Goal: Contribute content: Contribute content

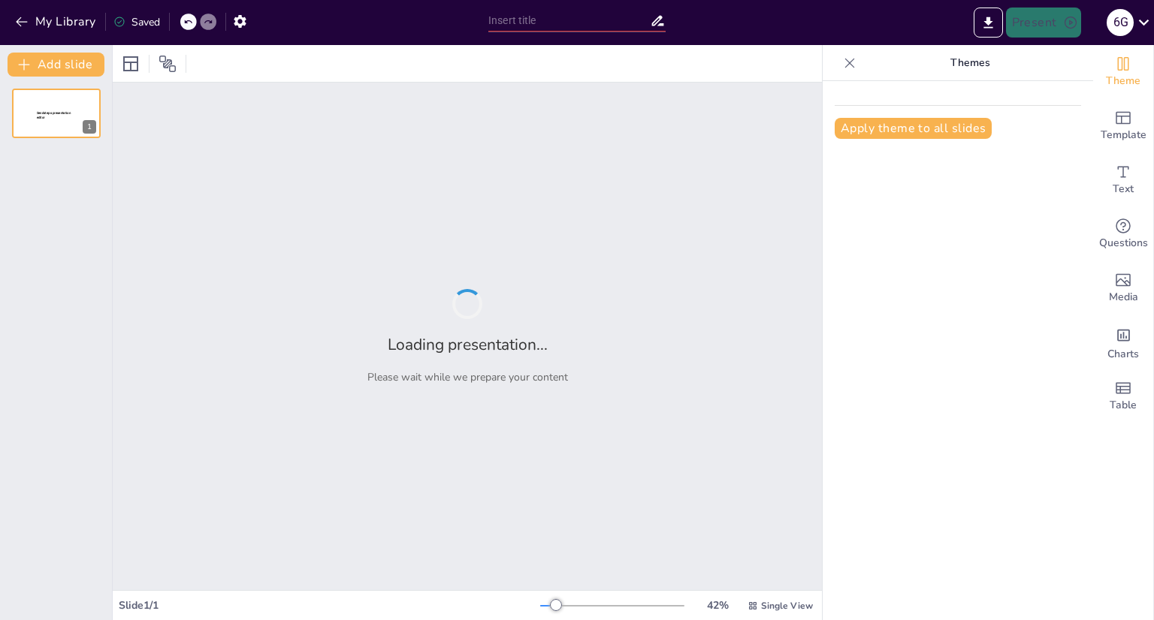
type input "Expansionismo Norteamericano: Análisis de la Doctrina [PERSON_NAME] en el Conte…"
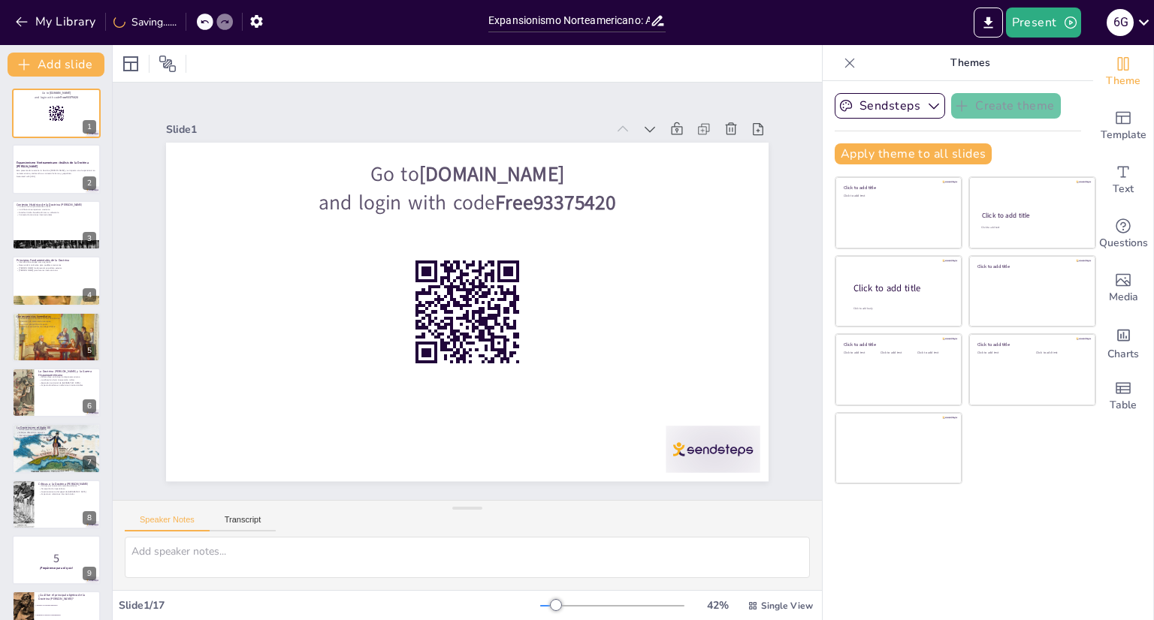
checkbox input "true"
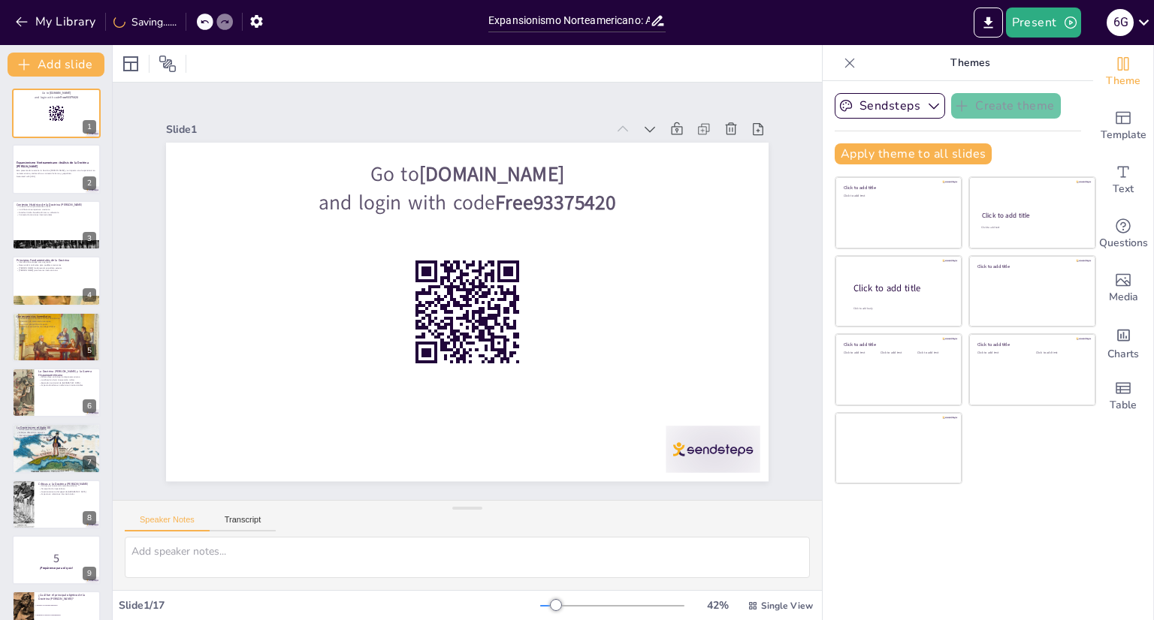
checkbox input "true"
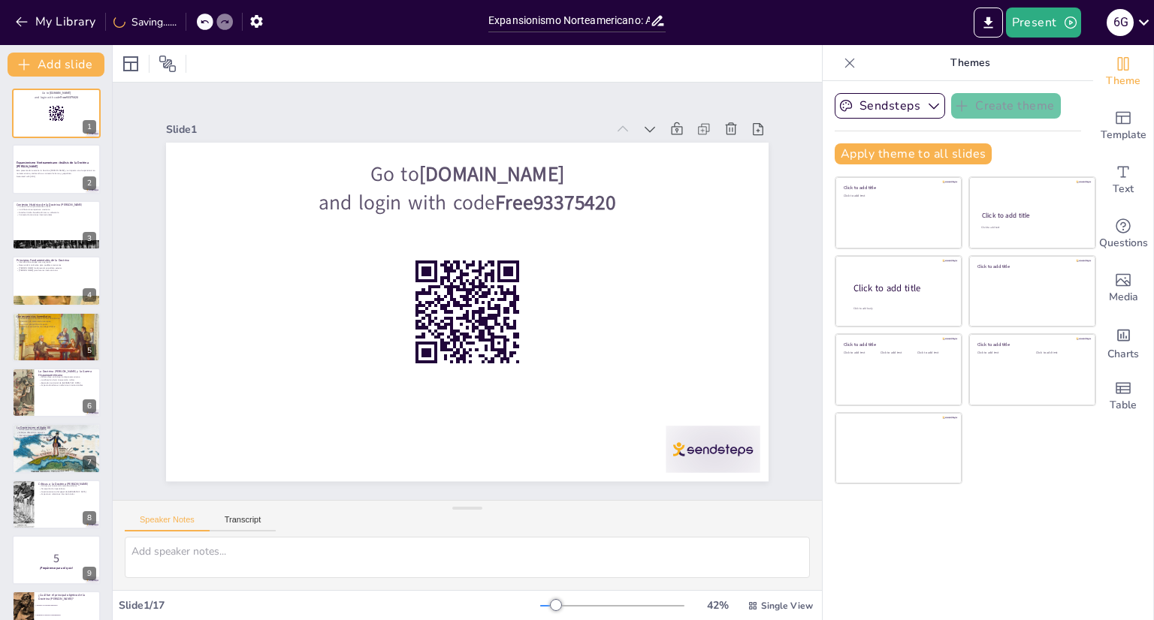
checkbox input "true"
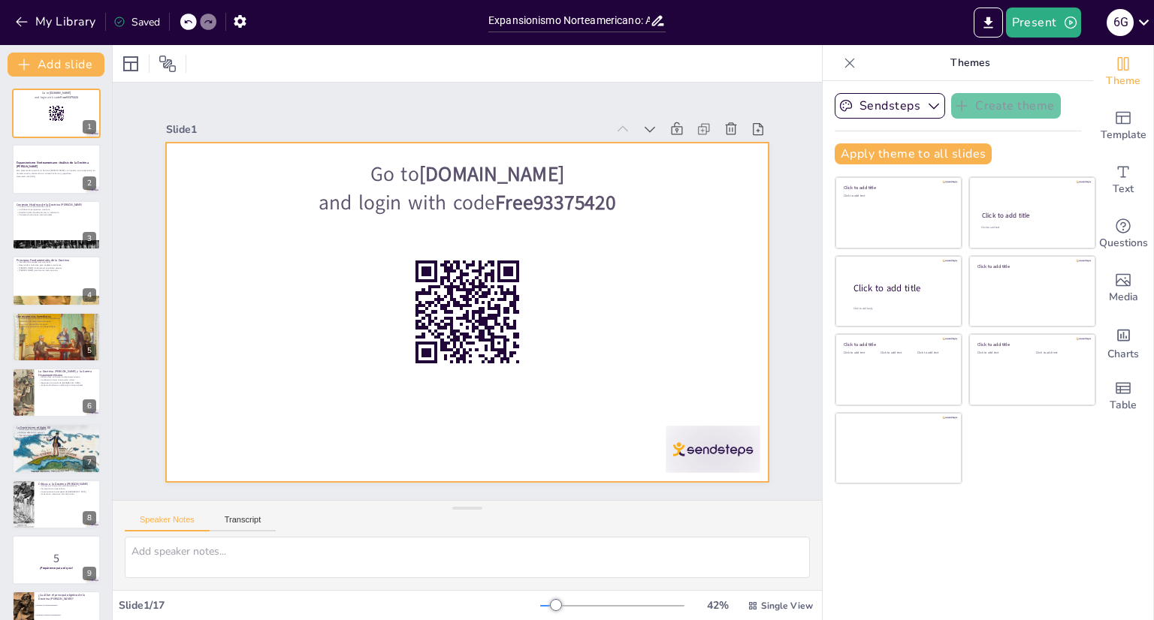
checkbox input "true"
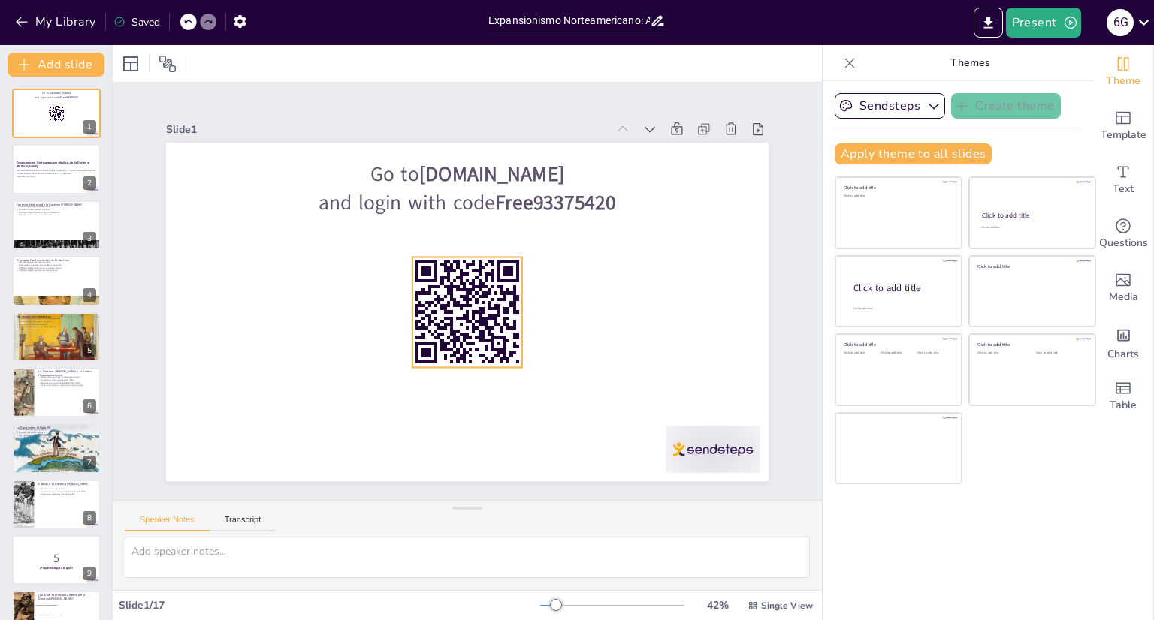
checkbox input "true"
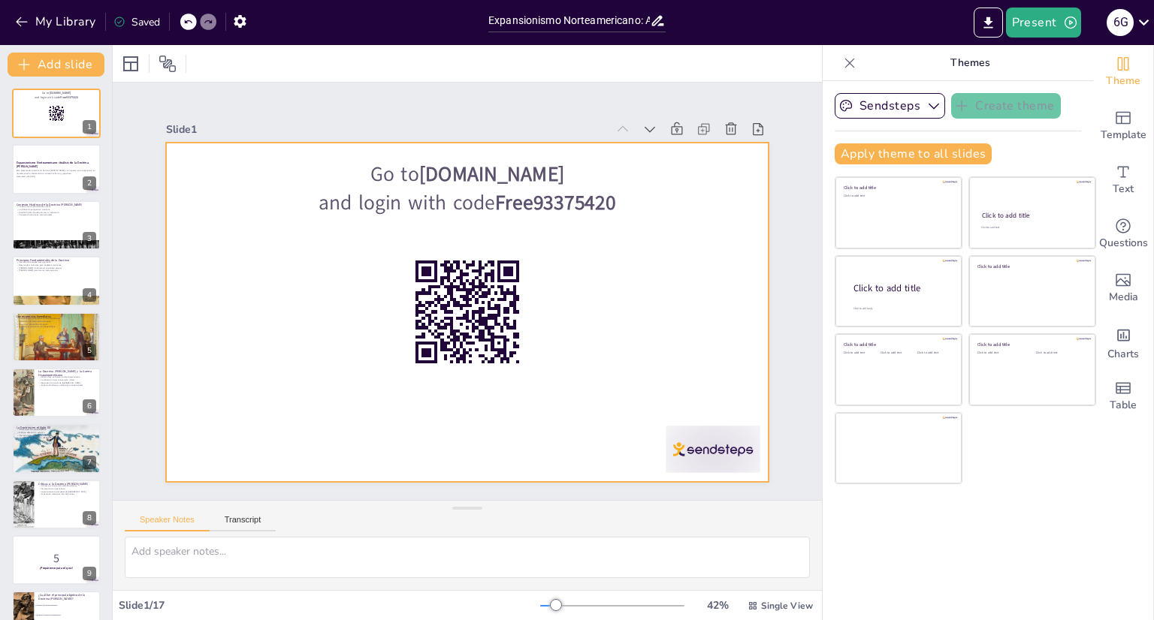
checkbox input "true"
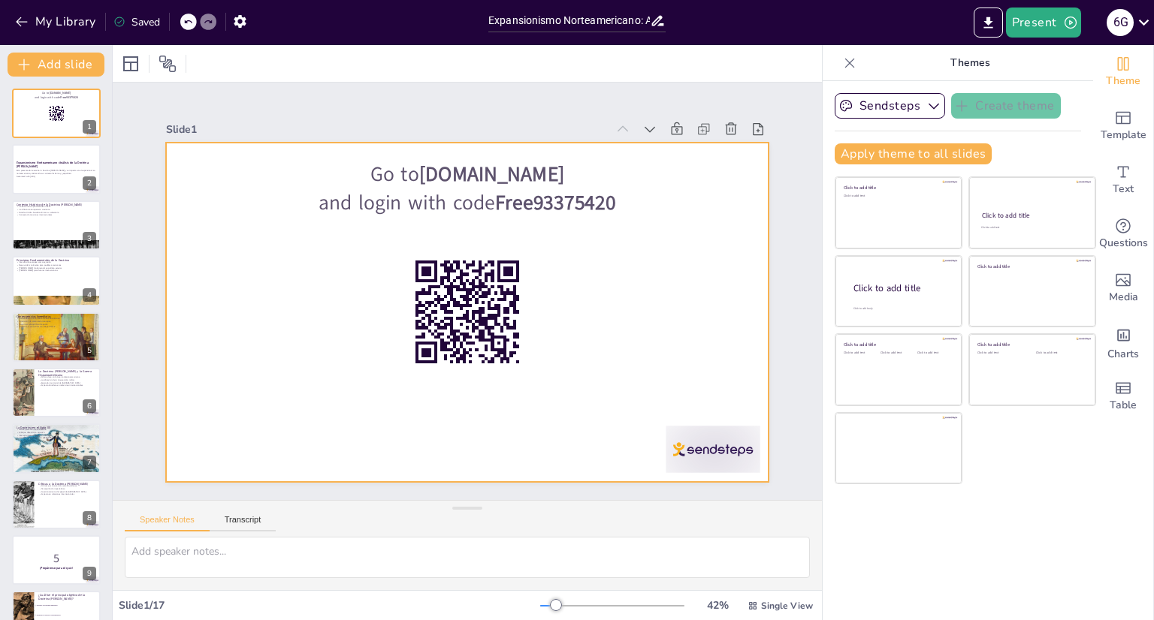
checkbox input "true"
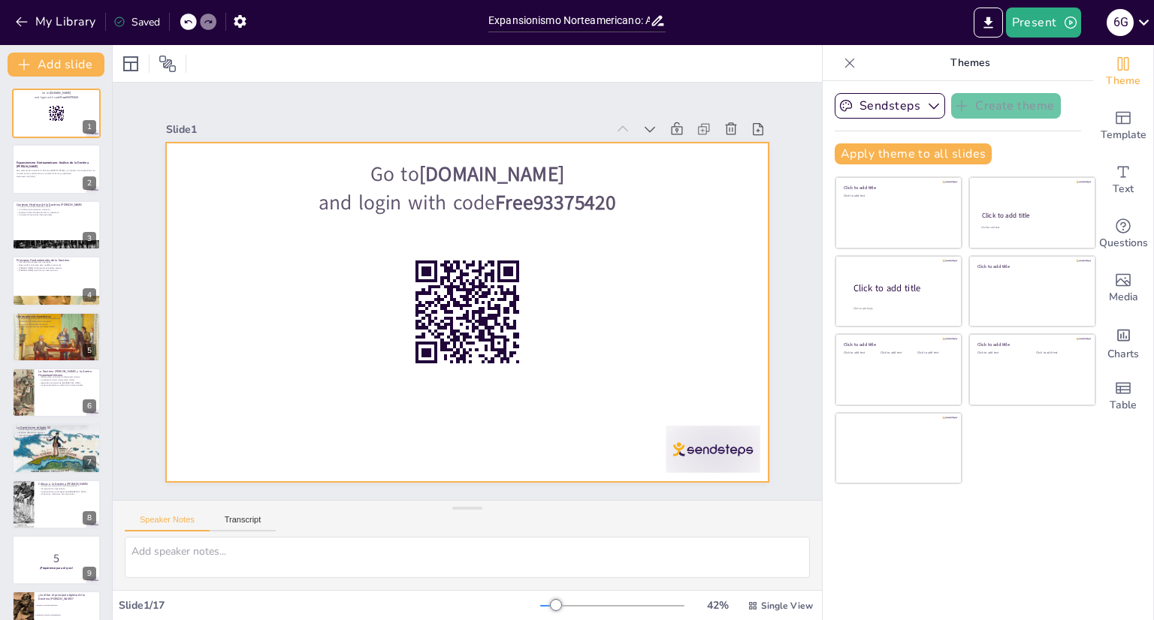
checkbox input "true"
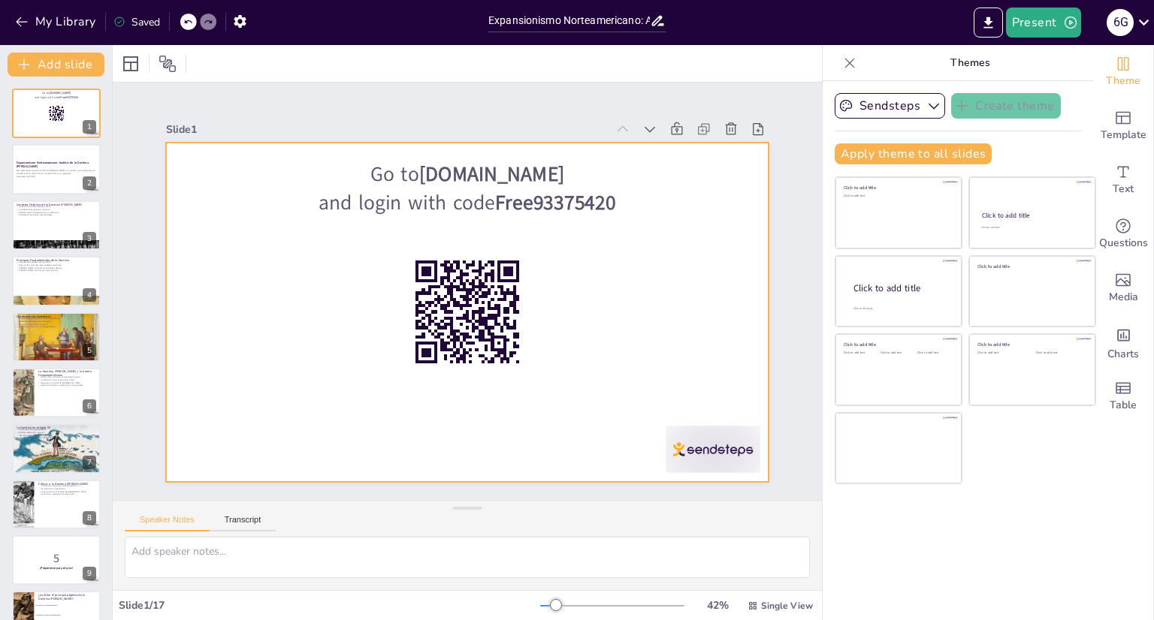
checkbox input "true"
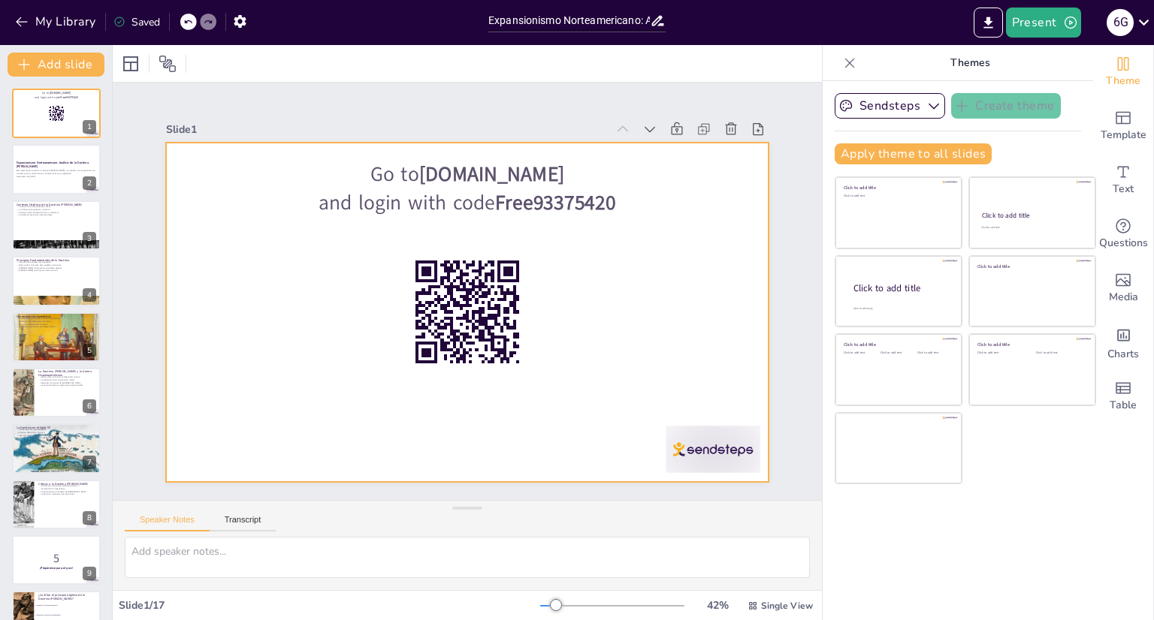
checkbox input "true"
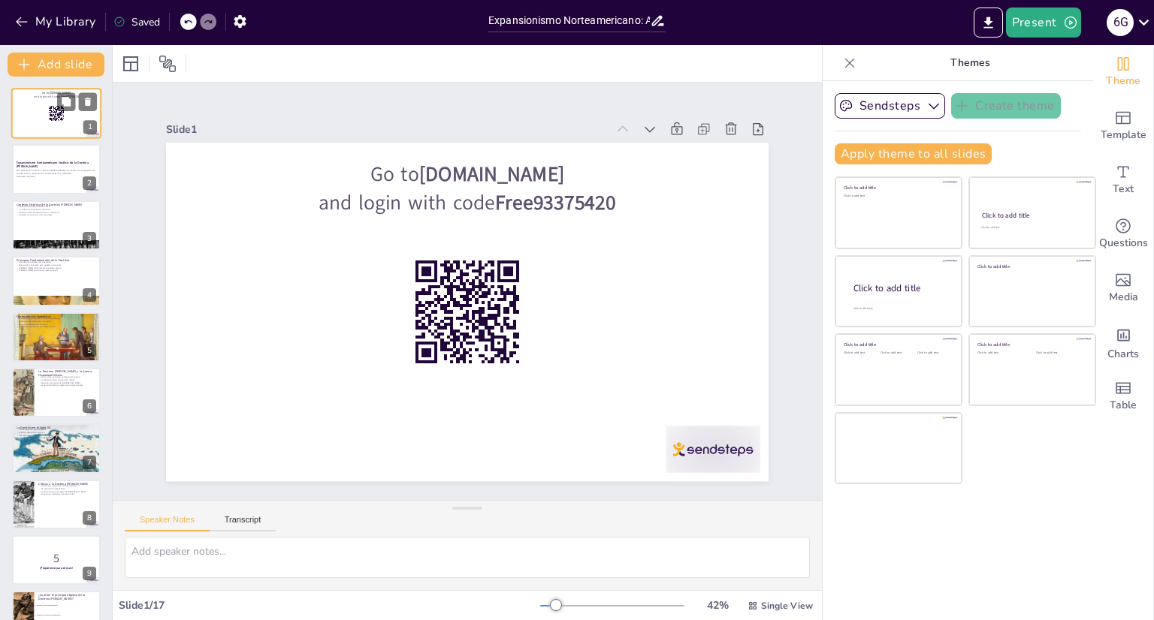
checkbox input "true"
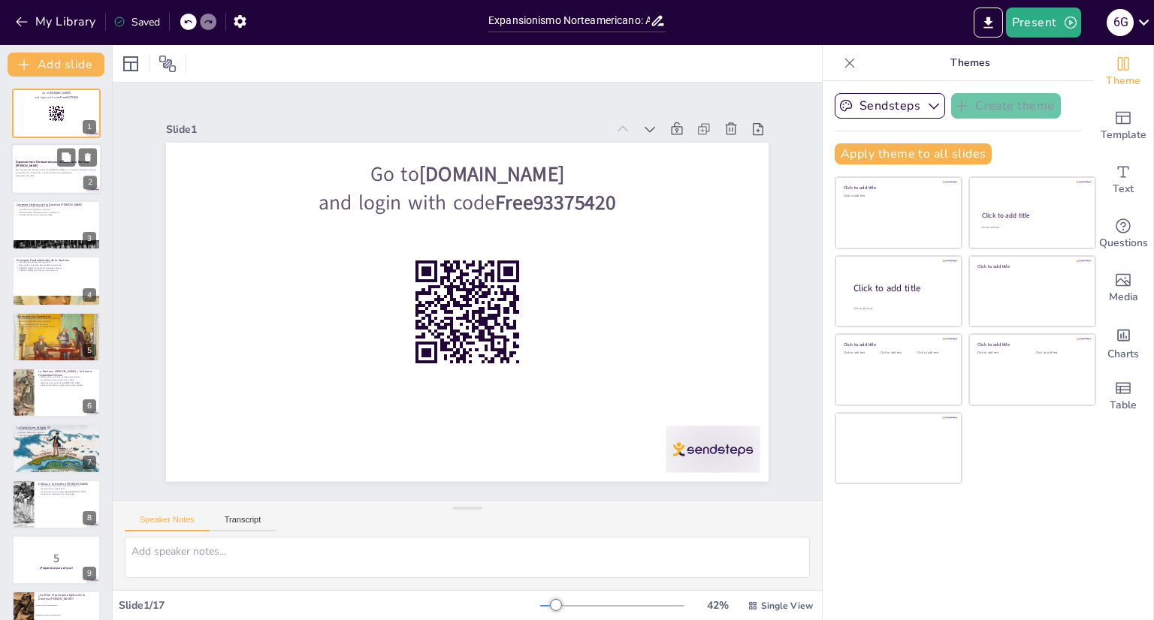
checkbox input "true"
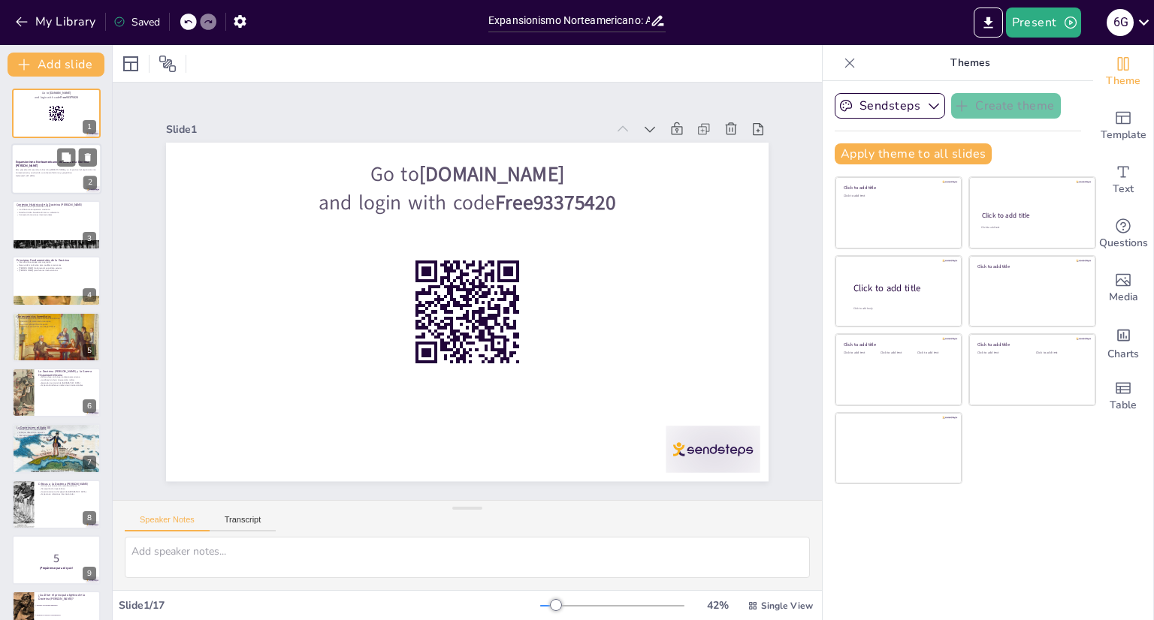
checkbox input "true"
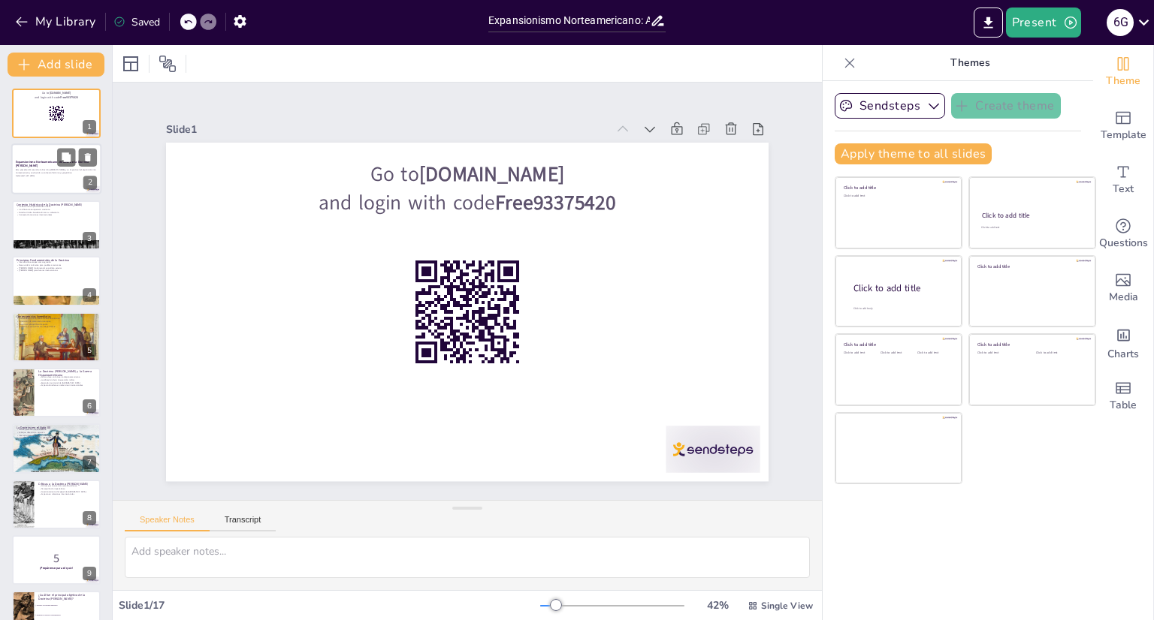
checkbox input "true"
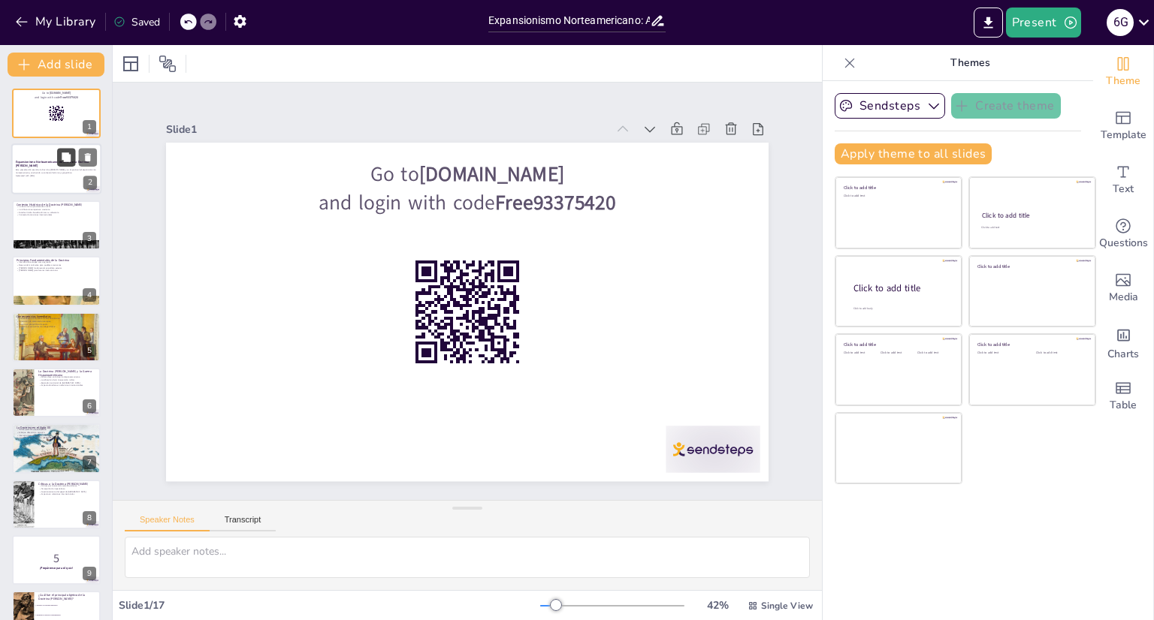
click at [75, 155] on button at bounding box center [66, 158] width 18 height 18
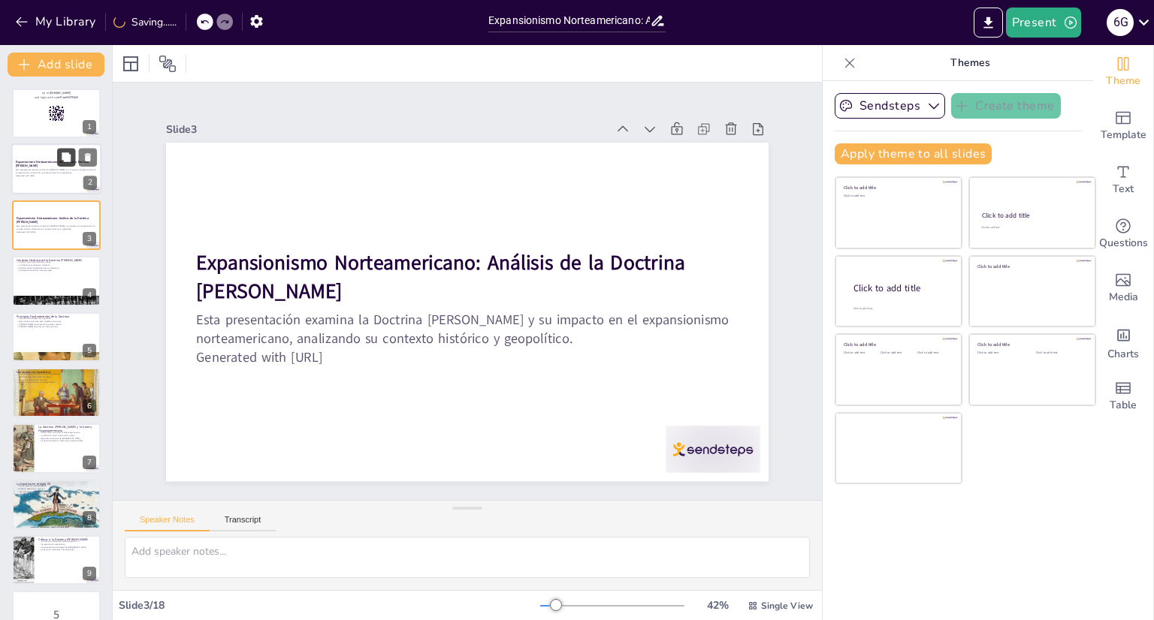
checkbox input "true"
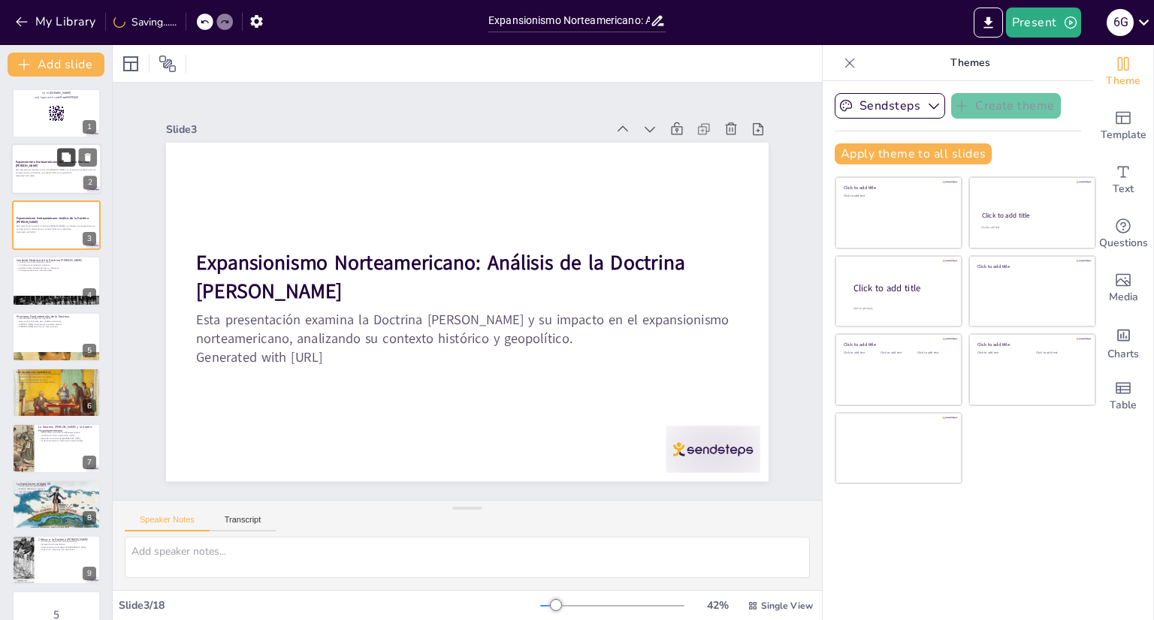
checkbox input "true"
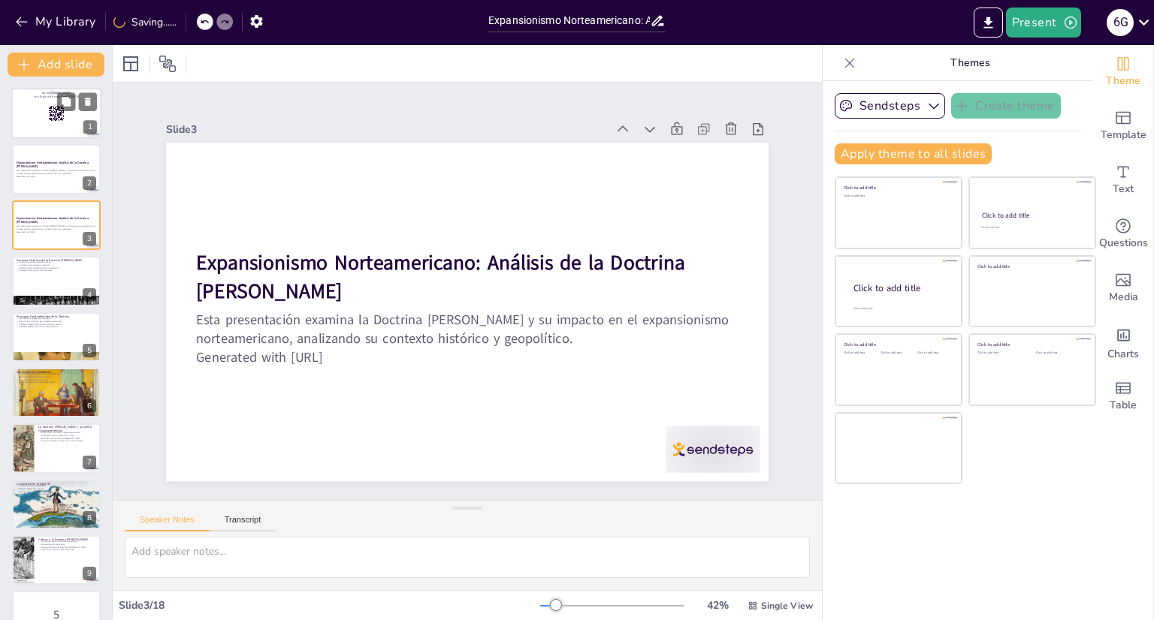
checkbox input "true"
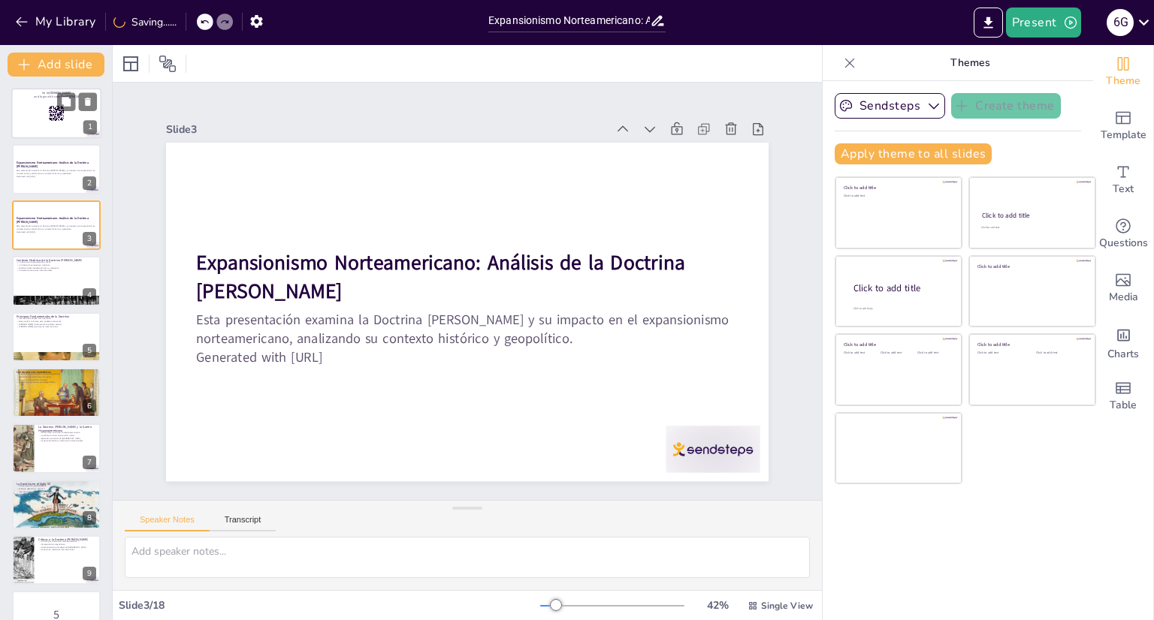
checkbox input "true"
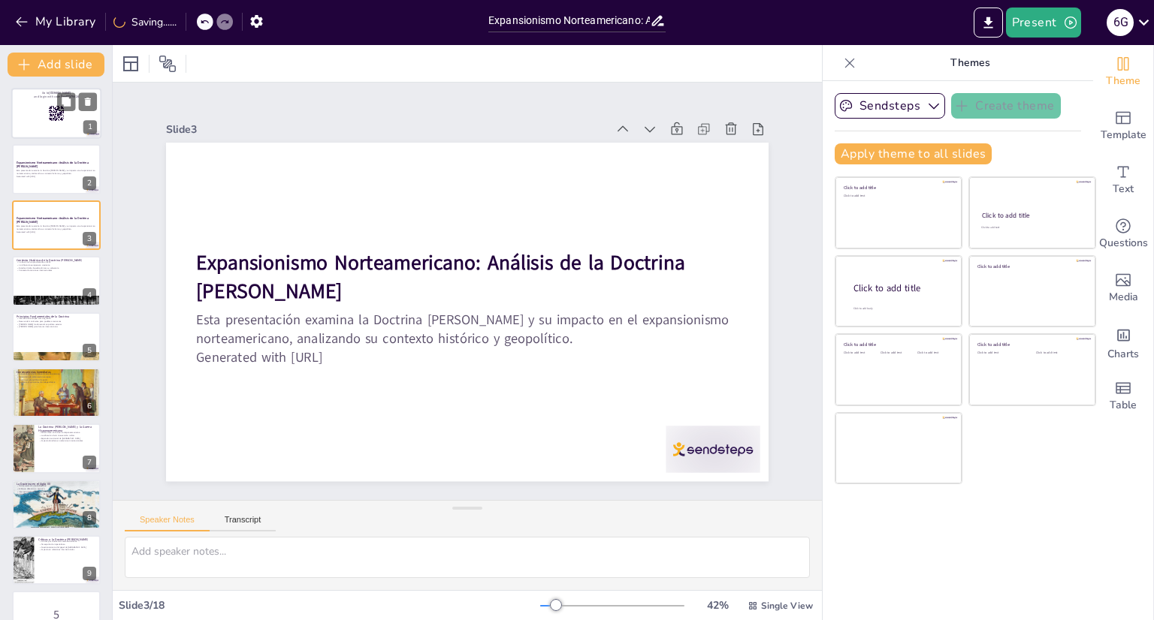
checkbox input "true"
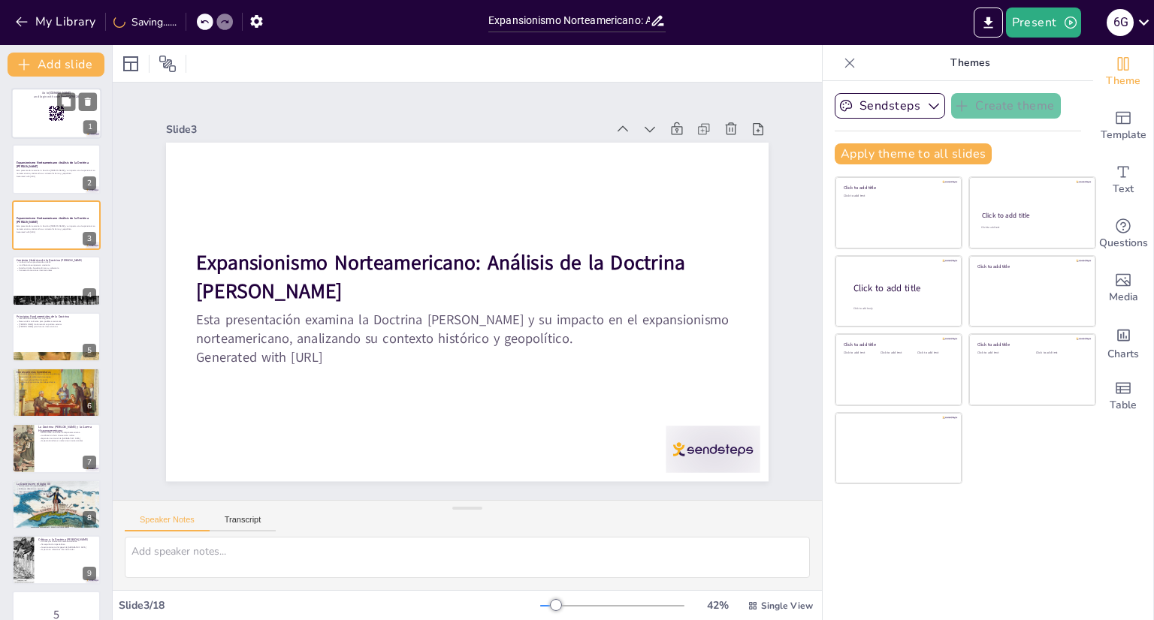
checkbox input "true"
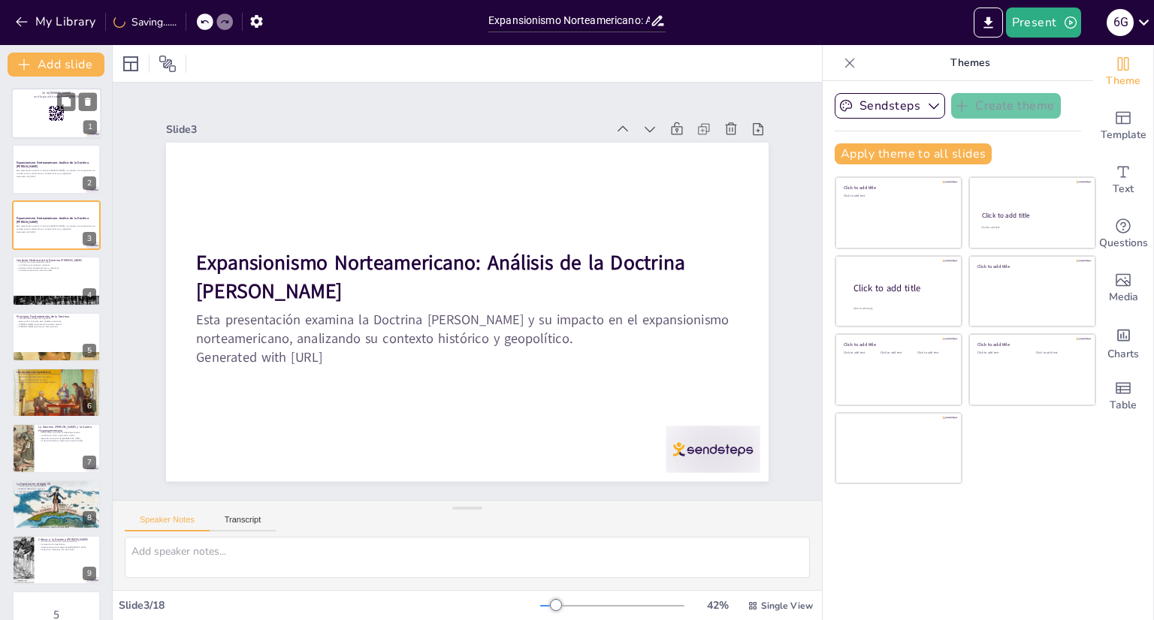
checkbox input "true"
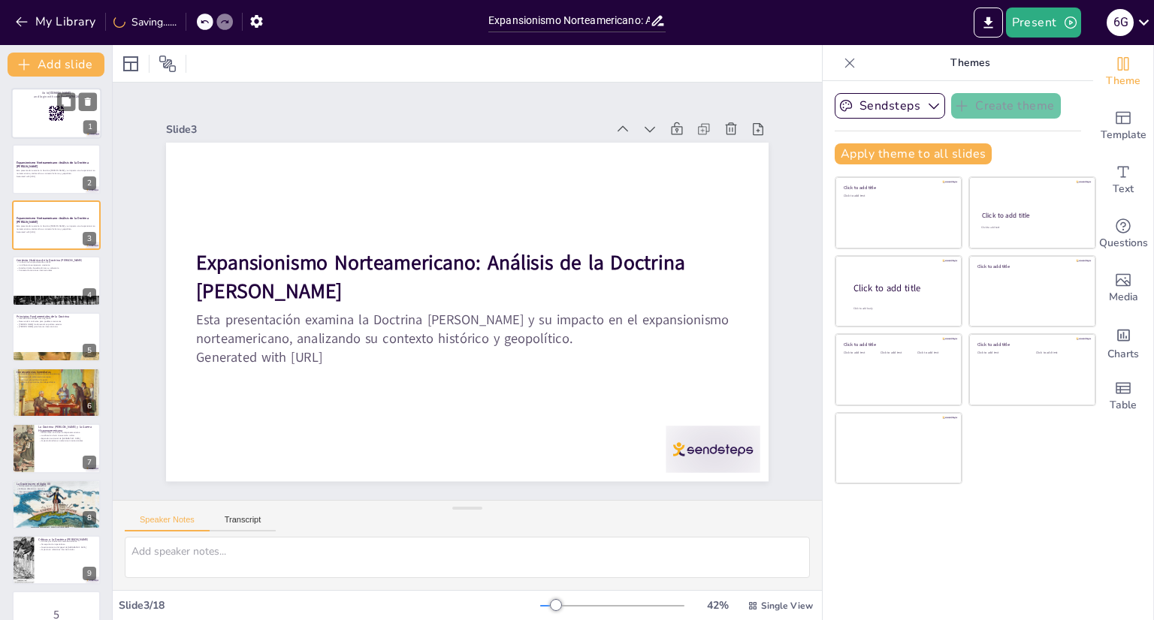
checkbox input "true"
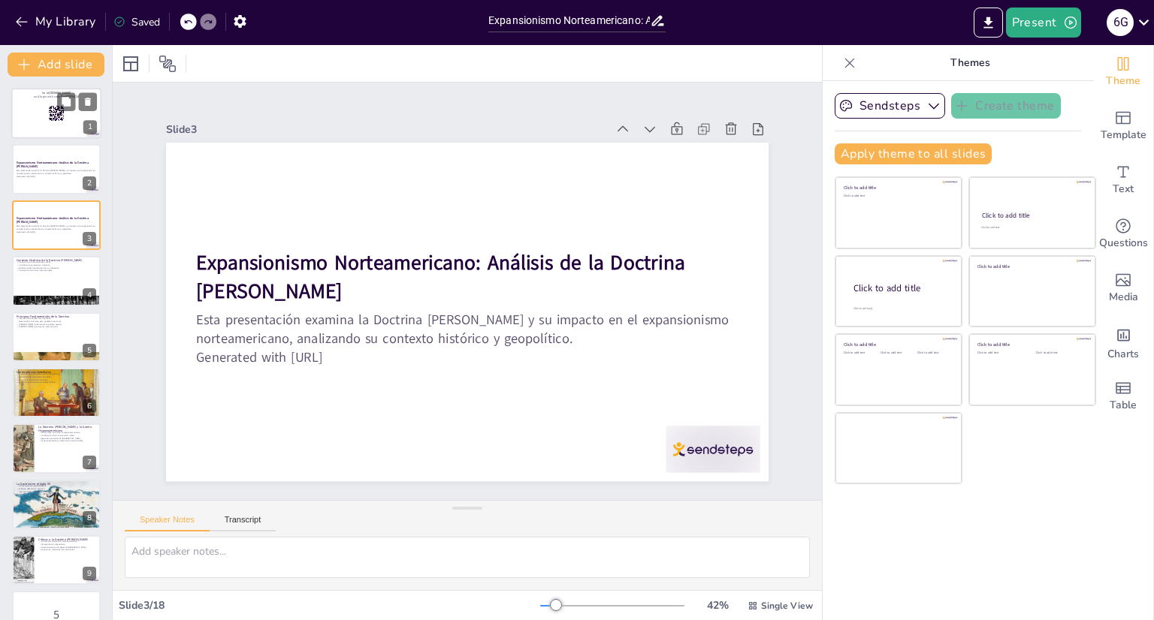
click at [48, 95] on p "and login with code Free93375420" at bounding box center [56, 97] width 81 height 5
checkbox input "true"
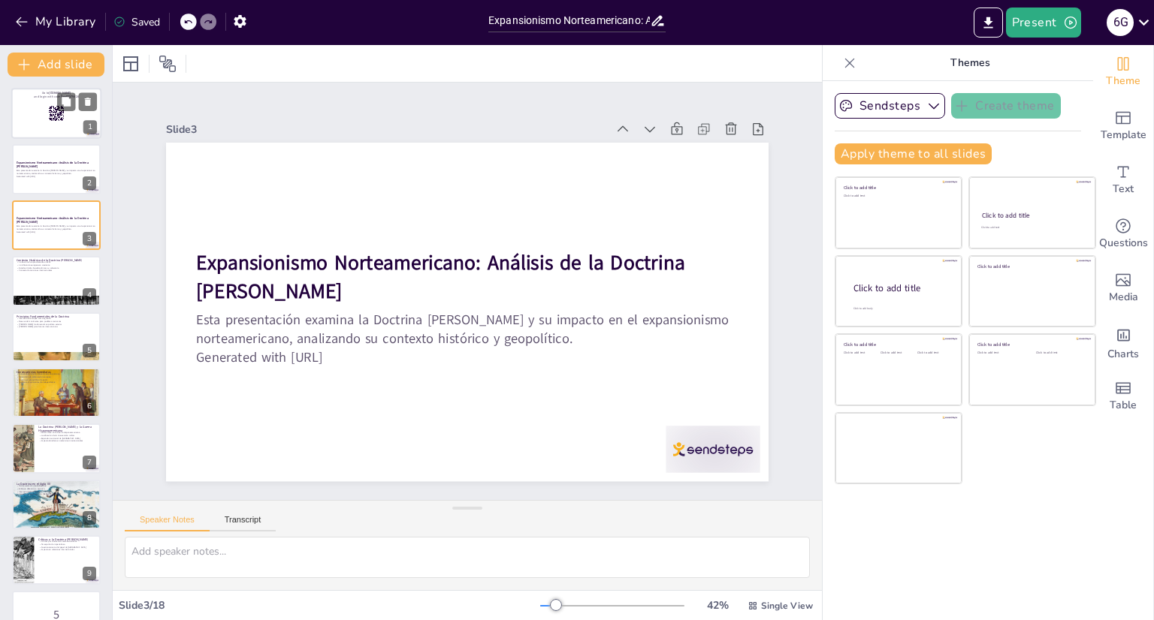
checkbox input "true"
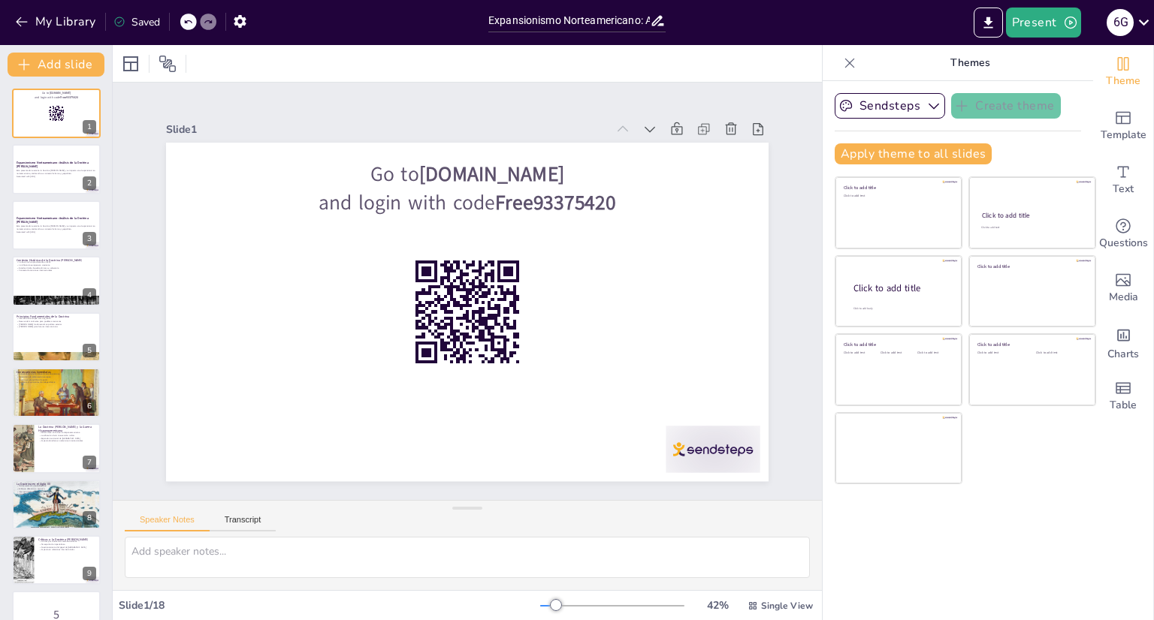
checkbox input "true"
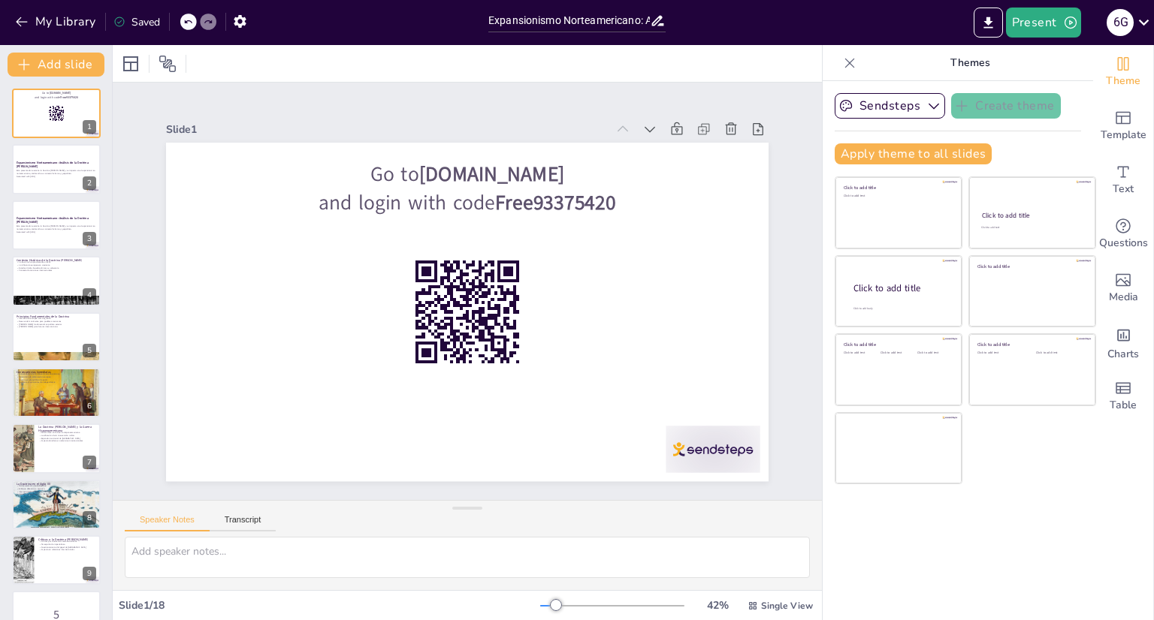
checkbox input "true"
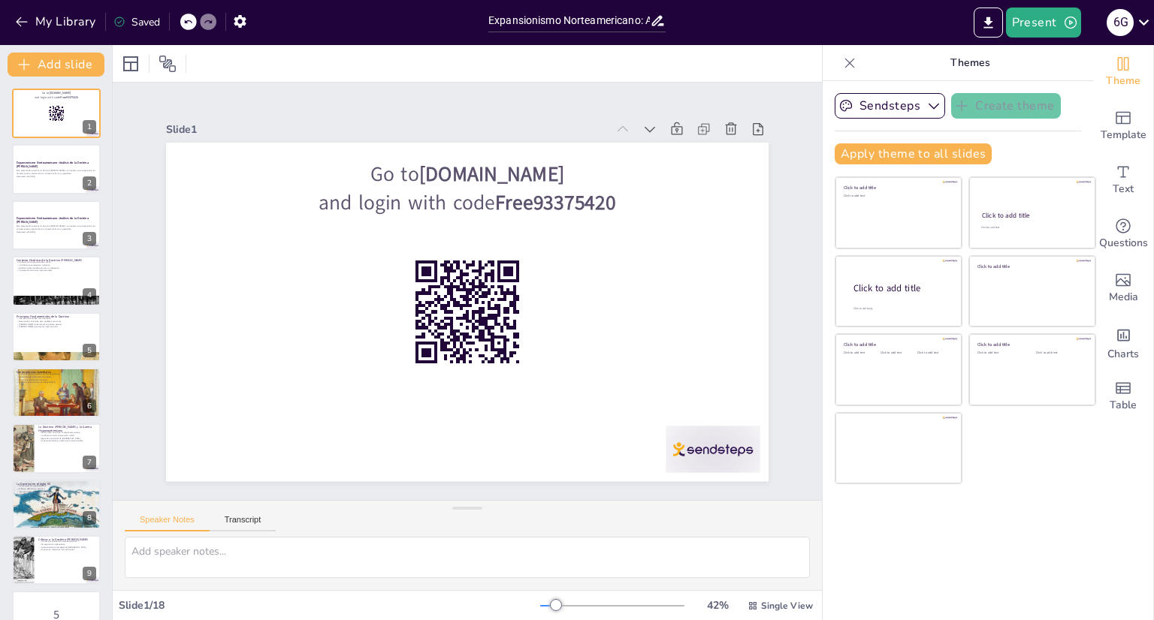
checkbox input "true"
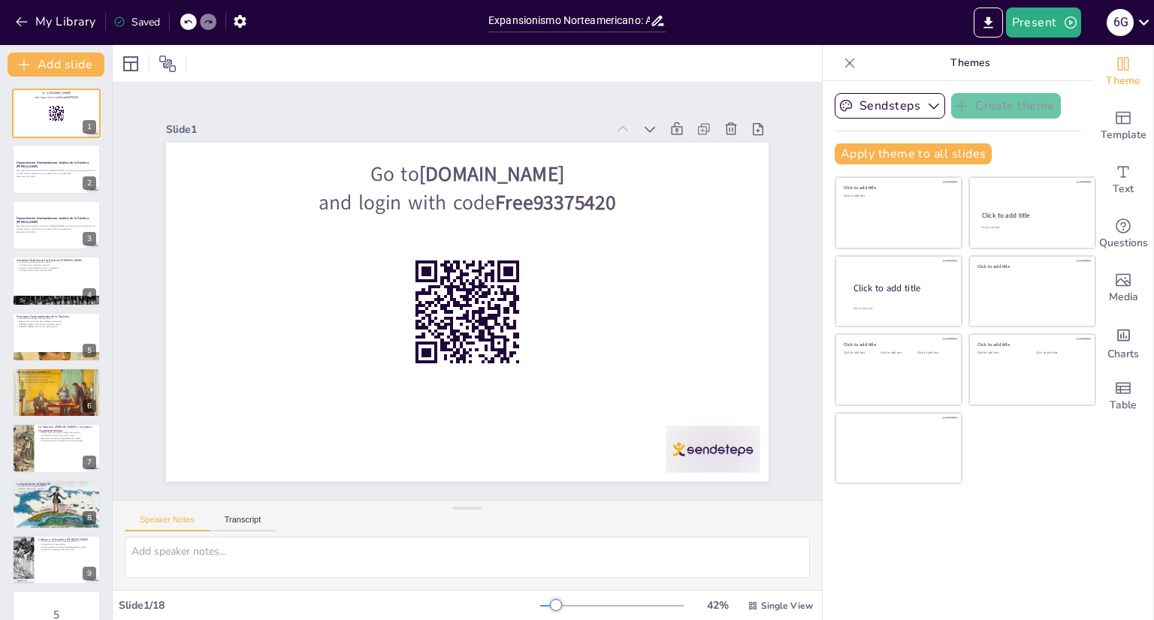
checkbox input "true"
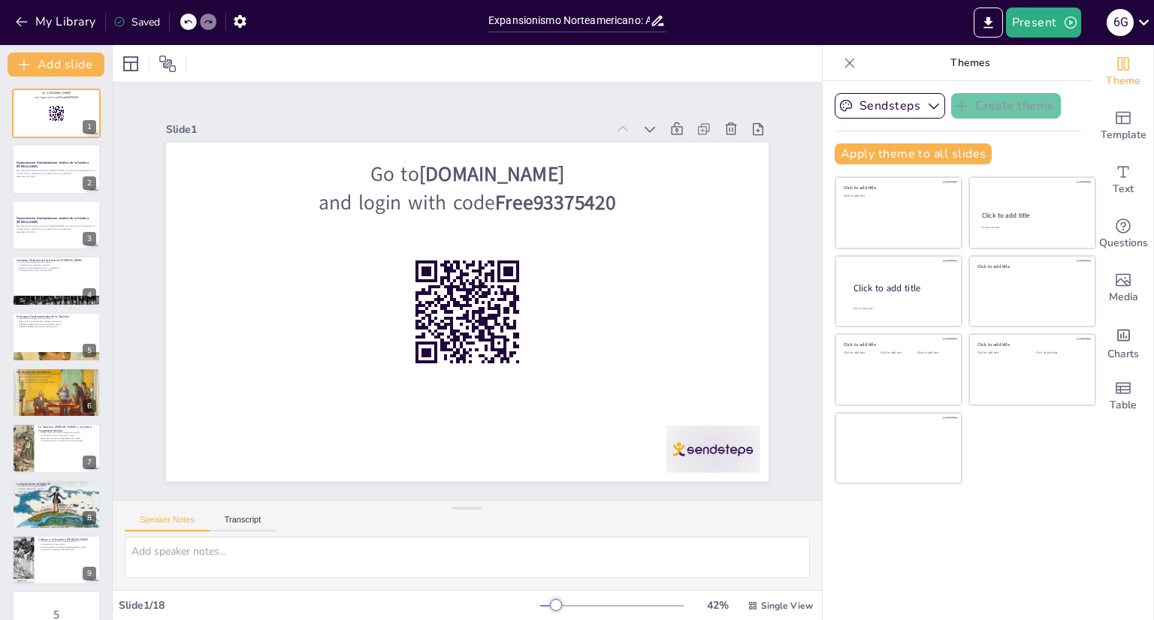
checkbox input "true"
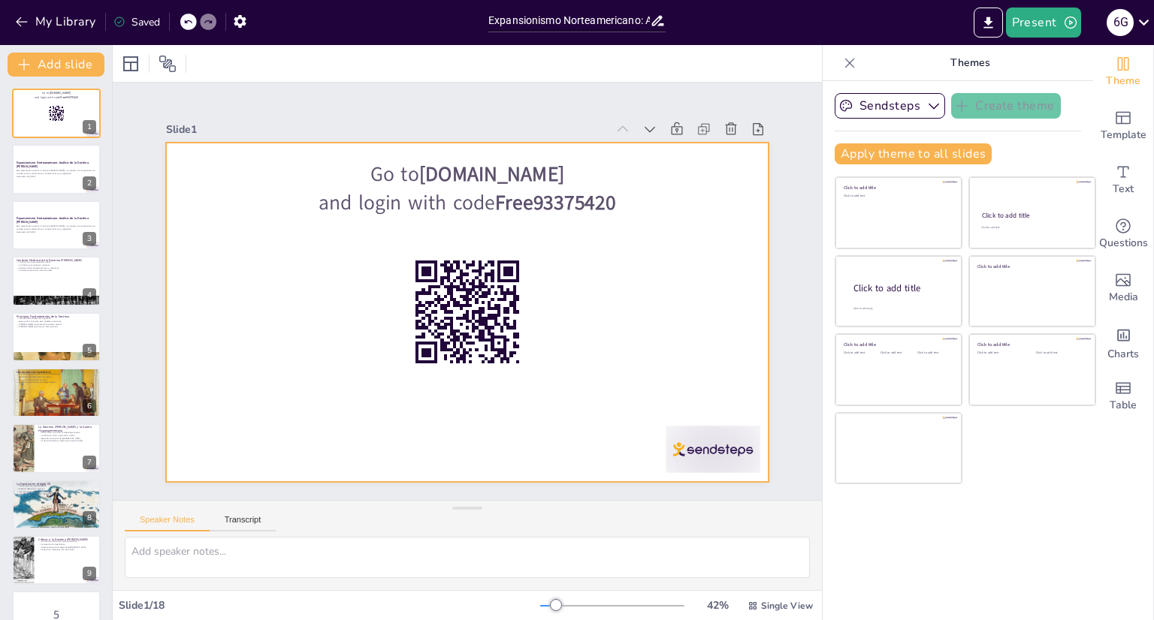
checkbox input "true"
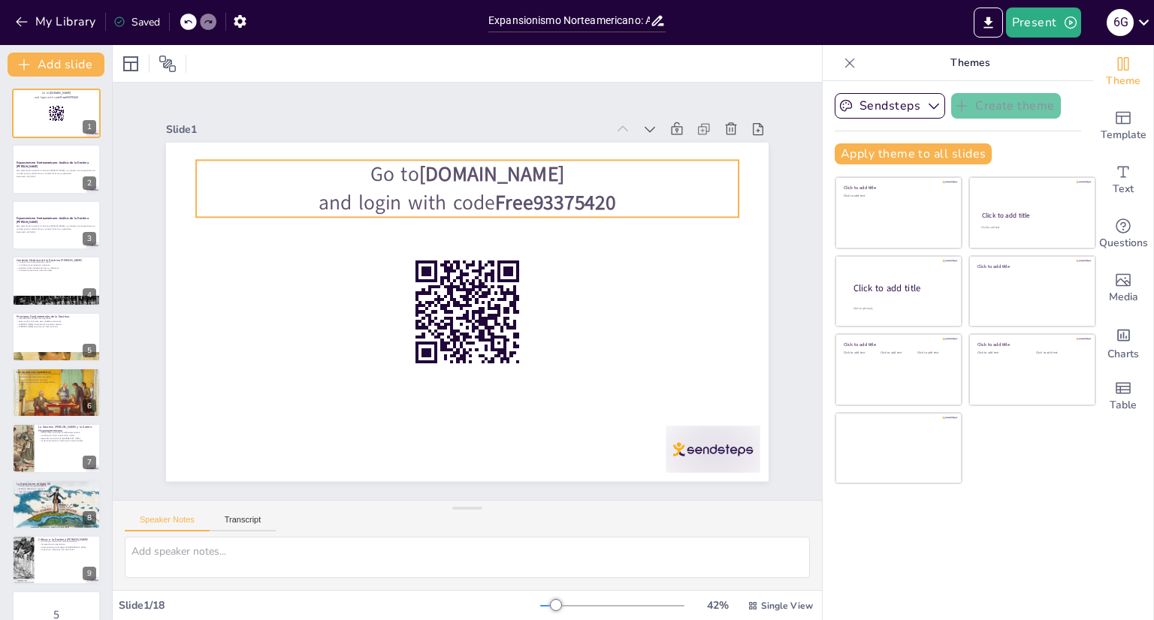
checkbox input "true"
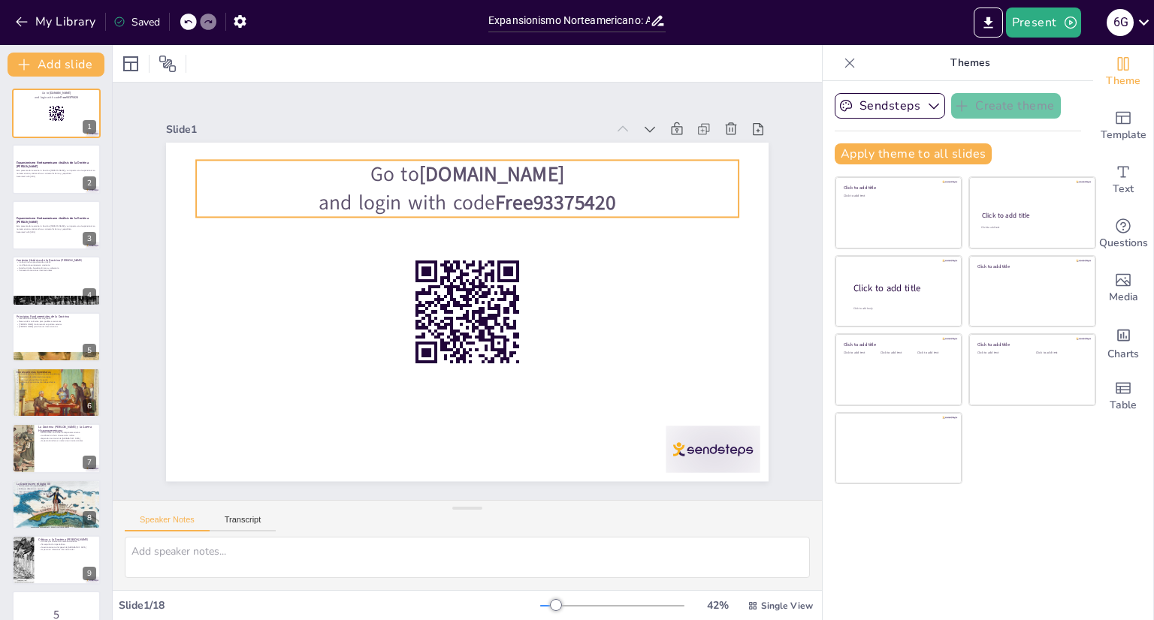
checkbox input "true"
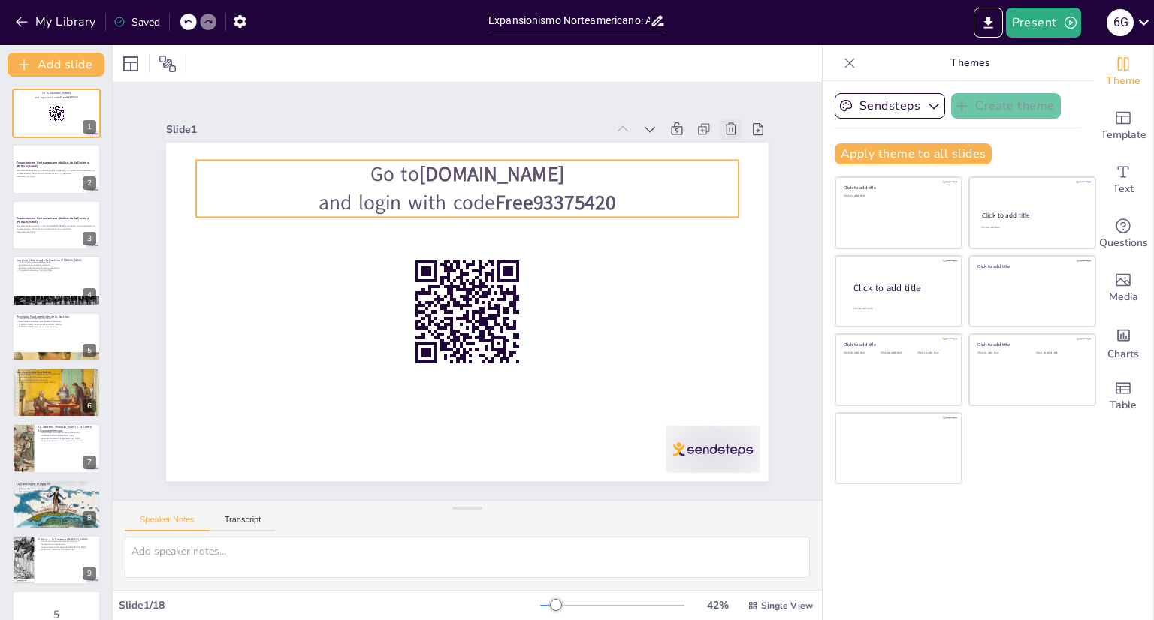
checkbox input "true"
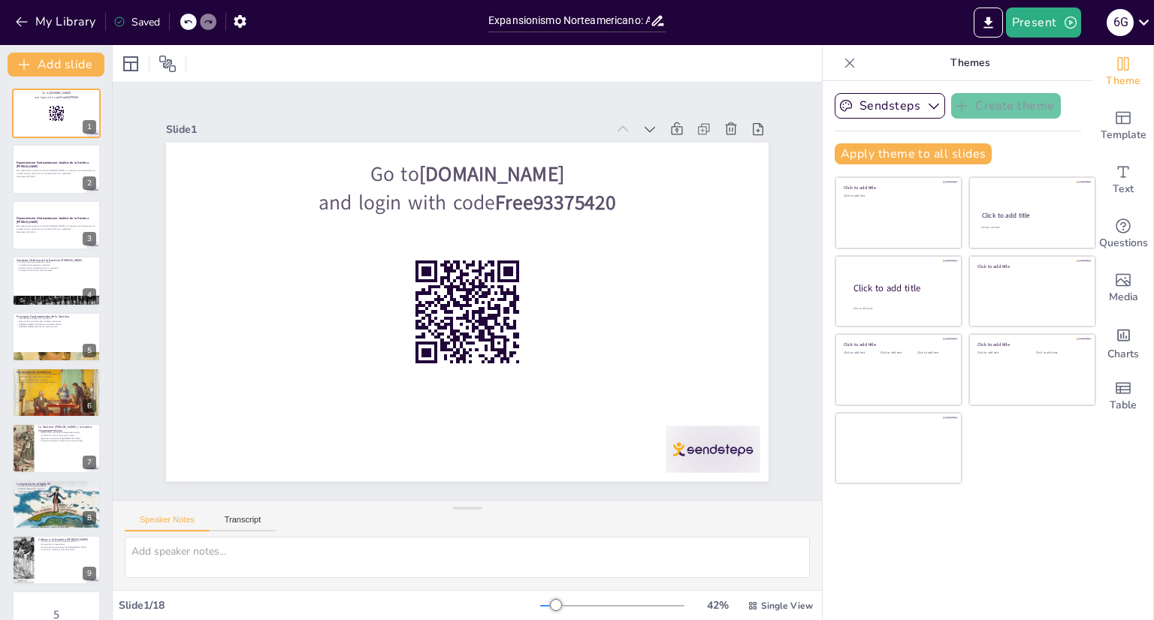
checkbox input "true"
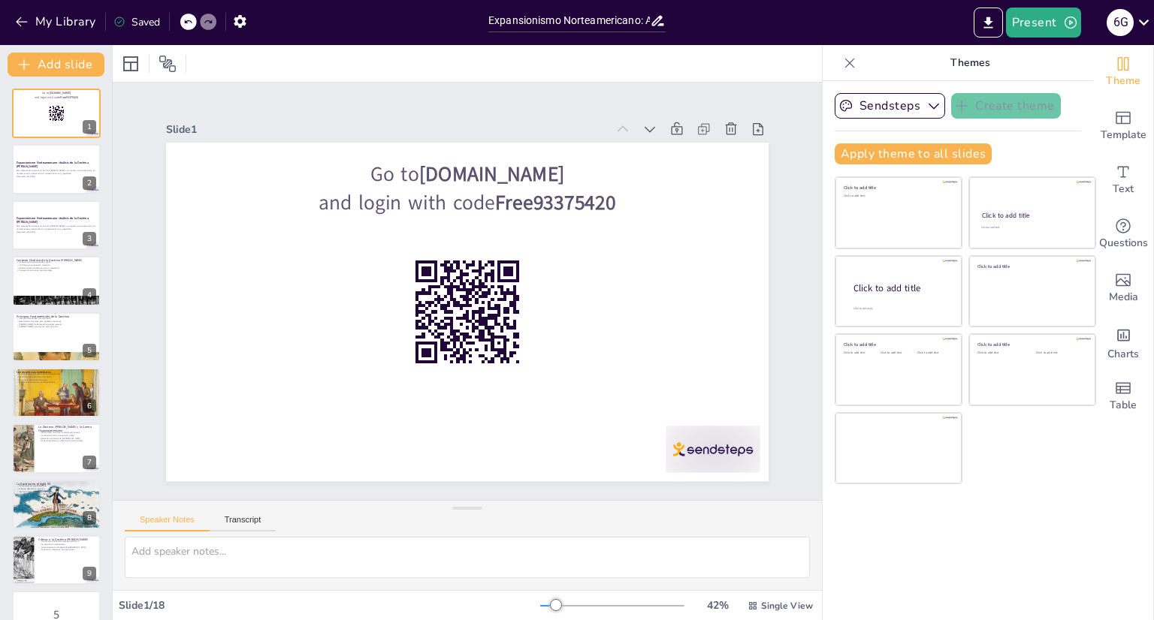
checkbox input "true"
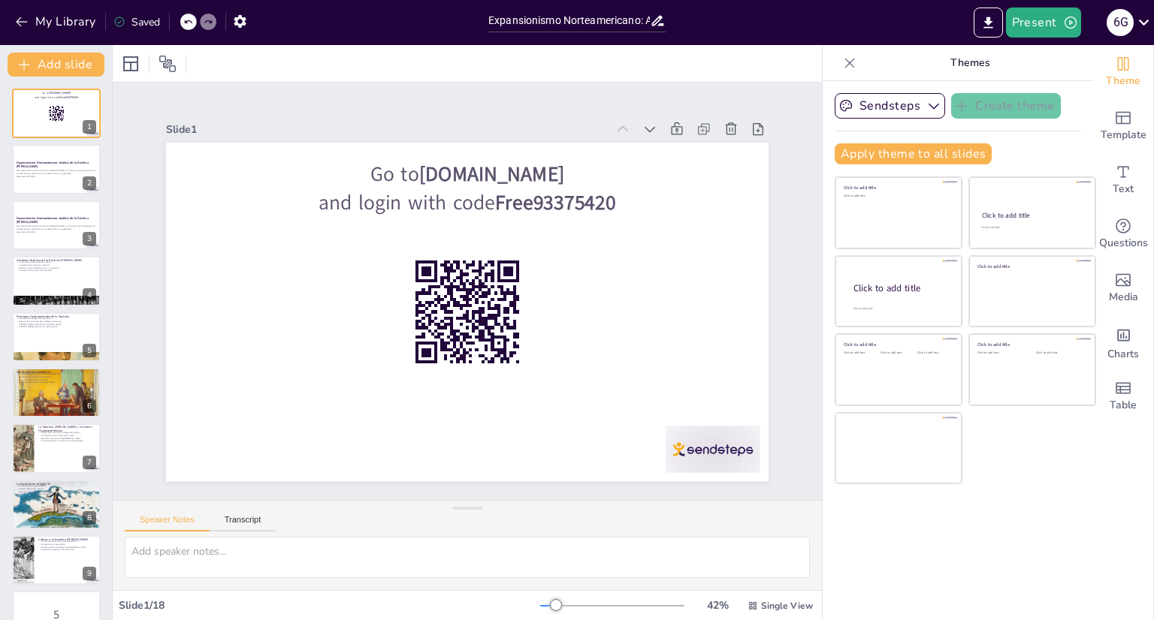
checkbox input "true"
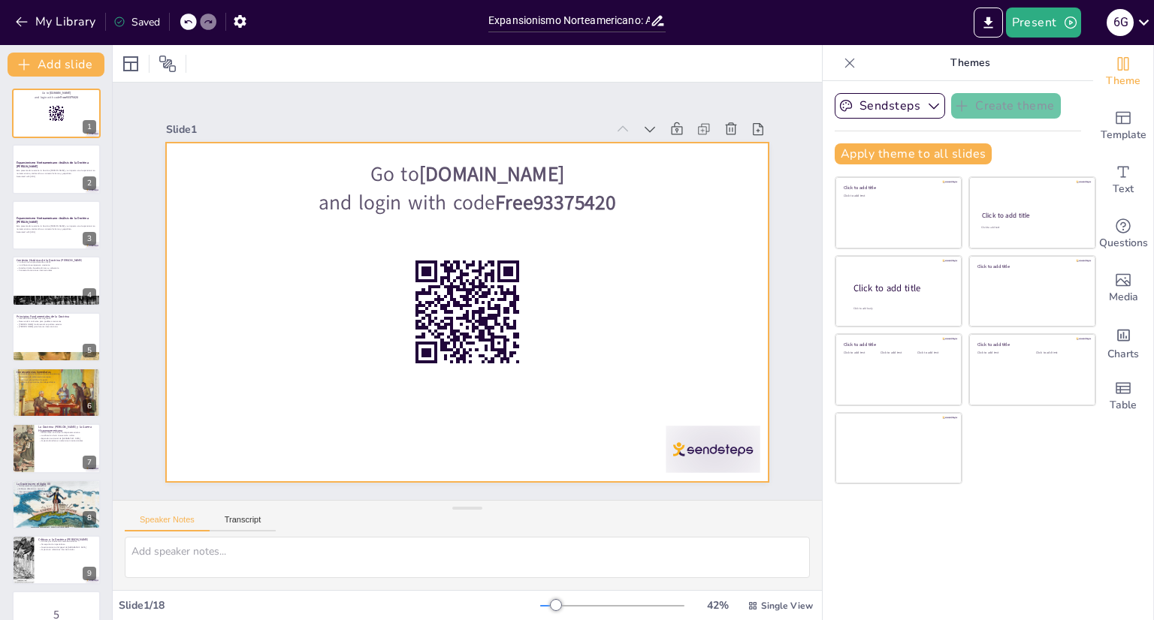
checkbox input "true"
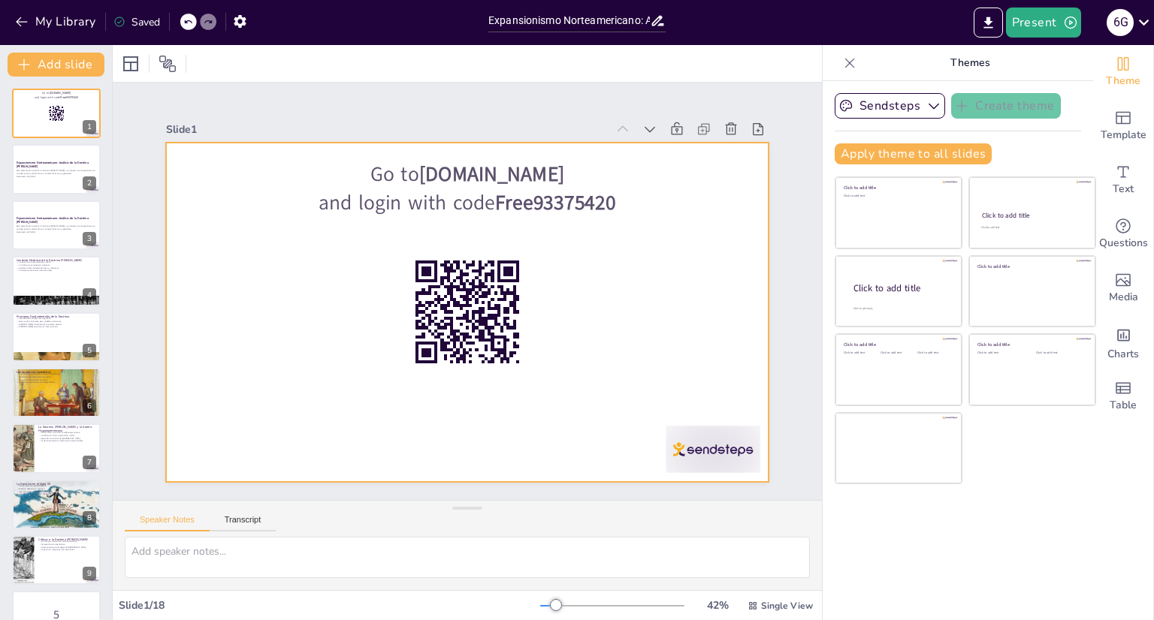
checkbox input "true"
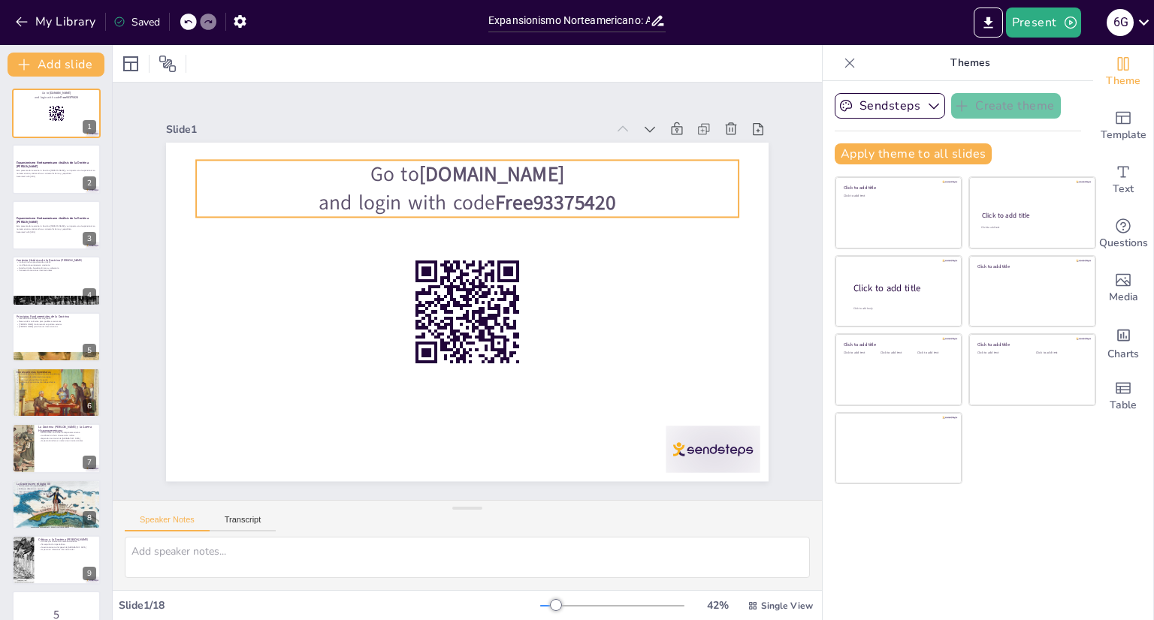
checkbox input "true"
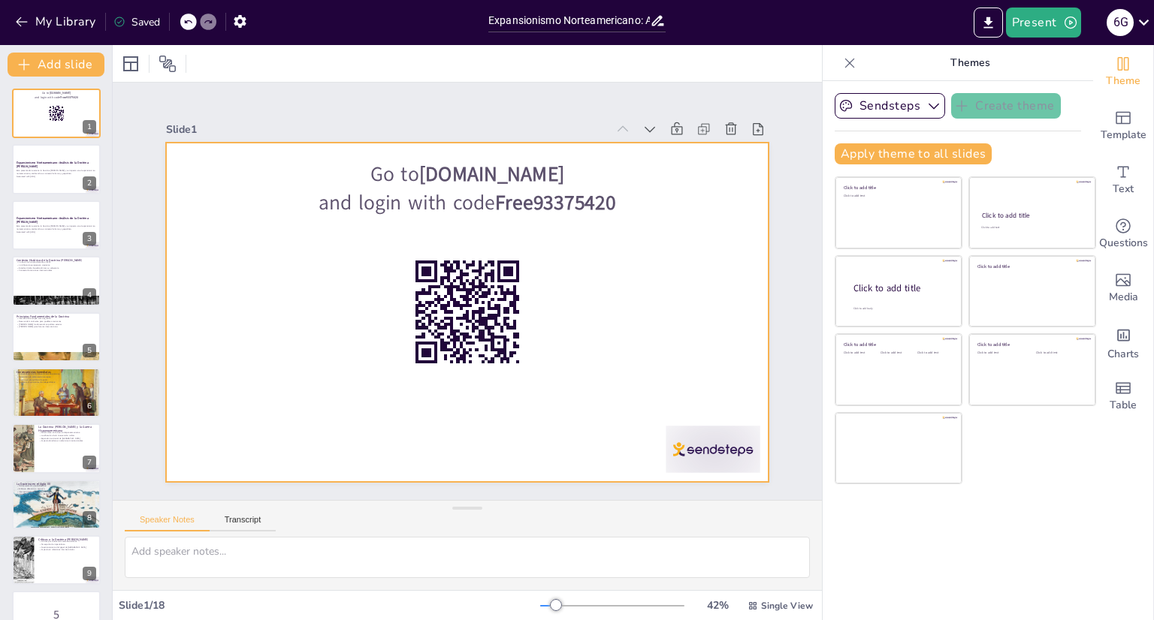
checkbox input "true"
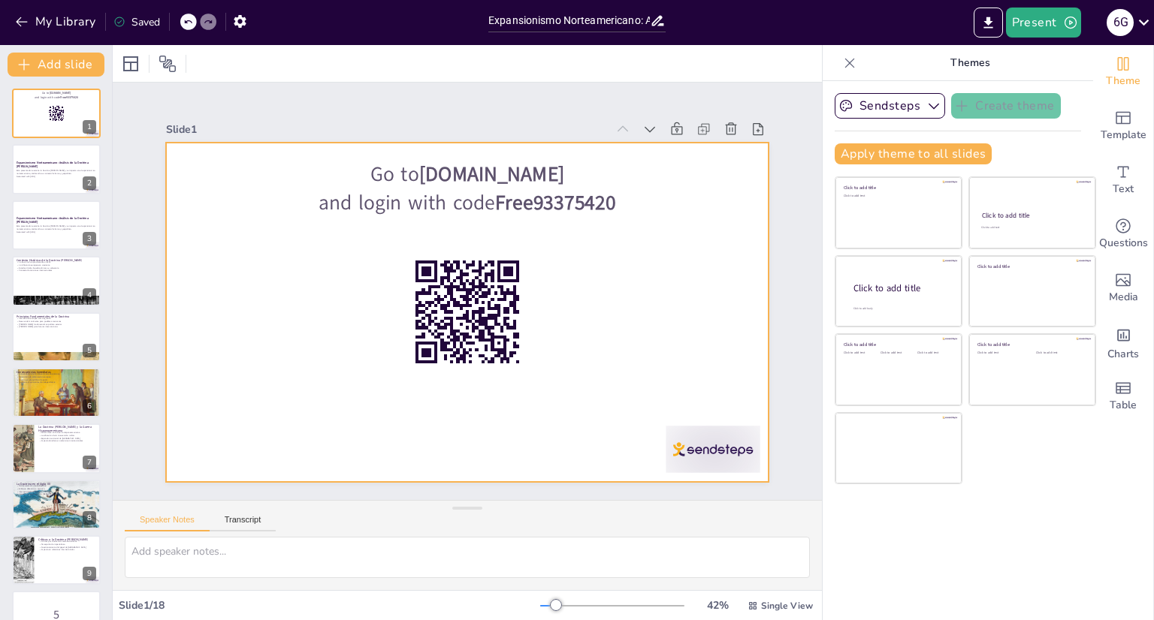
checkbox input "true"
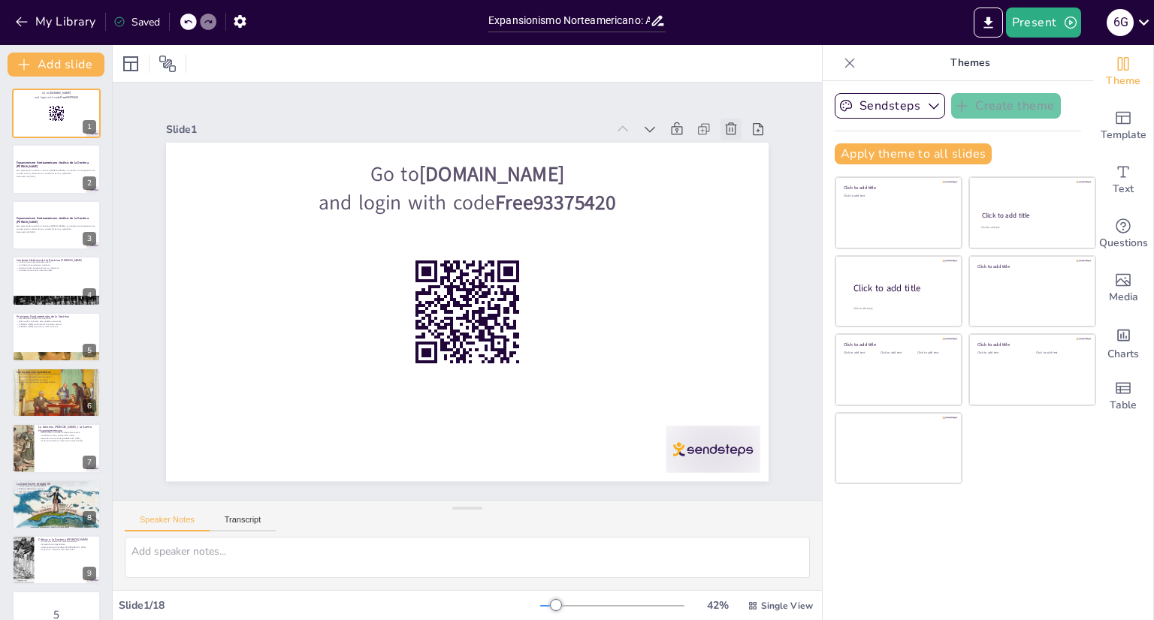
click at [752, 180] on icon at bounding box center [759, 187] width 14 height 14
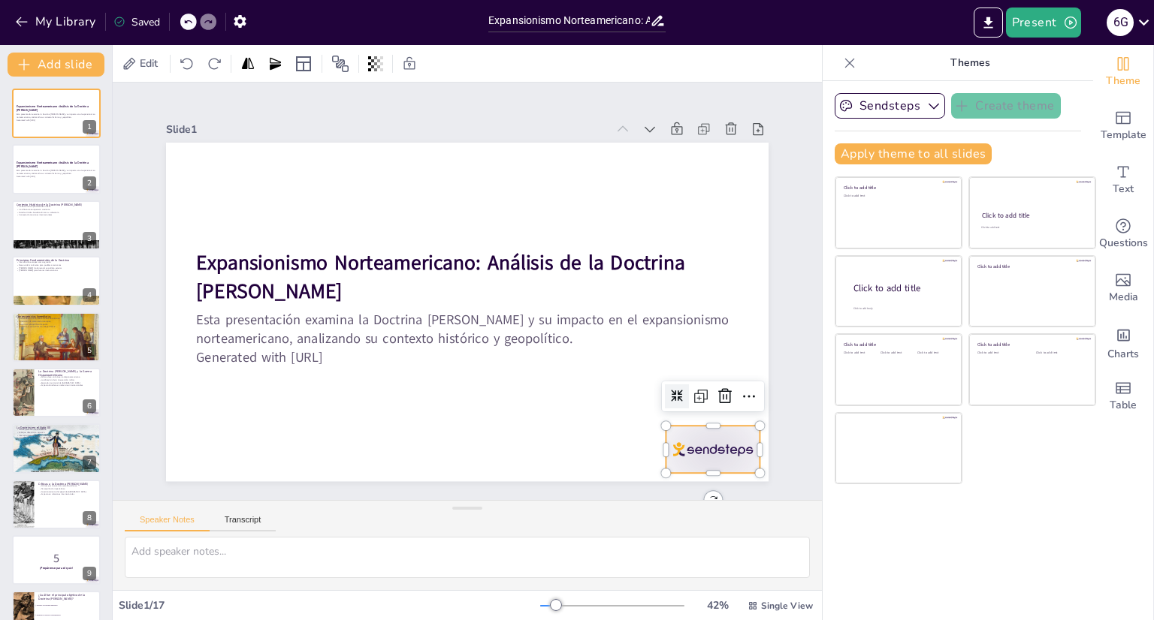
click at [714, 465] on div at bounding box center [674, 497] width 102 height 65
click at [708, 437] on icon at bounding box center [697, 447] width 21 height 21
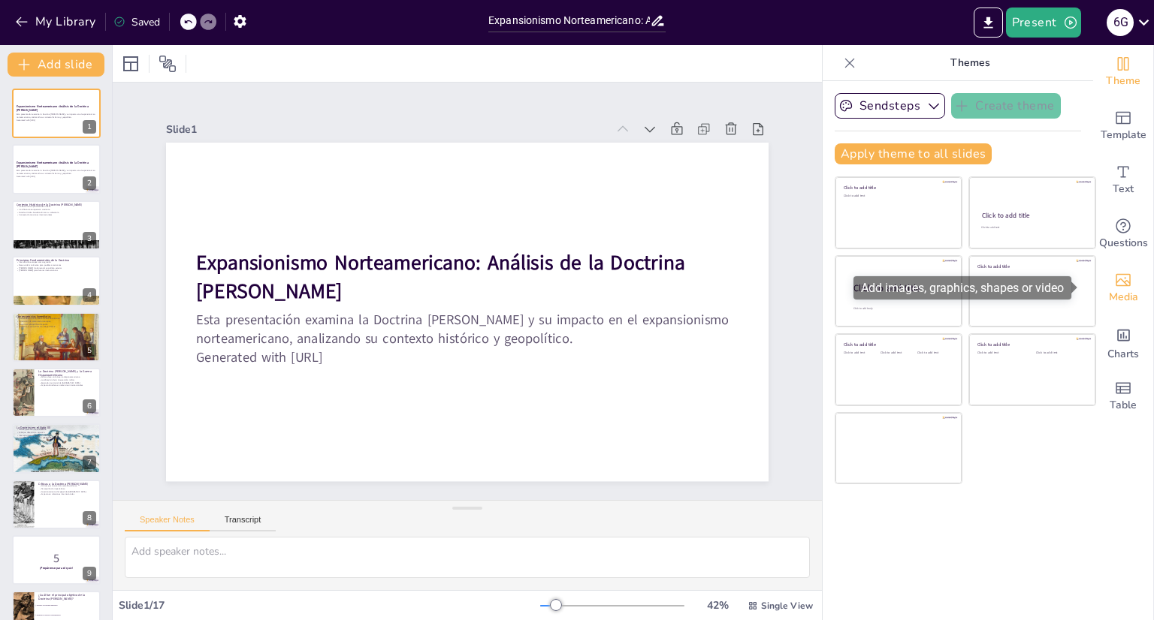
click at [1114, 278] on icon "Add images, graphics, shapes or video" at bounding box center [1123, 280] width 18 height 18
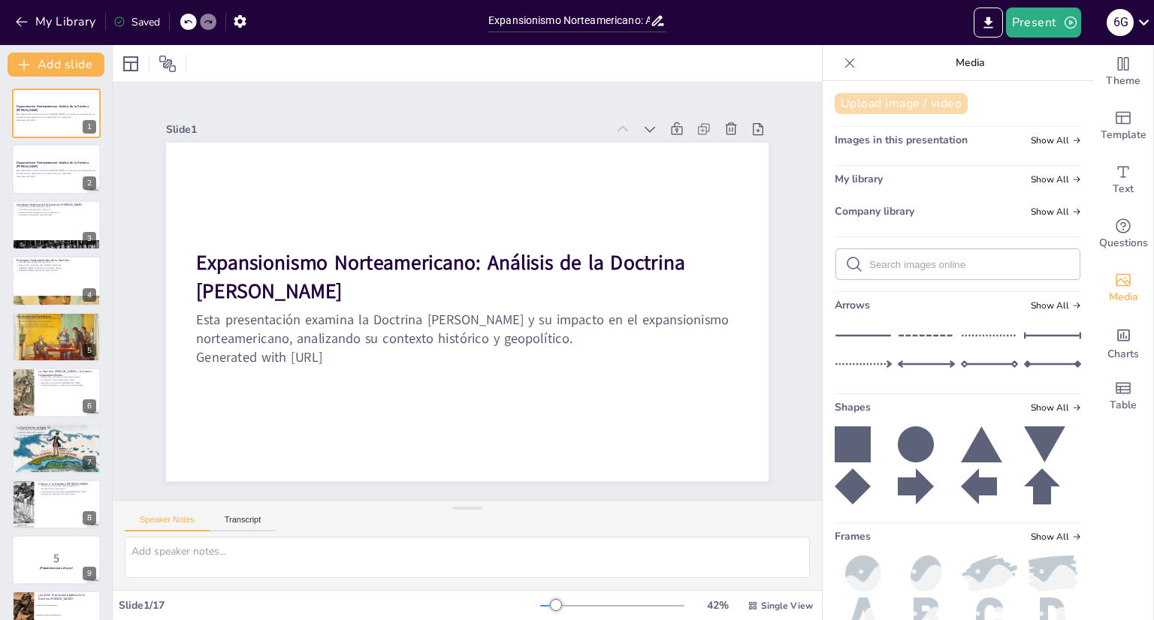
click at [901, 106] on button "Upload image / video" at bounding box center [901, 103] width 133 height 21
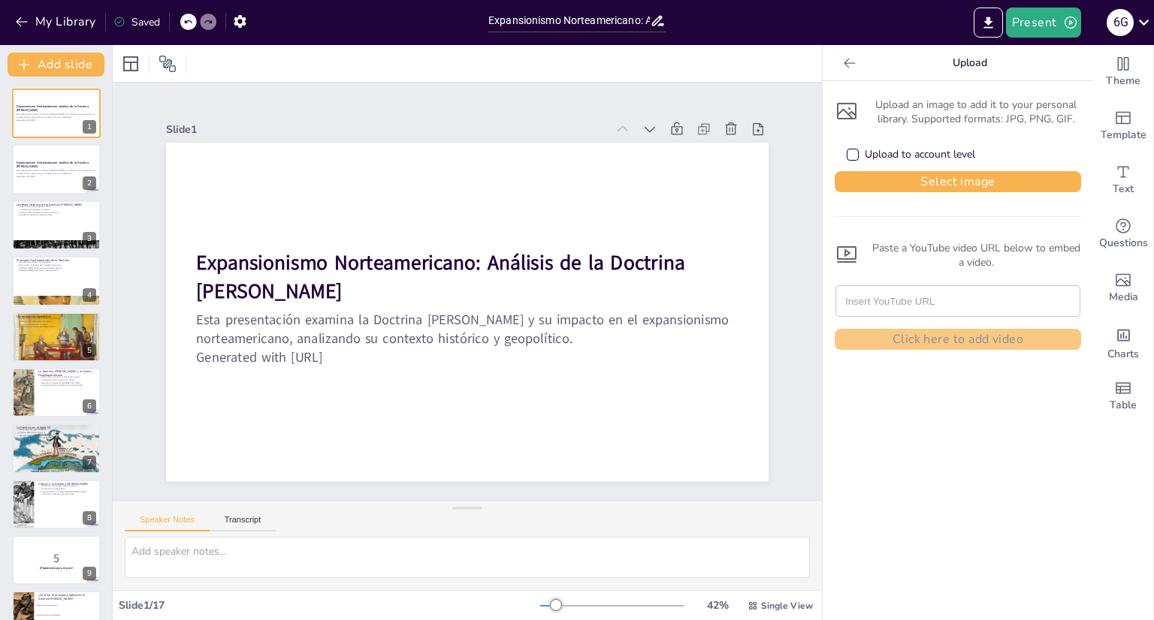
click at [838, 52] on div at bounding box center [850, 63] width 24 height 24
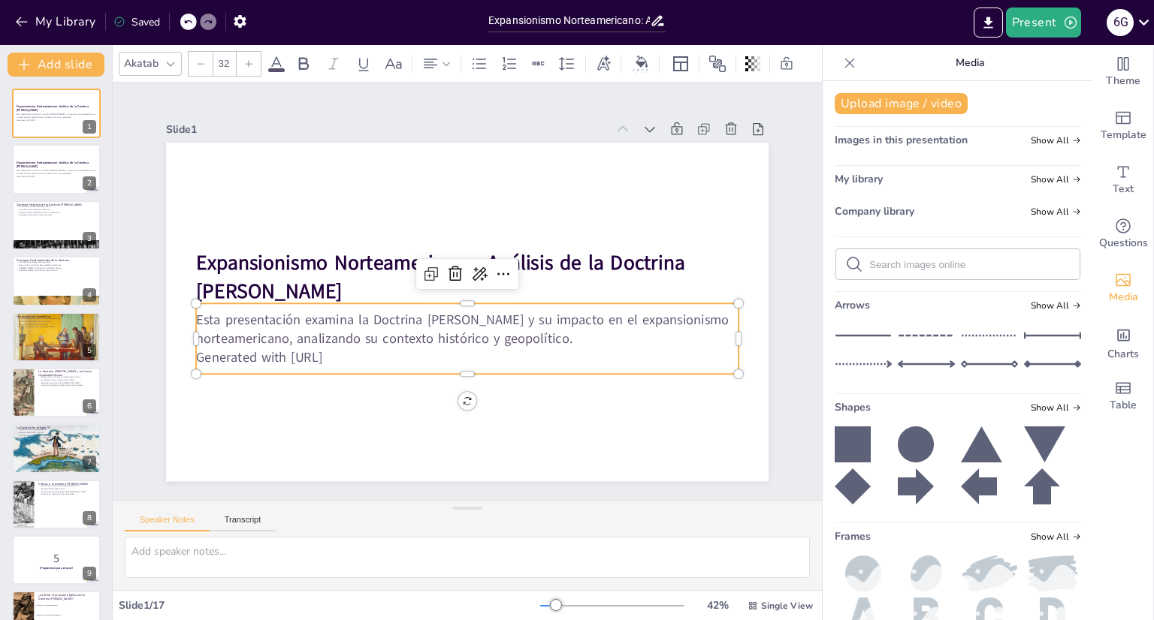
click at [361, 358] on p "Generated with [URL]" at bounding box center [460, 357] width 541 height 75
click at [361, 358] on p "Generated with [URL]" at bounding box center [460, 357] width 541 height 76
click at [361, 358] on p "Generated with [URL]" at bounding box center [453, 356] width 534 height 131
click at [361, 358] on p "Generated with [URL]" at bounding box center [440, 352] width 503 height 238
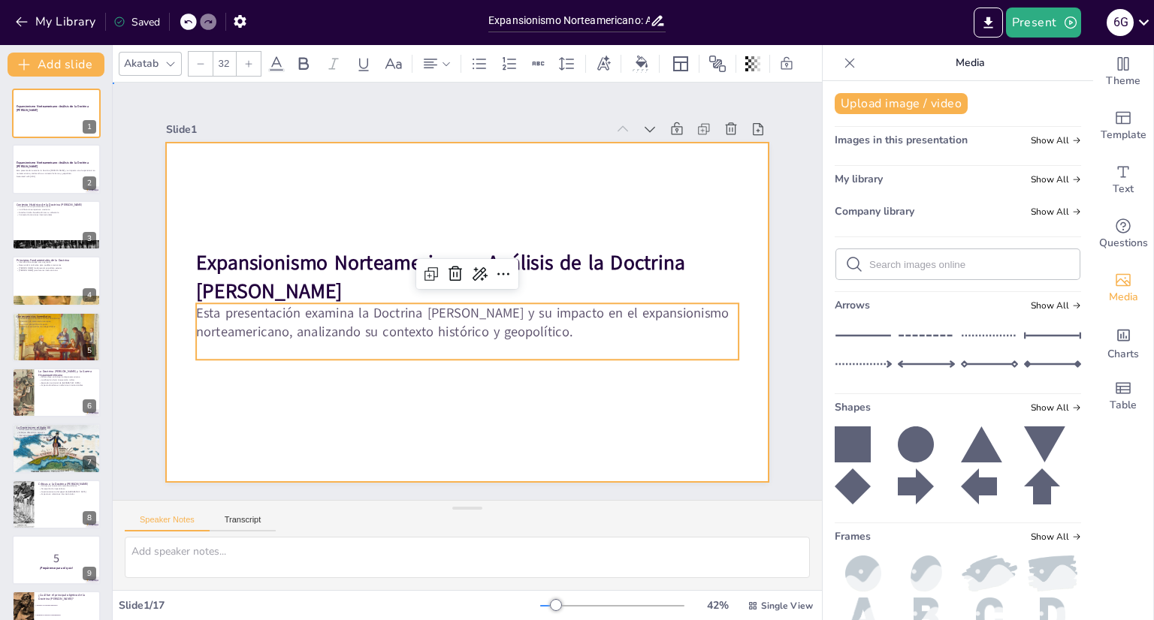
click at [406, 163] on div at bounding box center [465, 313] width 635 height 400
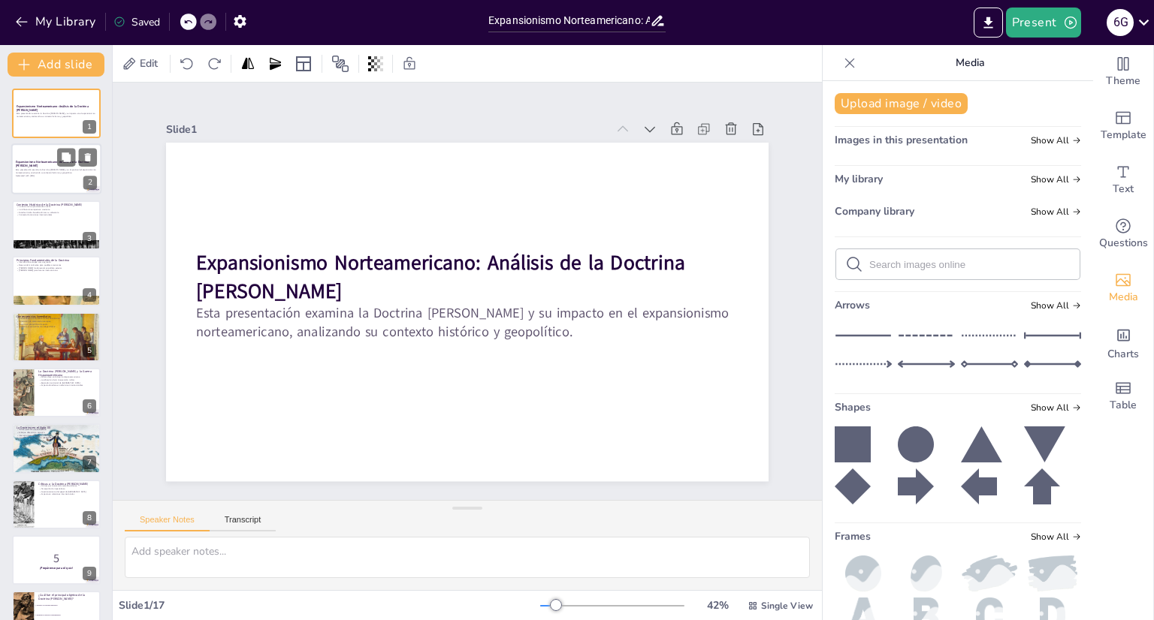
click at [38, 160] on strong "Expansionismo Norteamericano: Análisis de la Doctrina [PERSON_NAME]" at bounding box center [53, 164] width 74 height 8
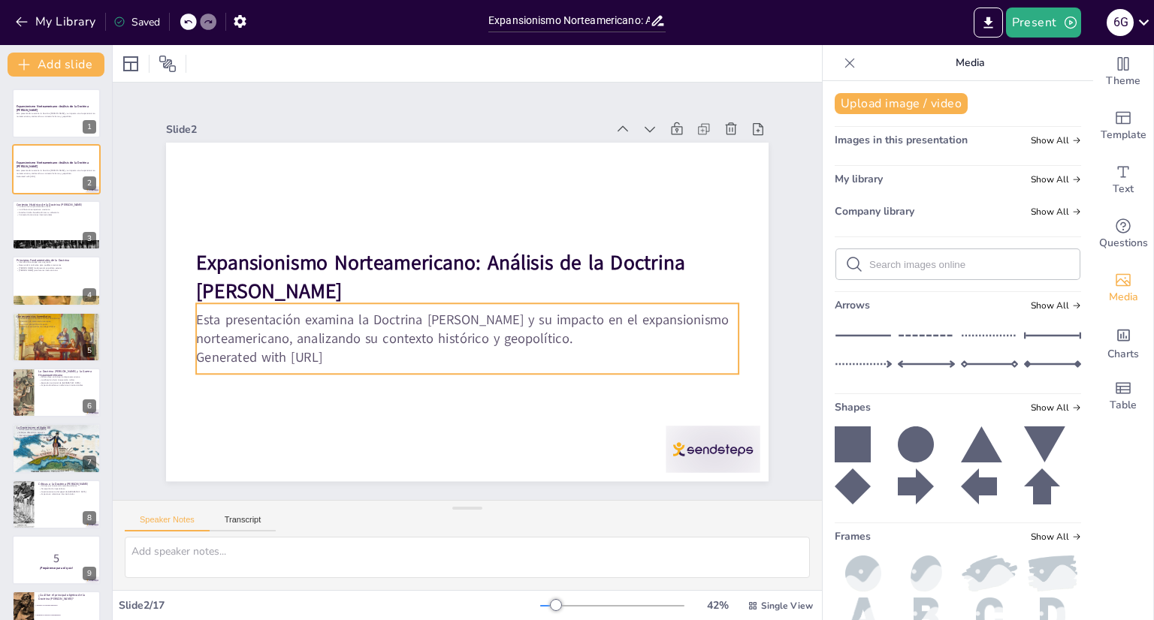
click at [387, 350] on p "Generated with [URL]" at bounding box center [460, 357] width 541 height 75
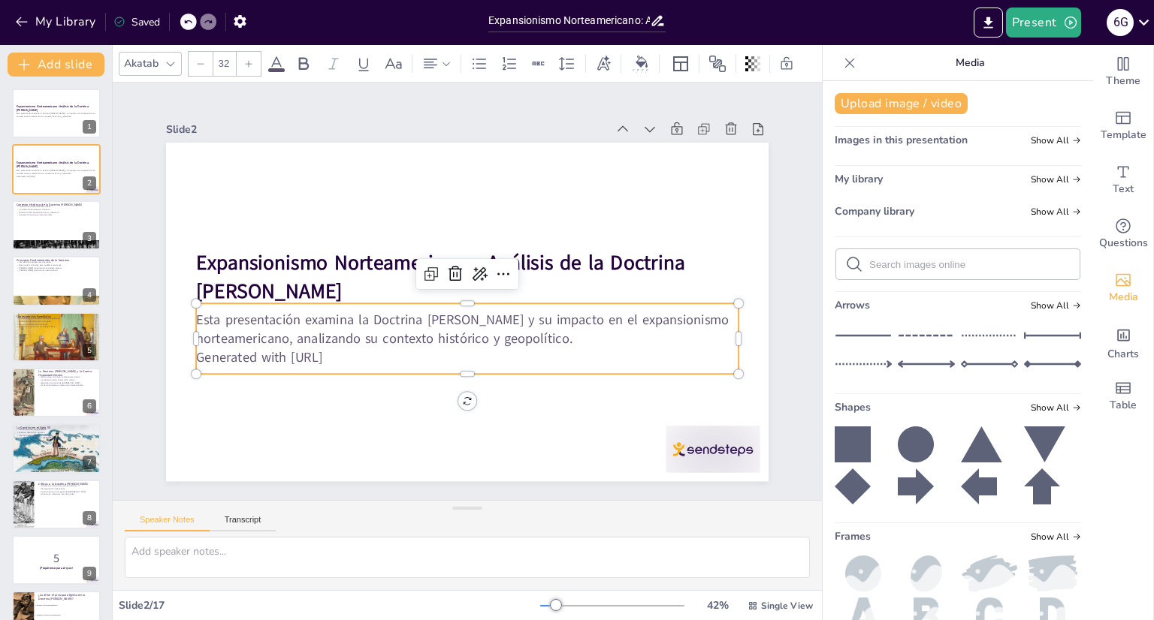
click at [387, 350] on p "Generated with [URL]" at bounding box center [460, 357] width 541 height 75
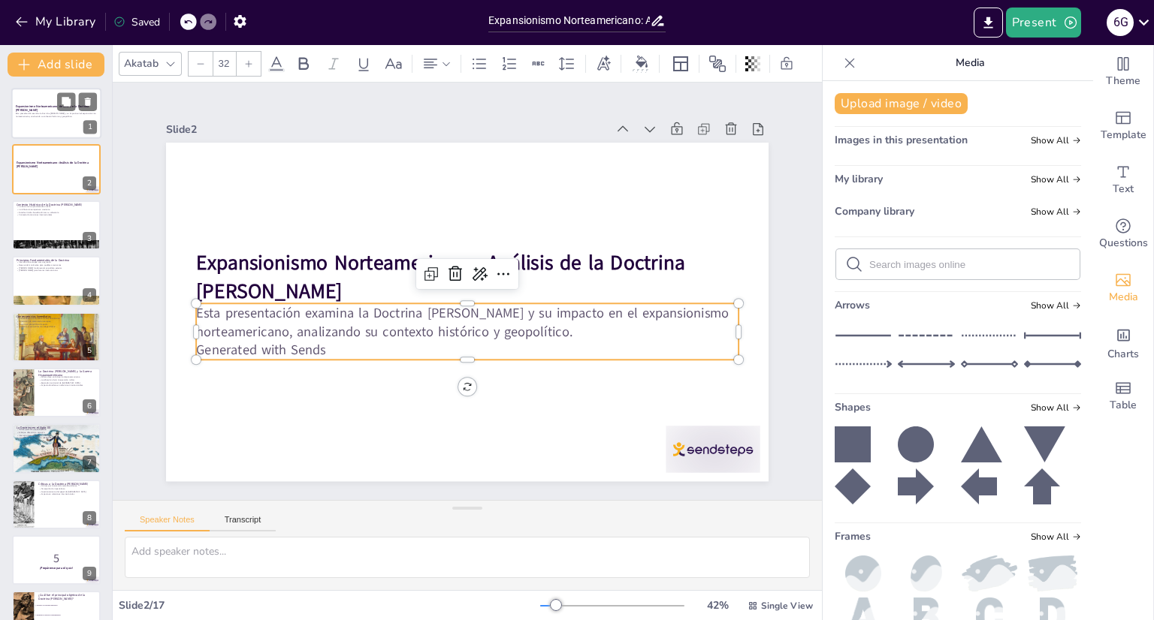
click at [60, 127] on div at bounding box center [56, 113] width 90 height 51
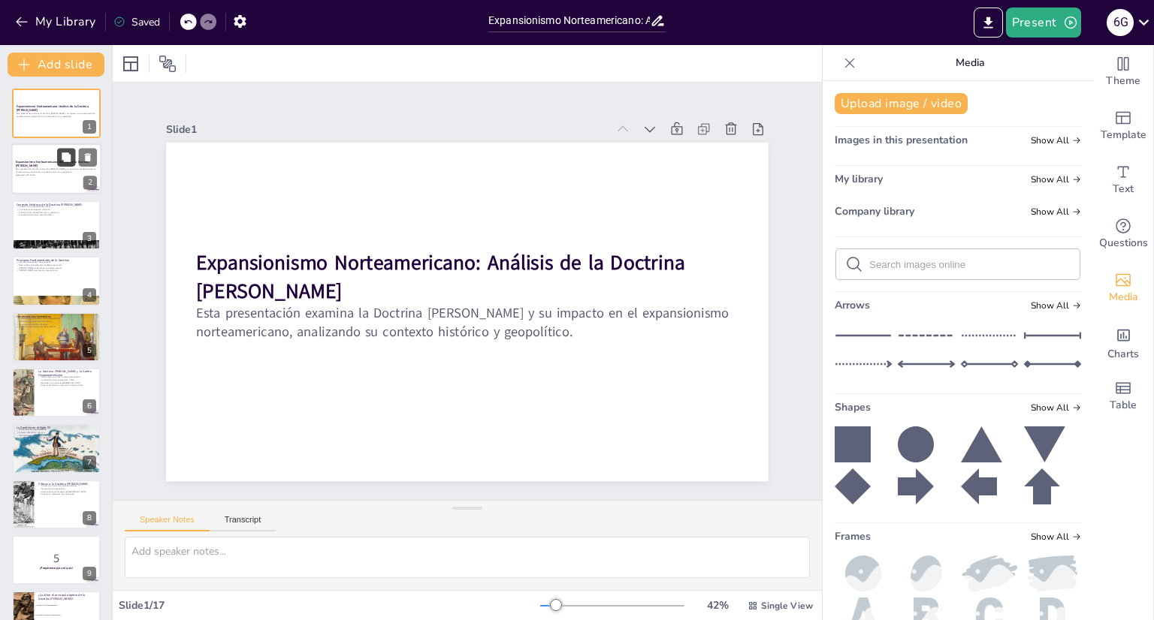
click at [66, 160] on icon at bounding box center [66, 157] width 9 height 9
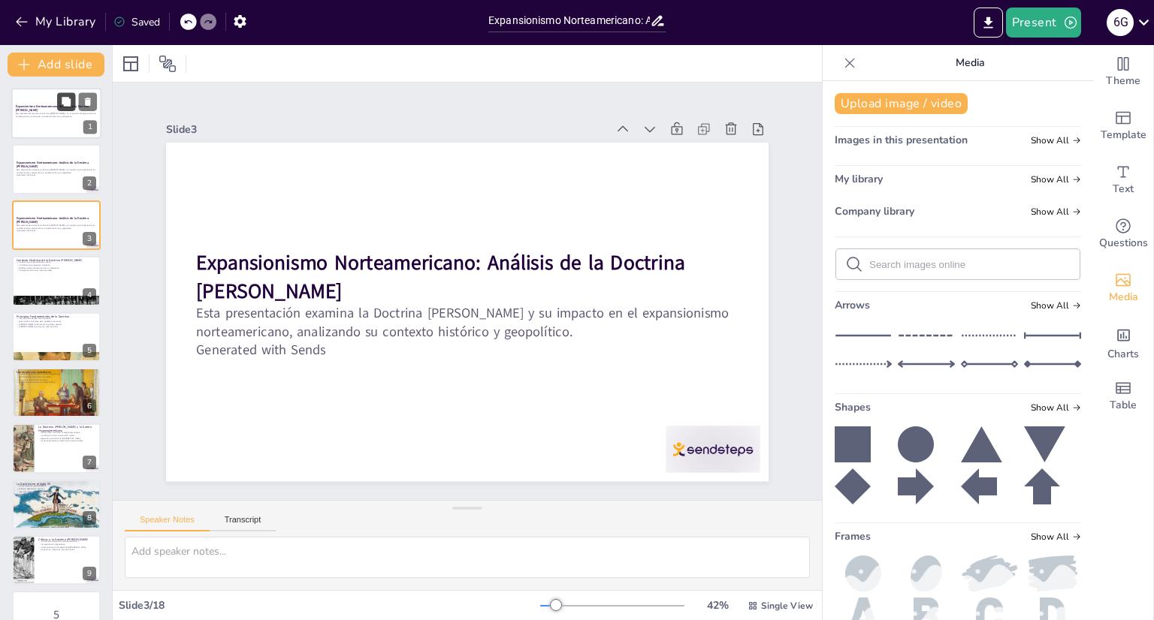
click at [66, 110] on button at bounding box center [66, 101] width 18 height 18
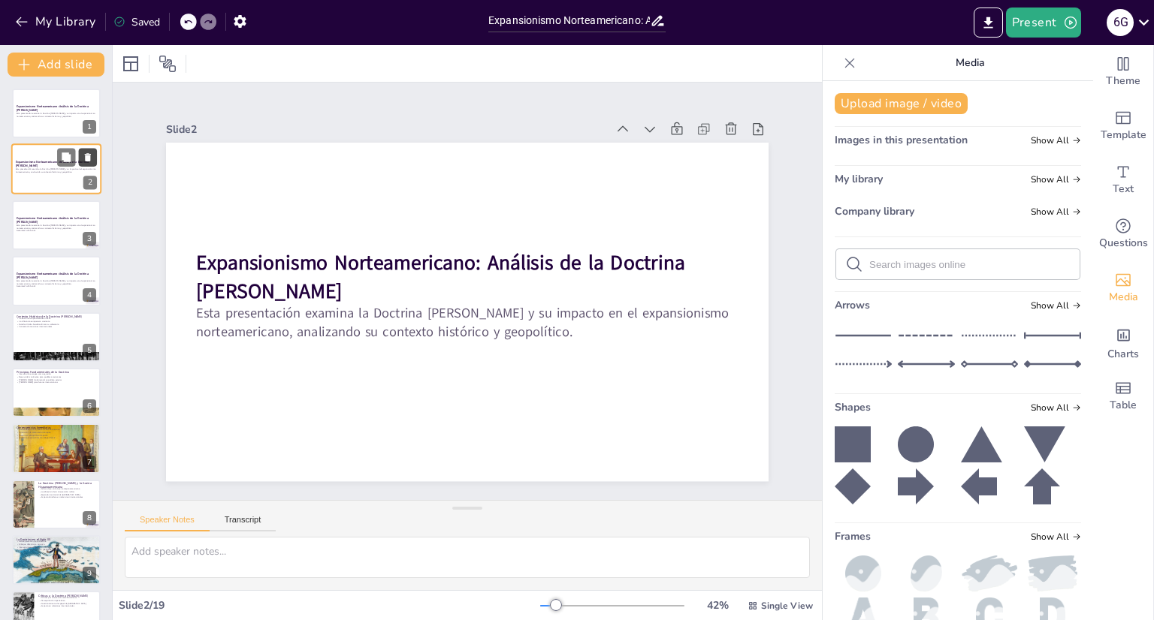
click at [86, 160] on icon at bounding box center [88, 158] width 6 height 8
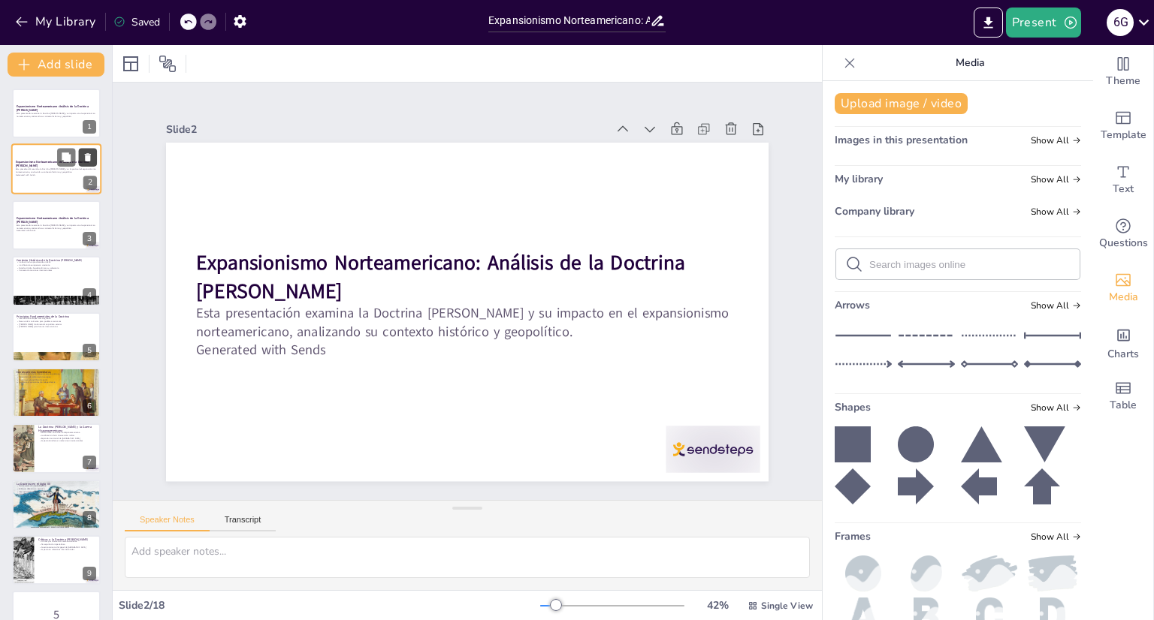
click at [87, 159] on icon at bounding box center [88, 158] width 6 height 8
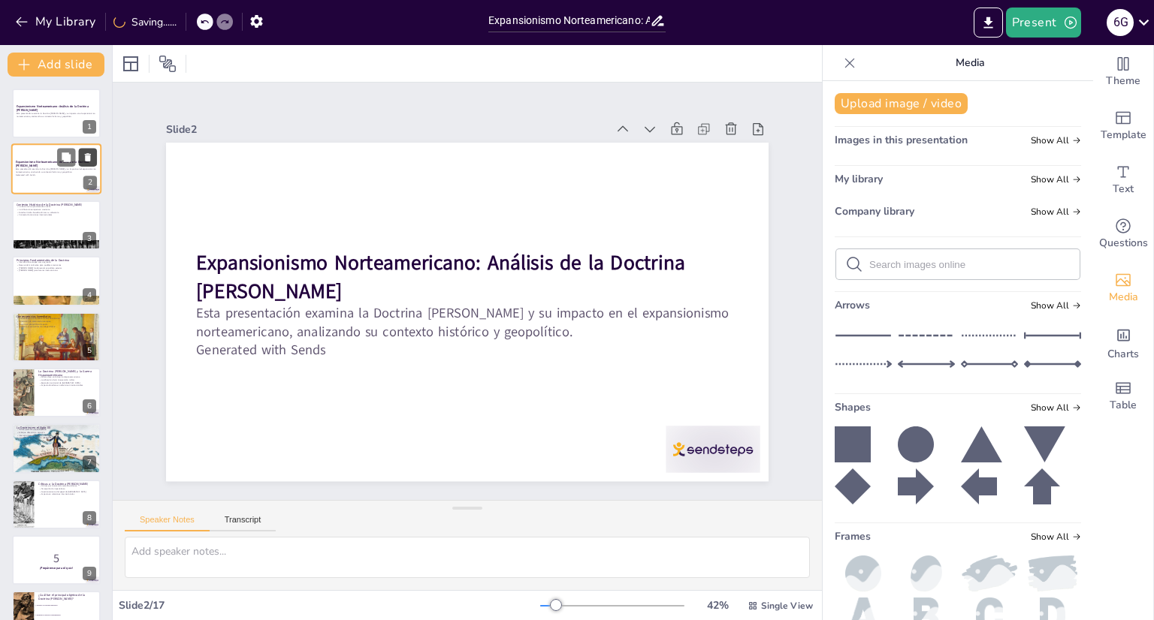
click at [87, 159] on icon at bounding box center [88, 158] width 6 height 8
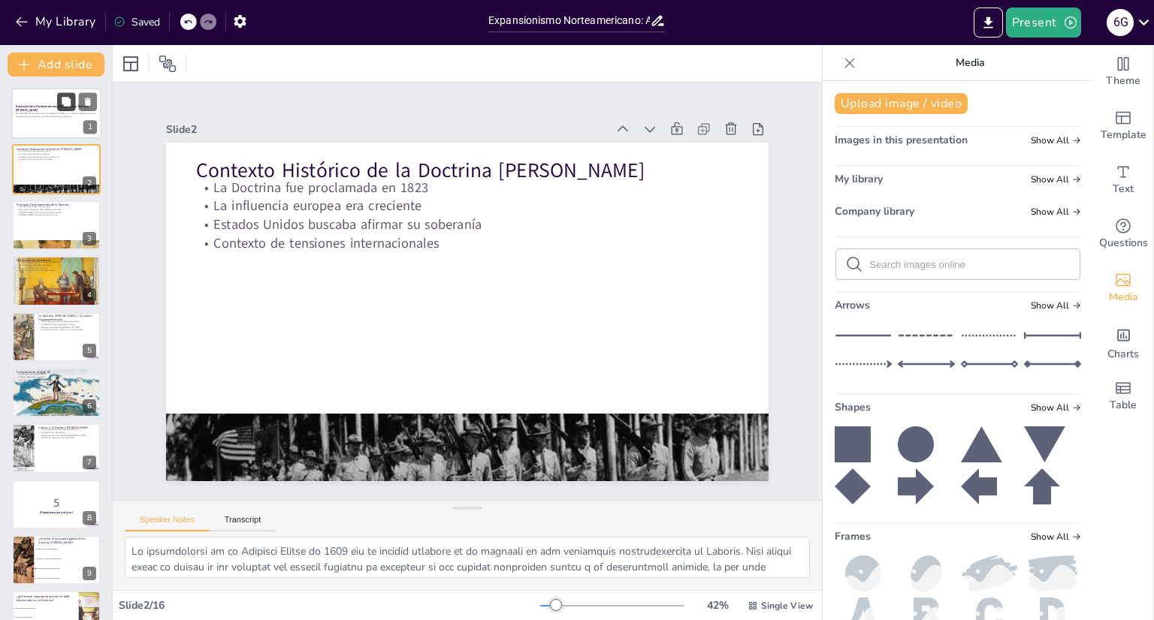
click at [58, 99] on button at bounding box center [66, 101] width 18 height 18
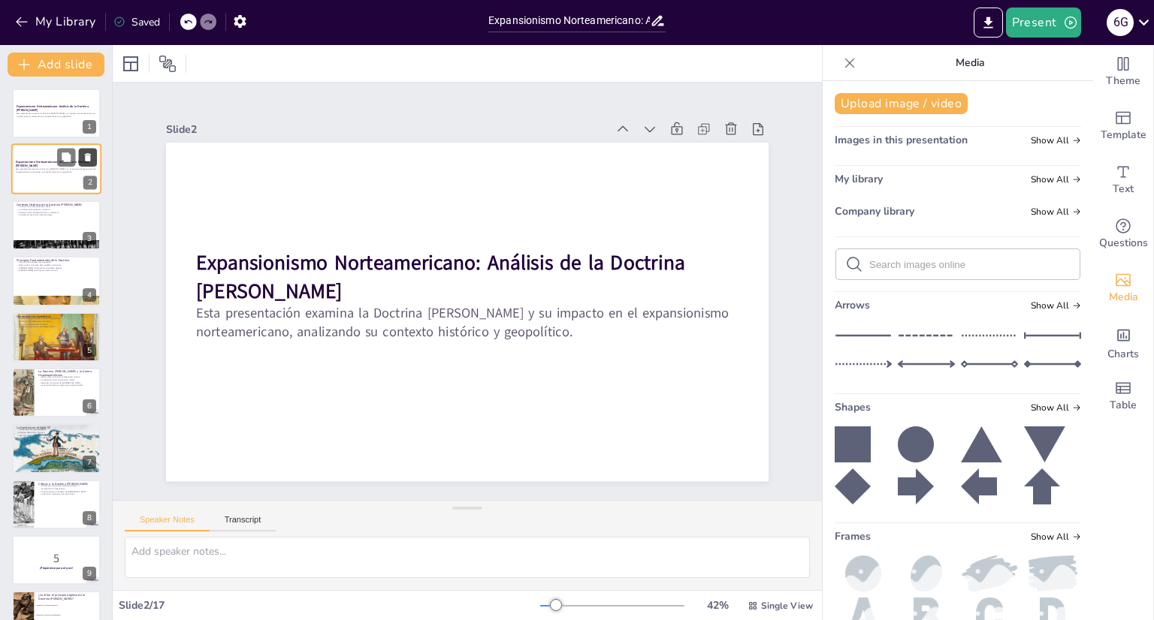
click at [88, 155] on icon at bounding box center [88, 158] width 6 height 8
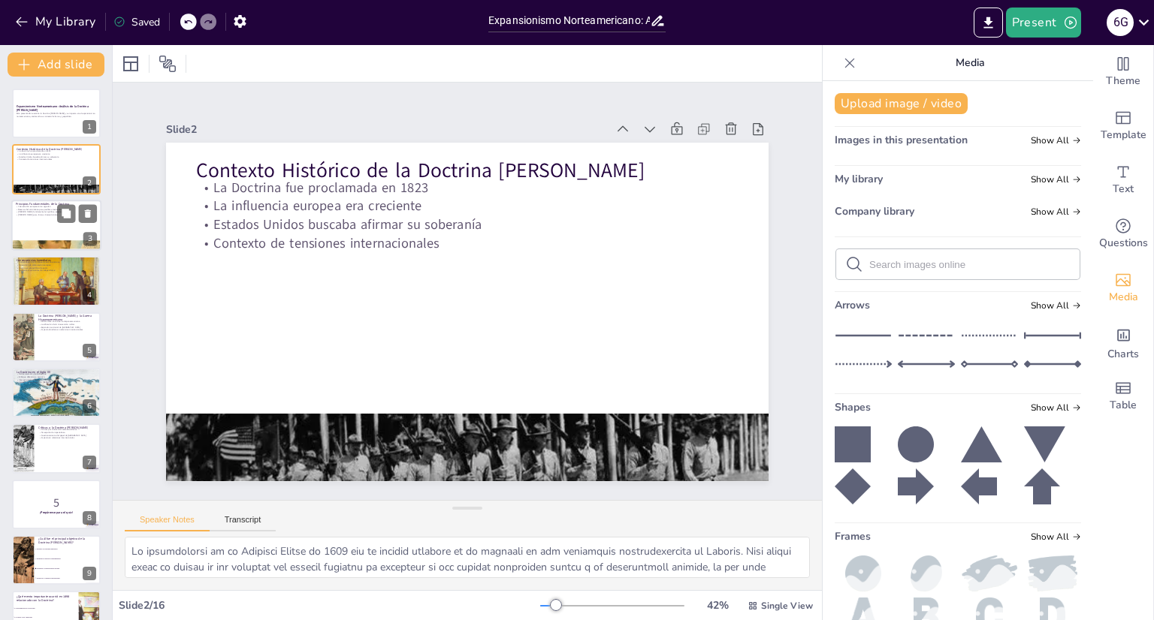
click at [41, 214] on p "[PERSON_NAME] para futuras intervenciones" at bounding box center [56, 214] width 81 height 3
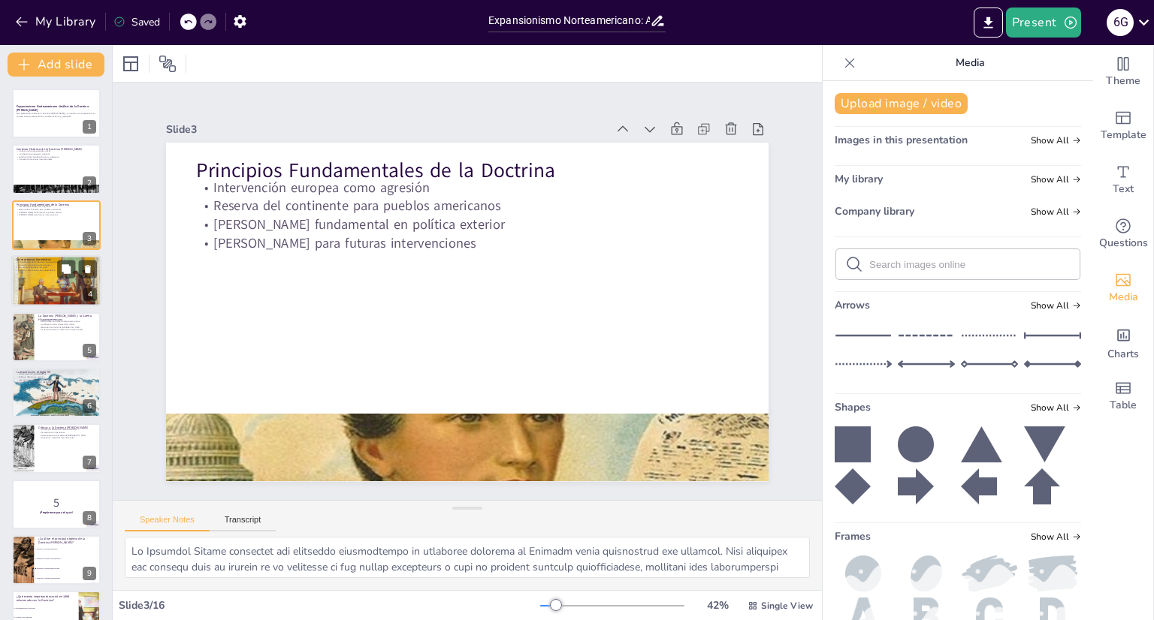
click at [52, 270] on p "Impulso a movimientos de independencia" at bounding box center [56, 271] width 81 height 3
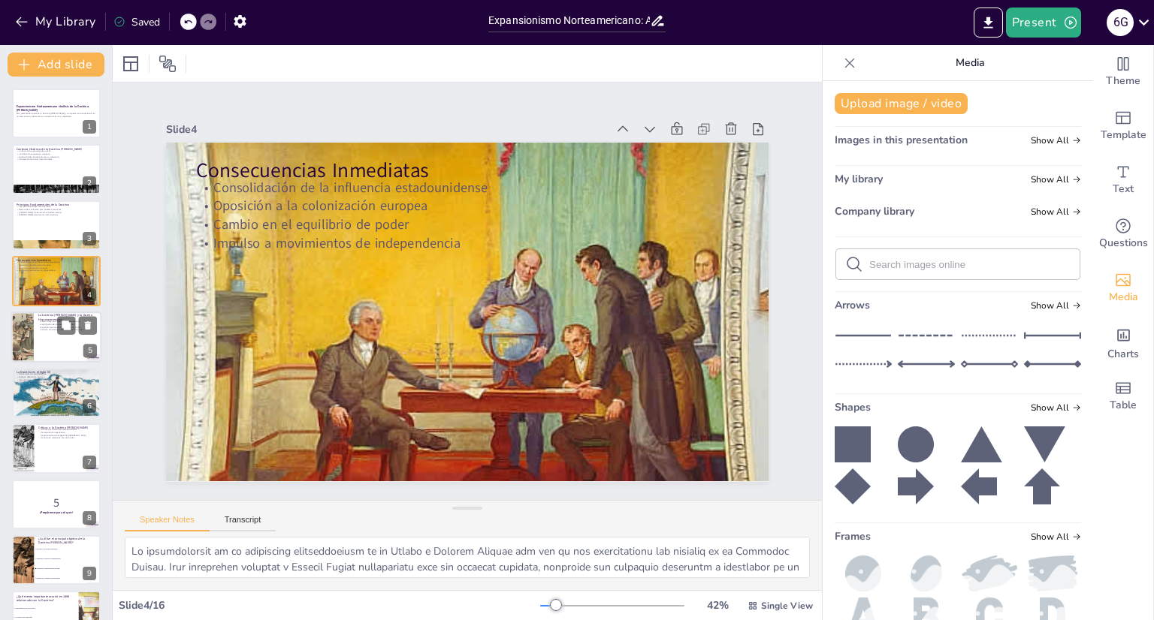
click at [47, 342] on div at bounding box center [56, 337] width 90 height 51
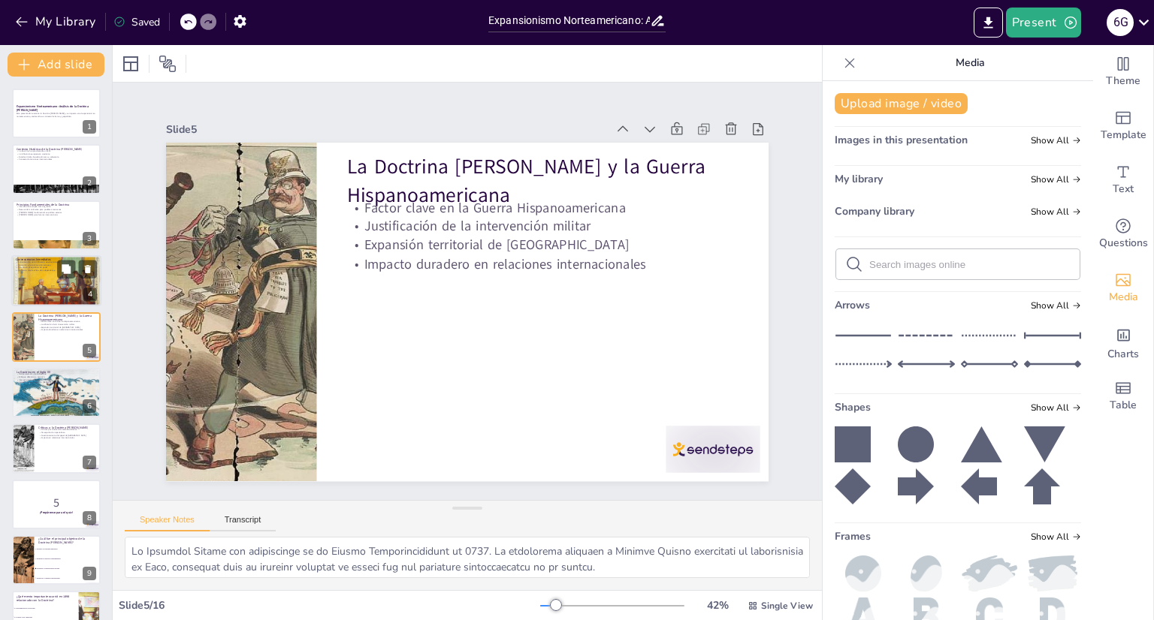
click at [68, 282] on div at bounding box center [56, 281] width 90 height 77
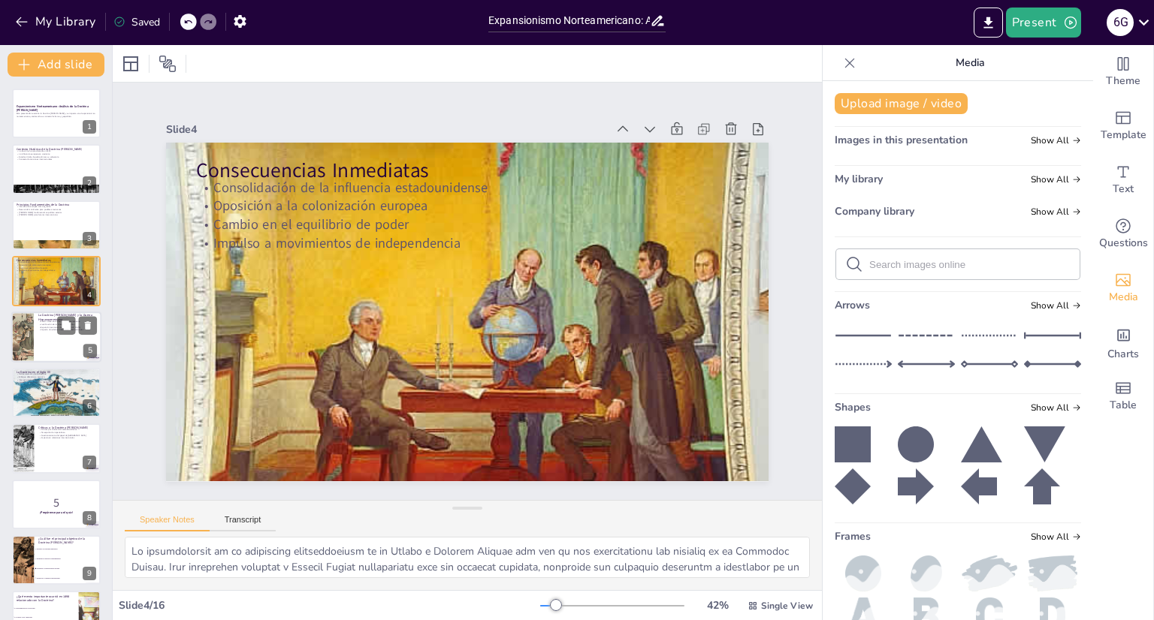
click at [38, 331] on div at bounding box center [56, 337] width 90 height 51
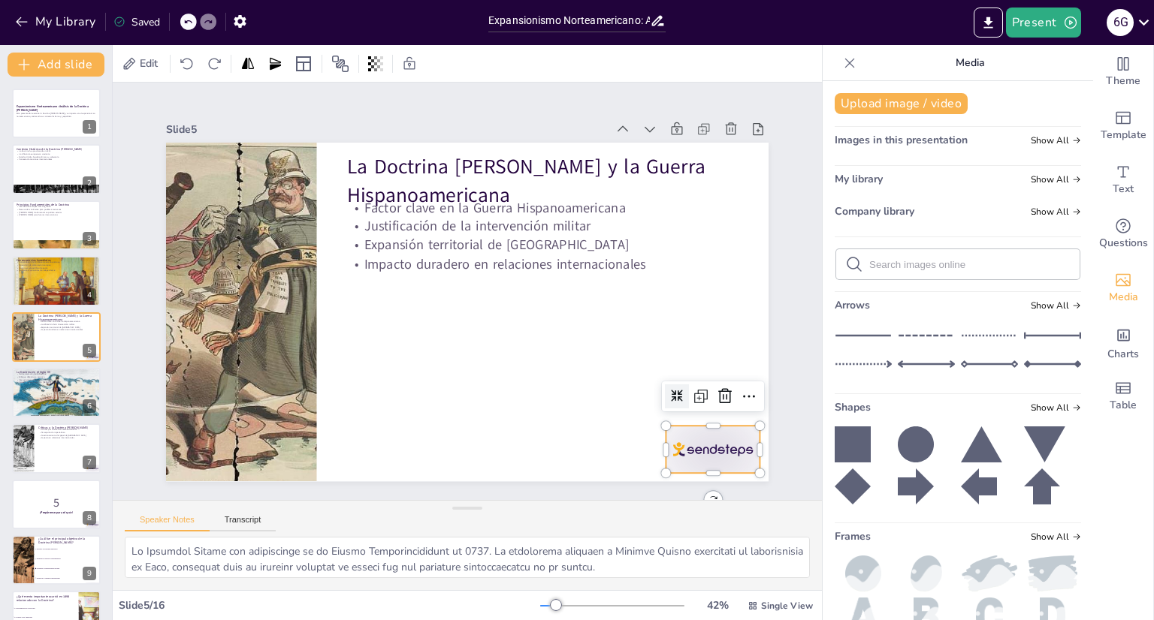
click at [625, 518] on div at bounding box center [573, 564] width 104 height 93
click at [710, 412] on icon at bounding box center [712, 422] width 20 height 20
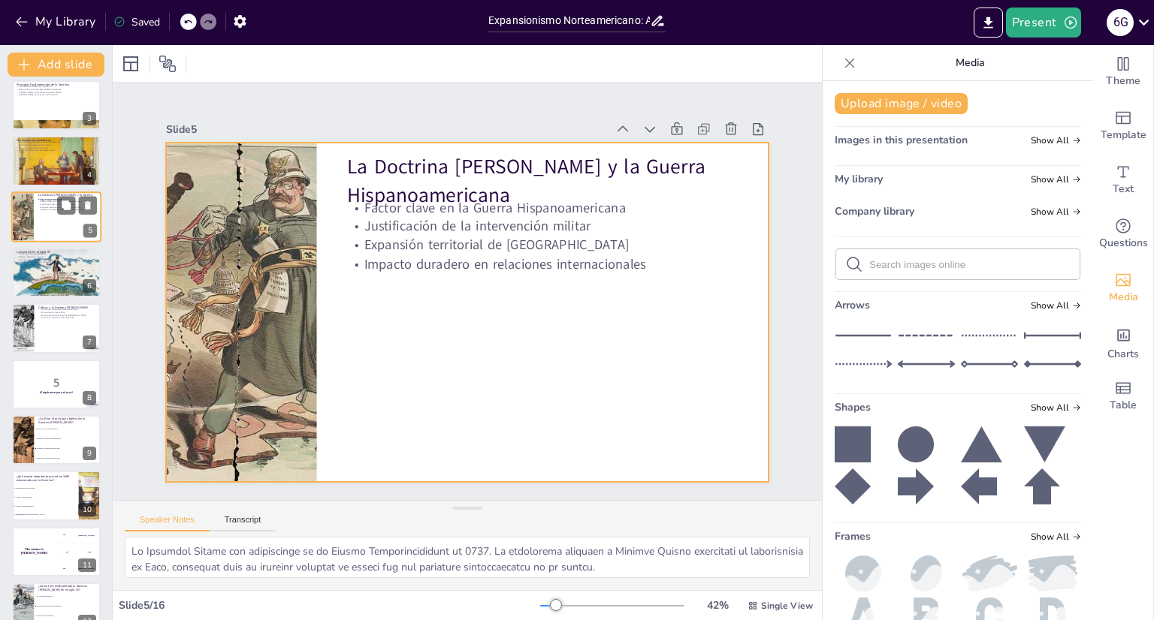
scroll to position [134, 0]
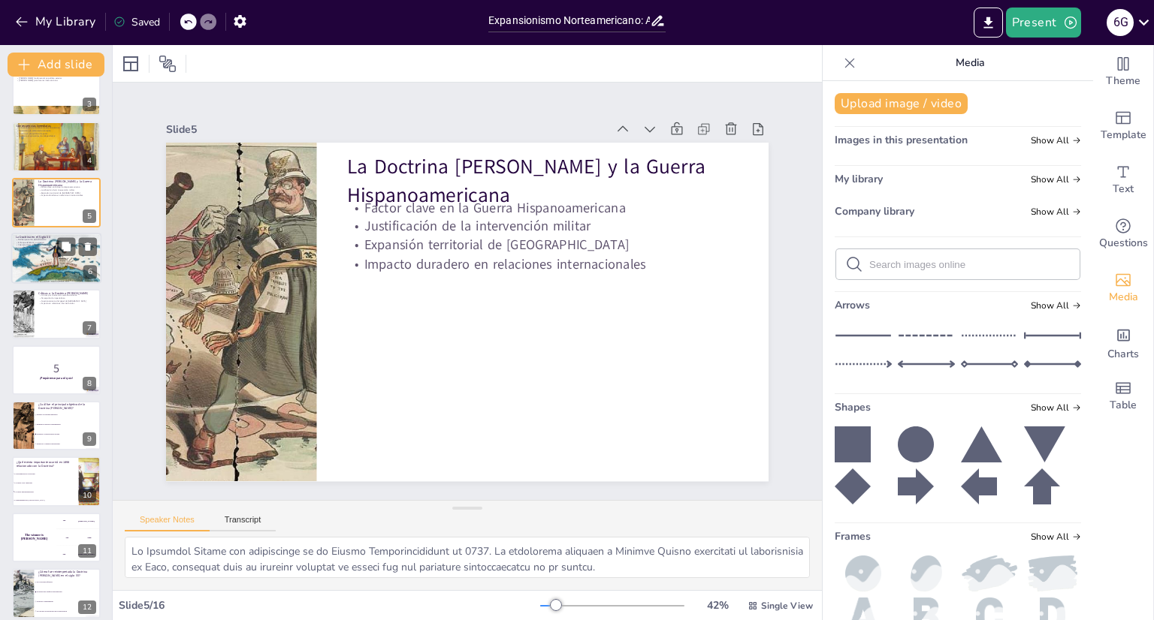
click at [44, 259] on div at bounding box center [56, 258] width 90 height 51
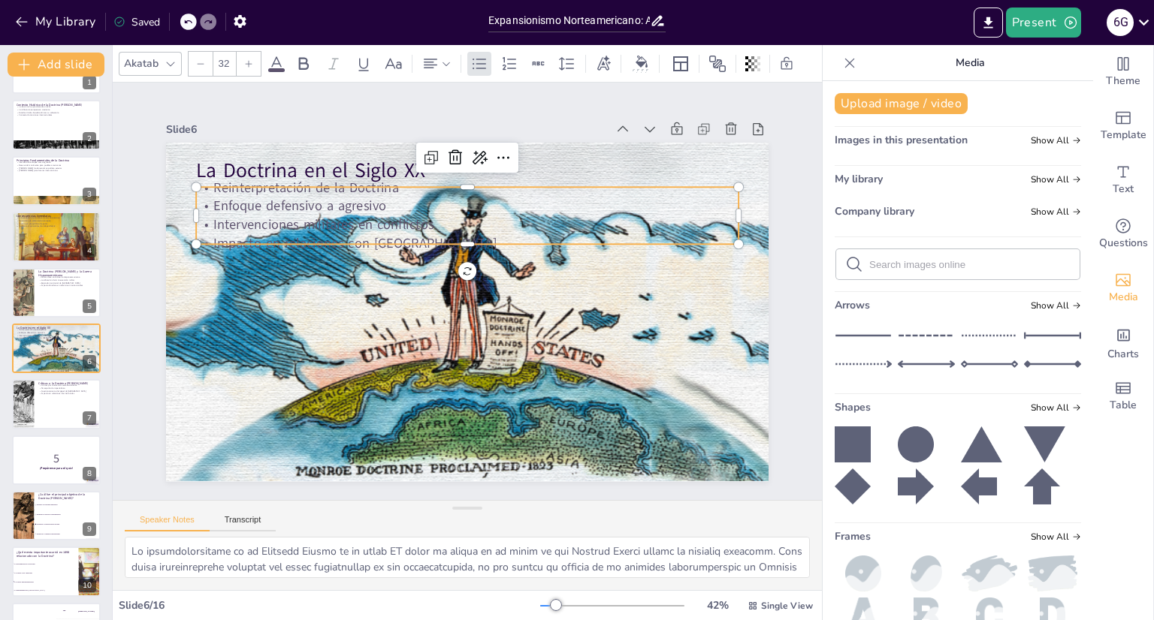
click at [377, 226] on p "Intervenciones militares en conflictos" at bounding box center [474, 225] width 541 height 75
click at [276, 60] on icon at bounding box center [276, 64] width 18 height 18
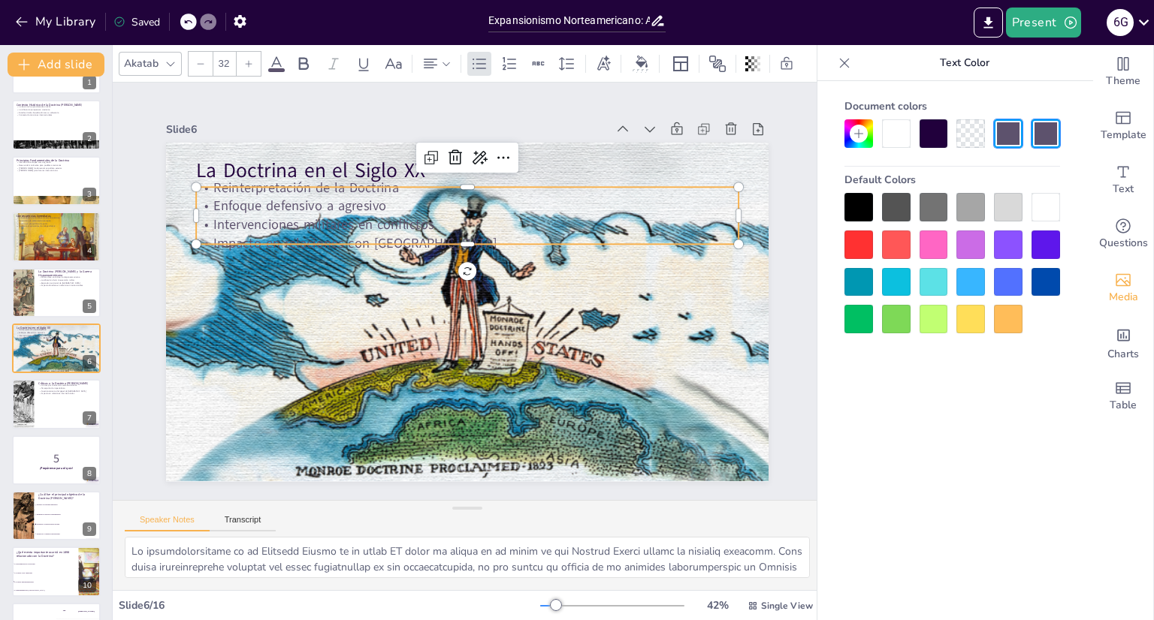
click at [937, 277] on div at bounding box center [933, 282] width 29 height 29
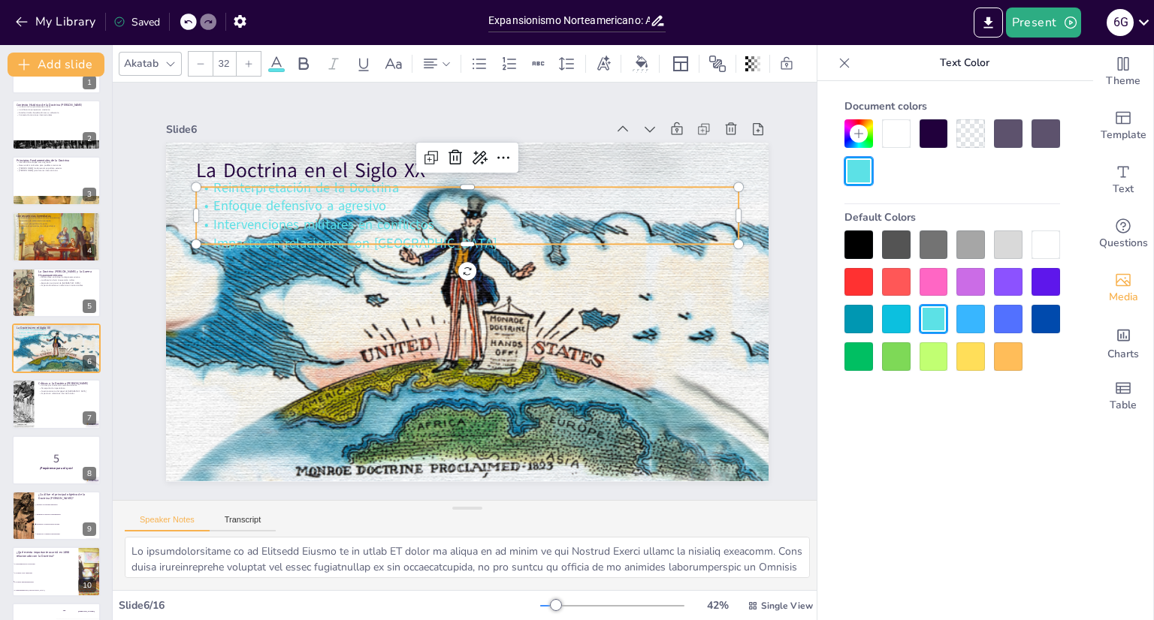
click at [1051, 241] on div at bounding box center [1045, 245] width 29 height 29
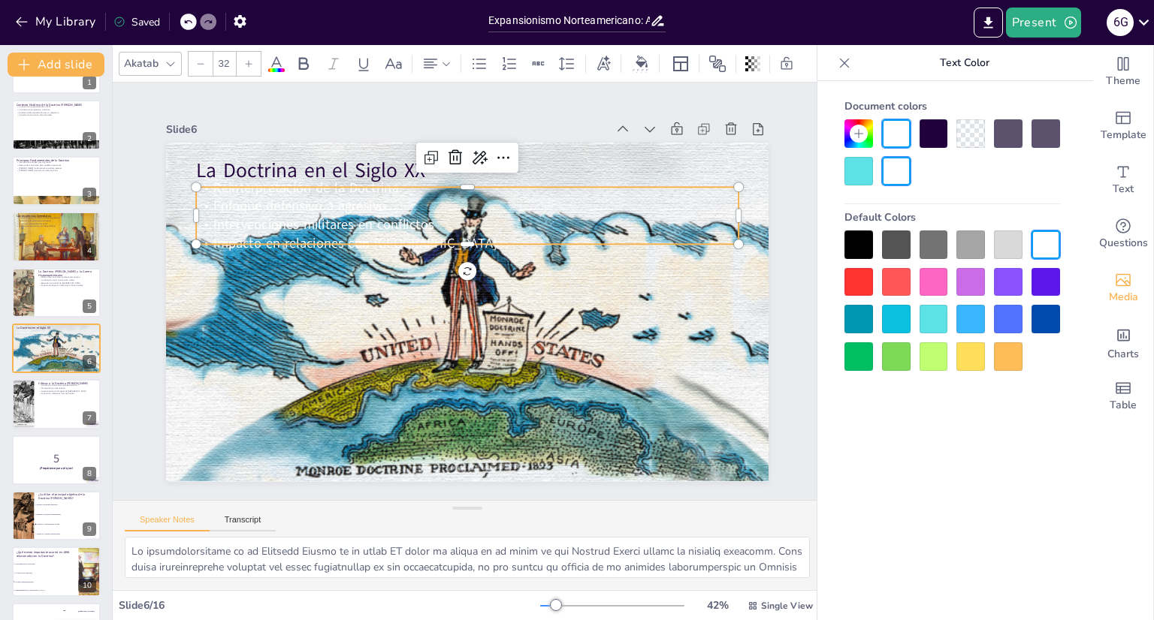
click at [935, 281] on div at bounding box center [933, 282] width 29 height 29
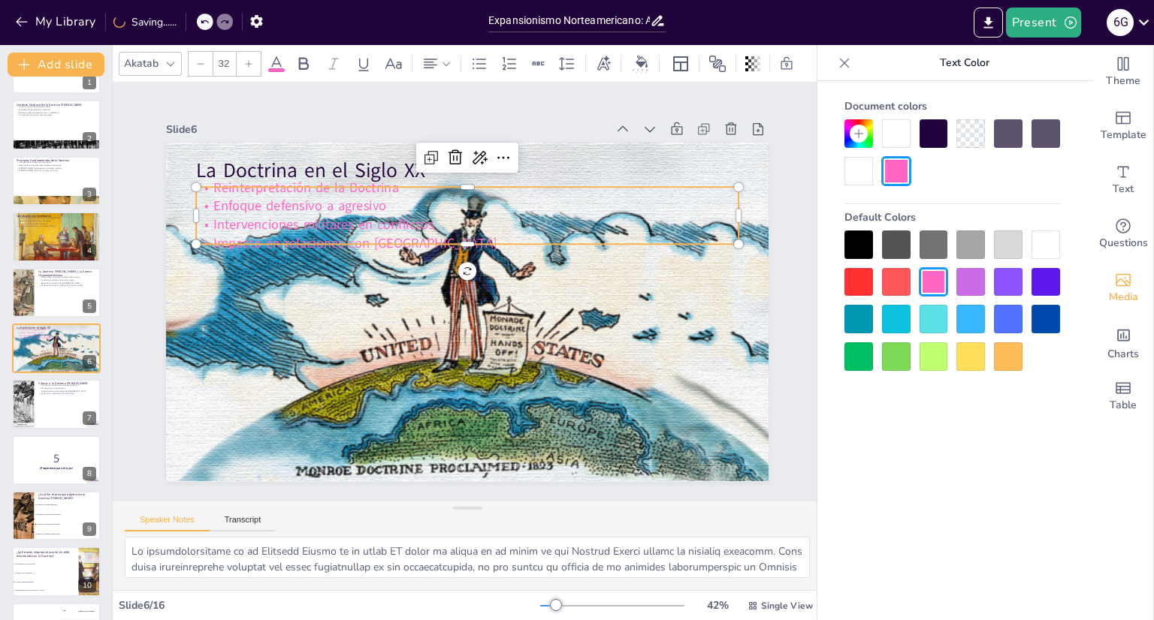
click at [865, 245] on div at bounding box center [858, 245] width 29 height 29
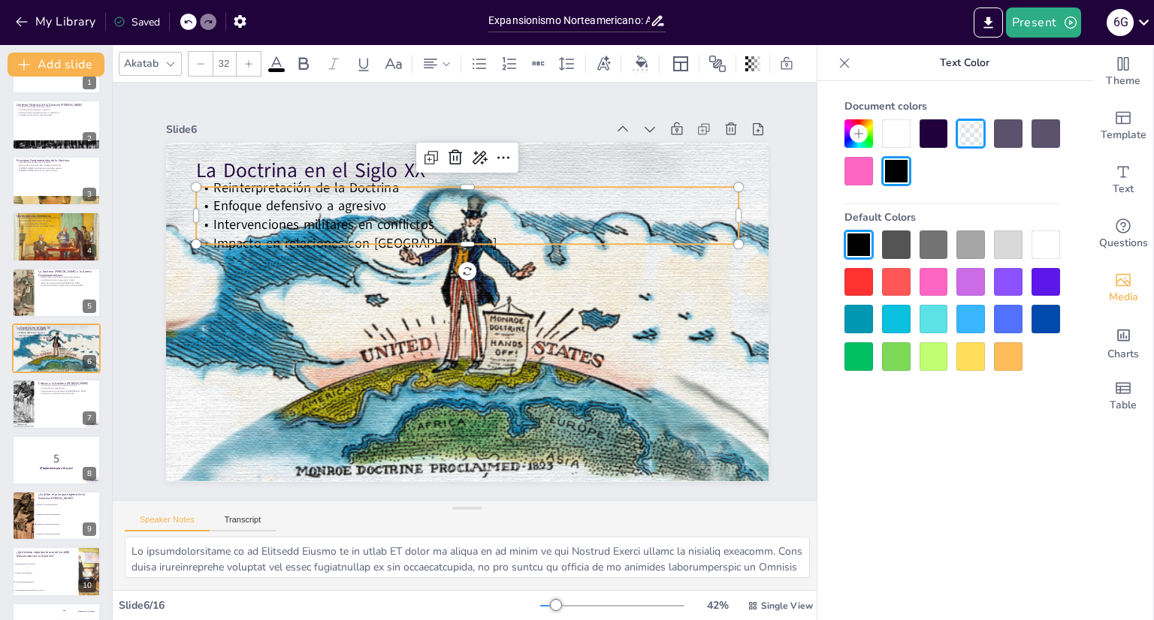
click at [521, 130] on div "Slide 6" at bounding box center [595, 164] width 149 height 423
click at [517, 130] on div "Slide 6" at bounding box center [386, 129] width 440 height 14
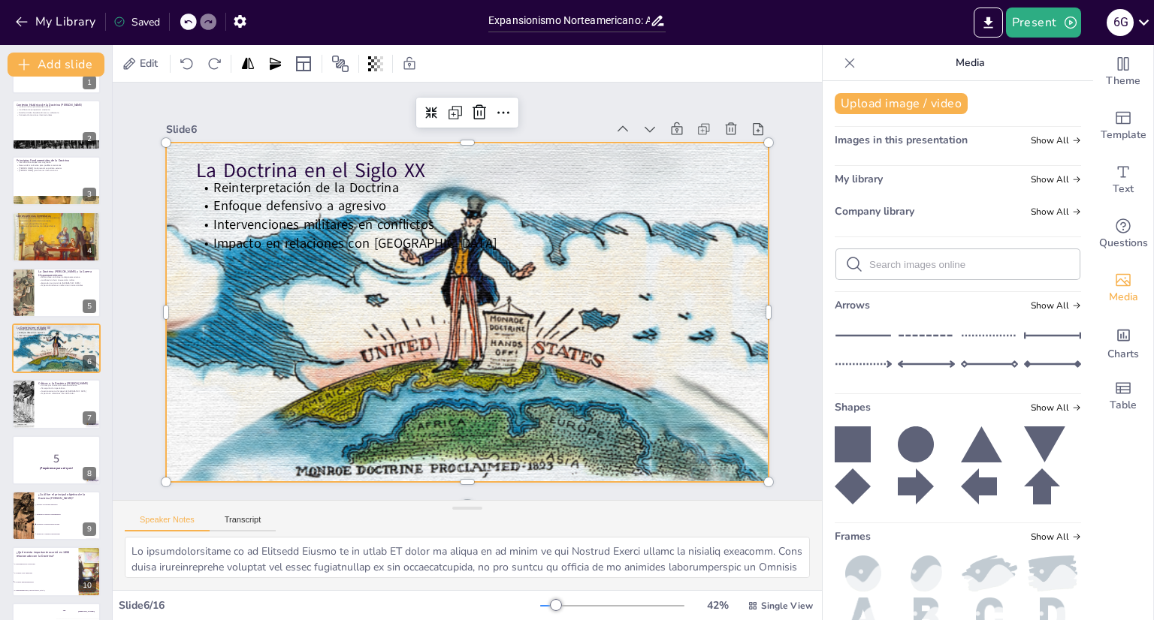
click at [210, 370] on div at bounding box center [462, 311] width 659 height 457
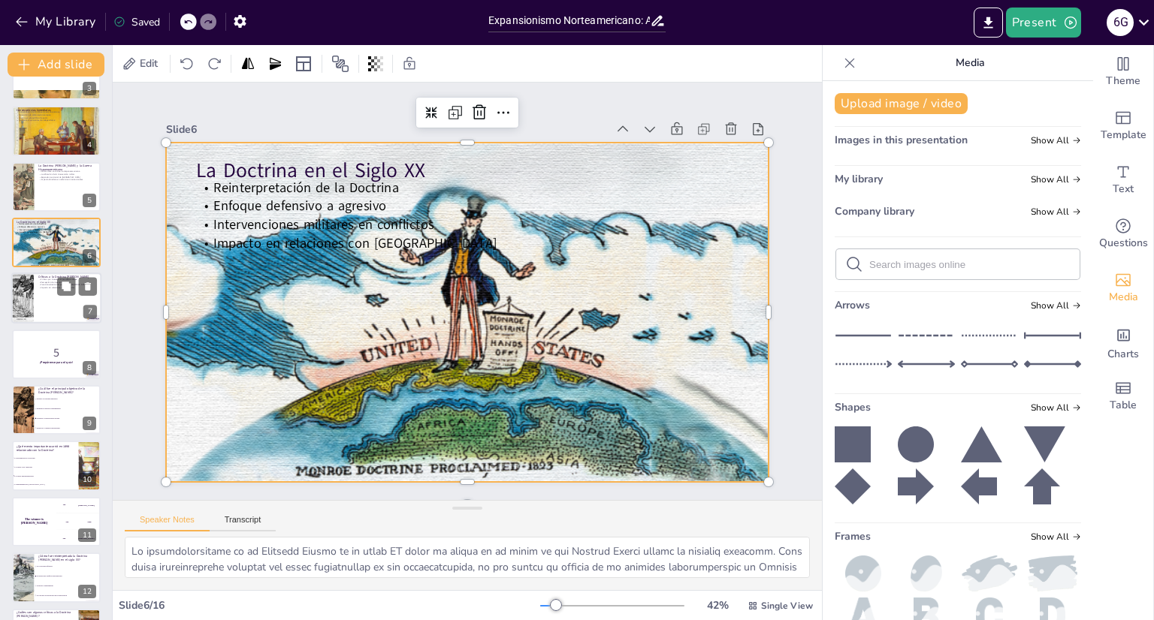
scroll to position [144, 0]
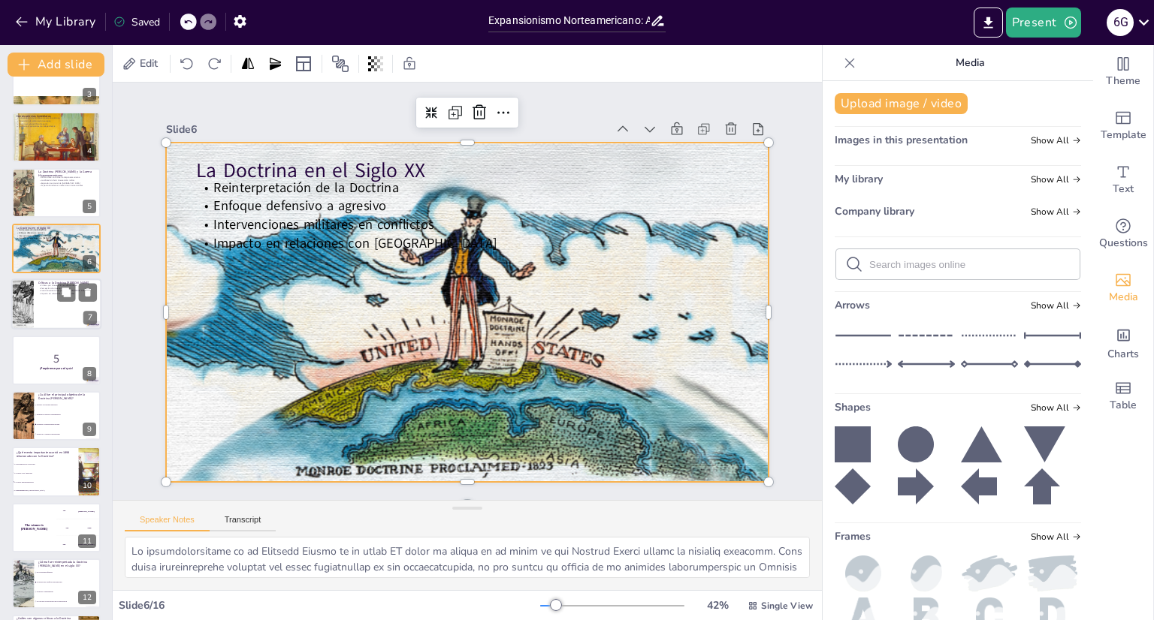
click at [50, 298] on div at bounding box center [56, 304] width 90 height 51
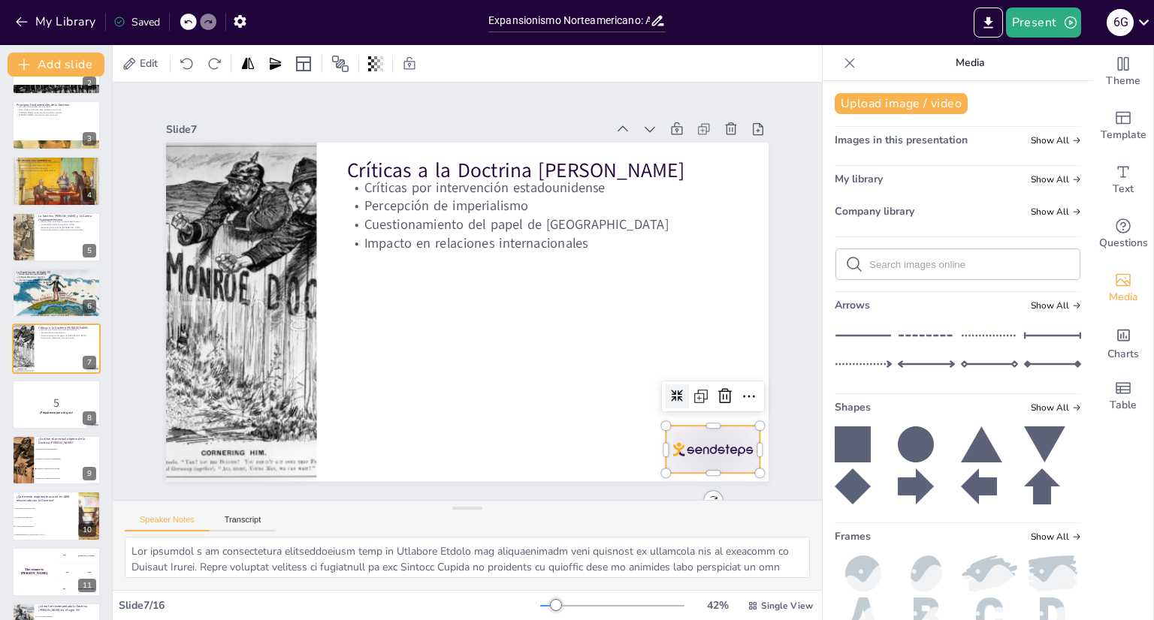
click at [669, 465] on div at bounding box center [674, 497] width 102 height 65
click at [720, 412] on icon at bounding box center [712, 422] width 20 height 20
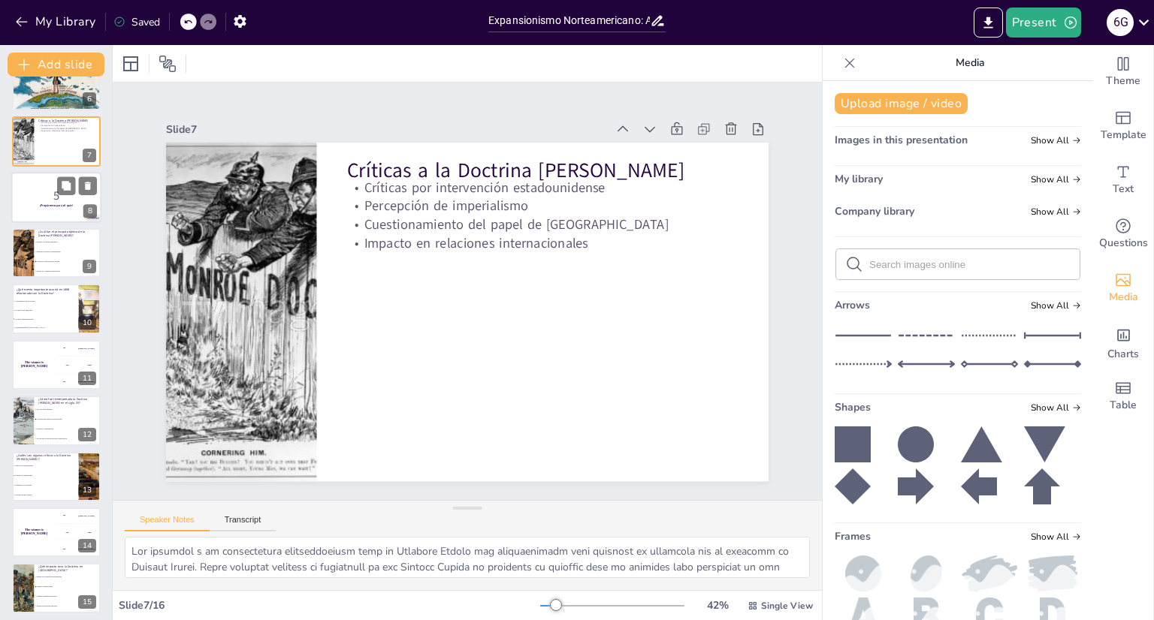
click at [46, 196] on p "5" at bounding box center [56, 195] width 81 height 17
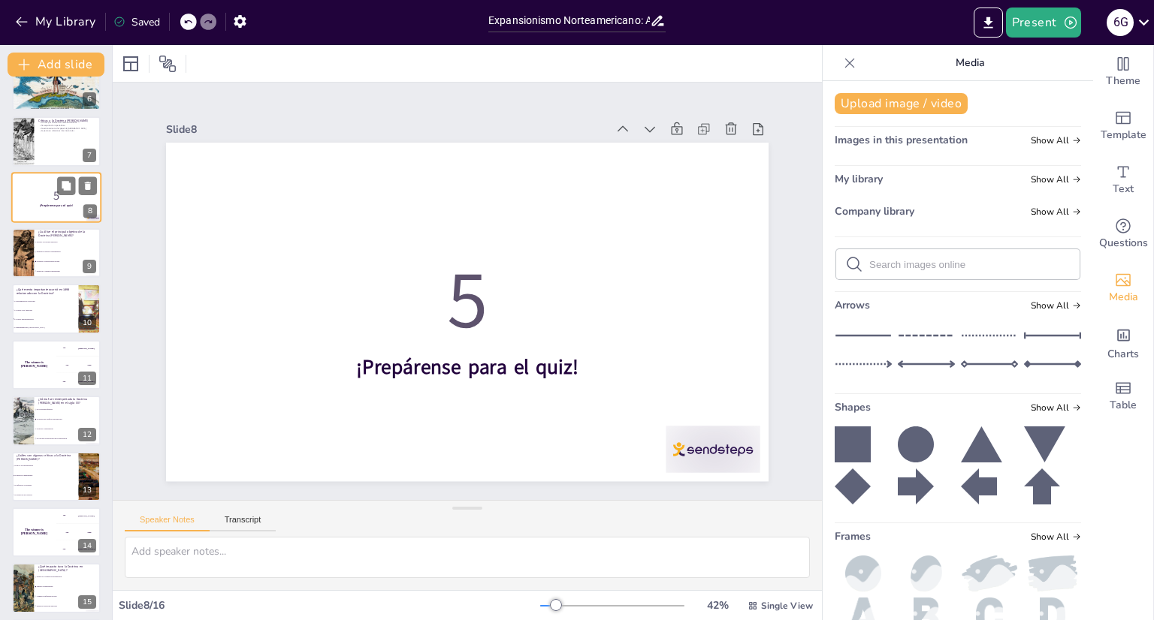
scroll to position [156, 0]
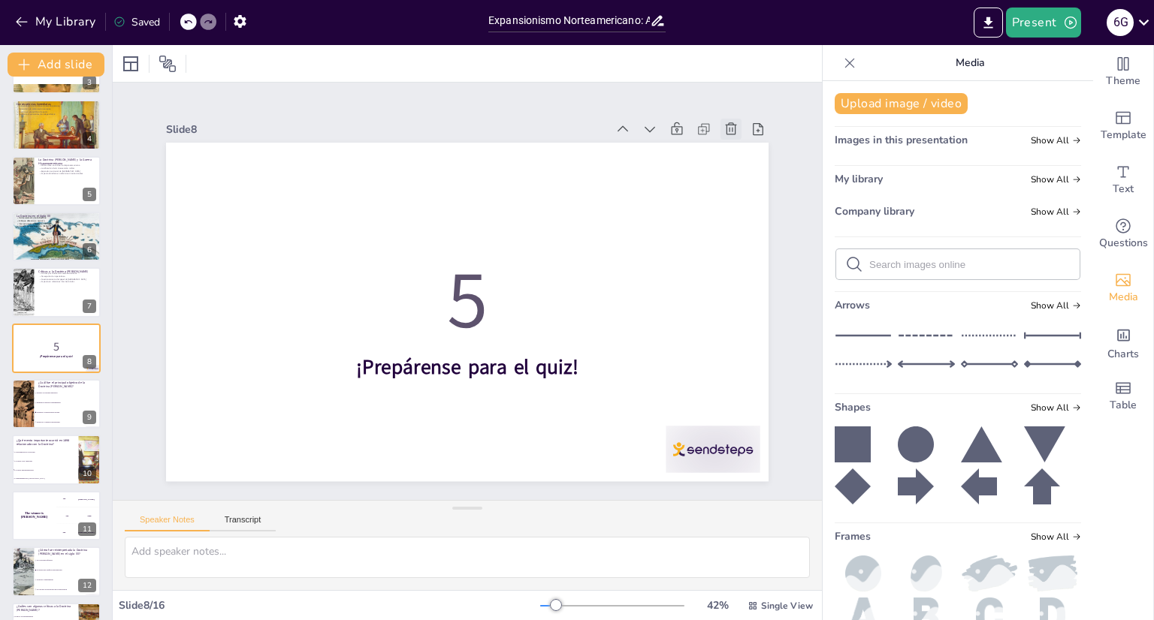
click at [761, 337] on icon at bounding box center [771, 347] width 21 height 21
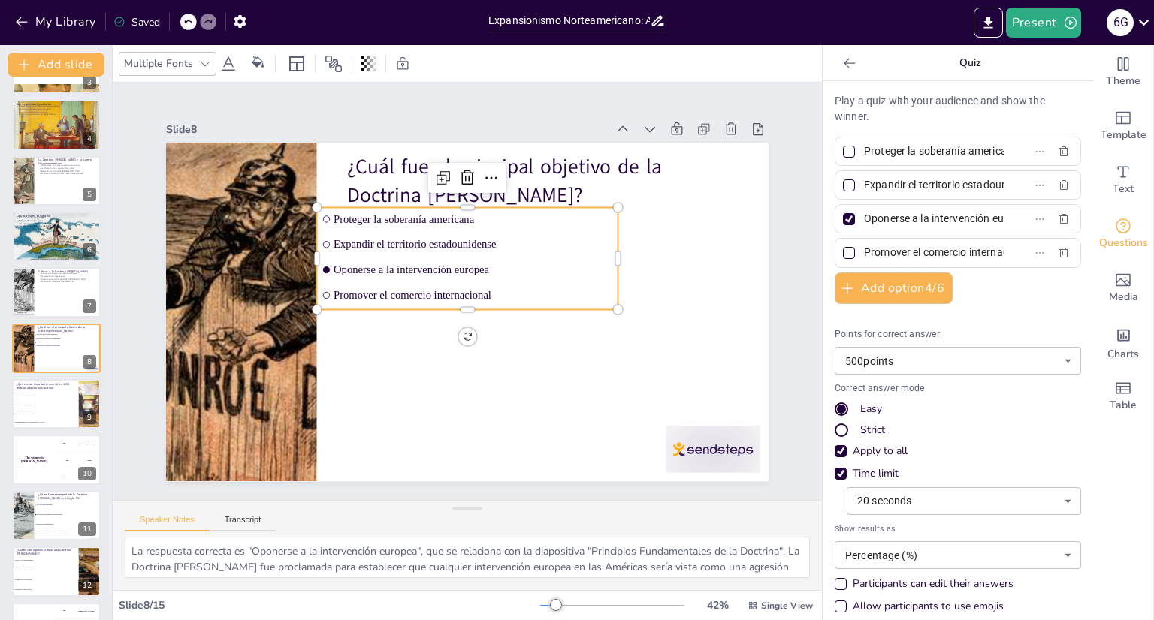
click at [315, 231] on ul "Proteger la soberanía americana Expandir el territorio estadounidense Oponerse …" at bounding box center [470, 259] width 310 height 133
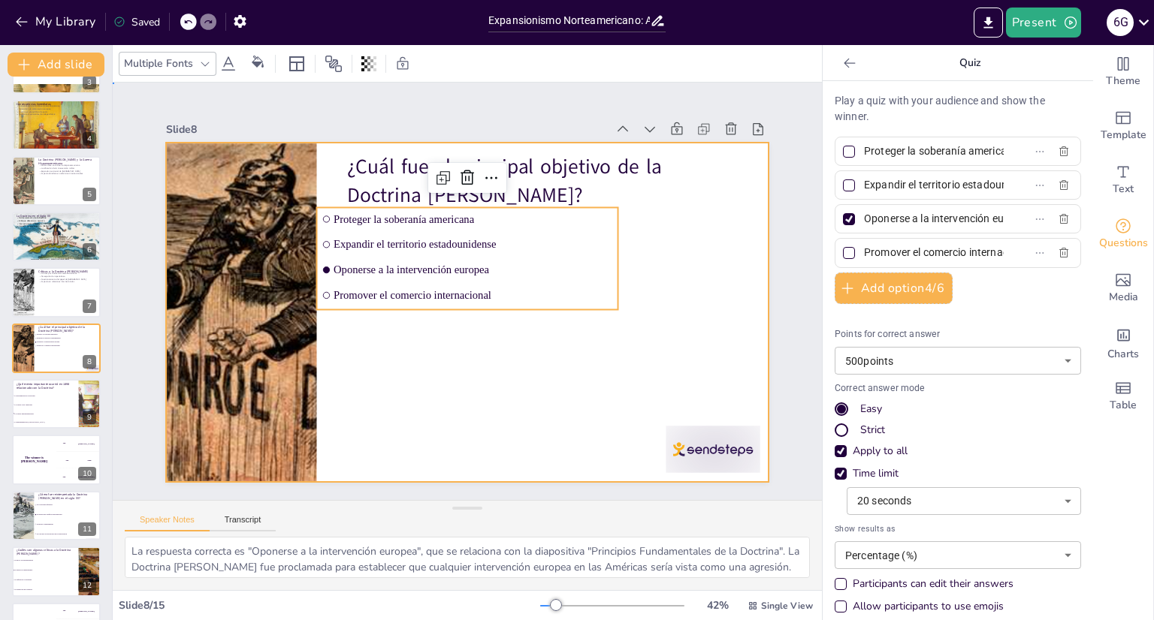
click at [681, 393] on div at bounding box center [462, 311] width 659 height 457
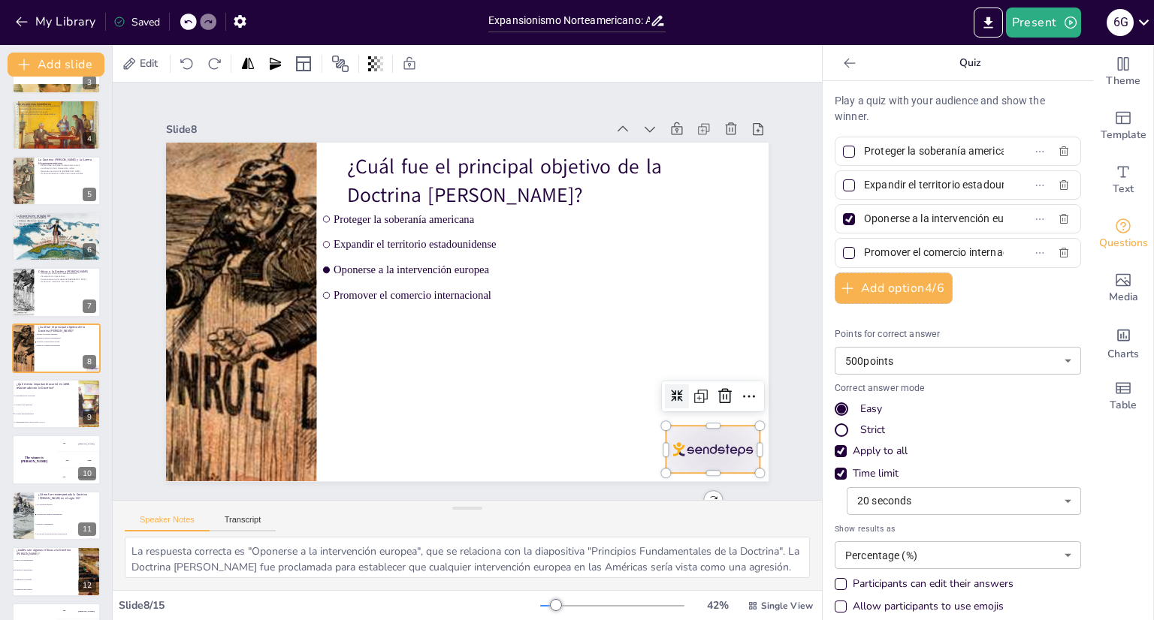
click at [693, 446] on div at bounding box center [695, 474] width 98 height 56
click at [708, 437] on icon at bounding box center [697, 447] width 21 height 21
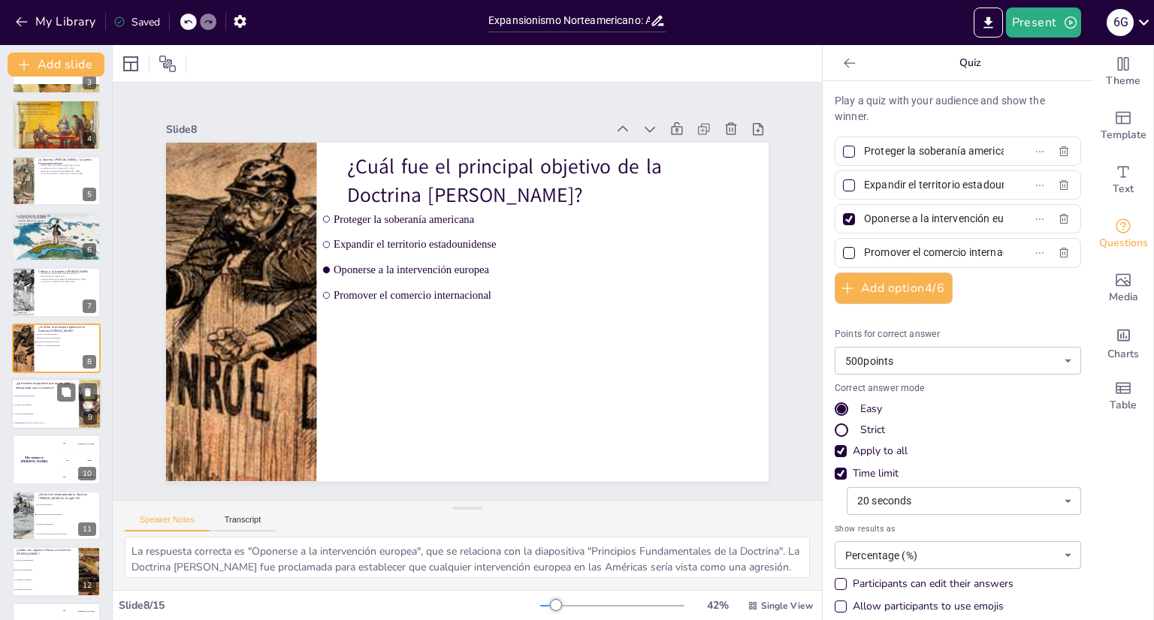
click at [23, 414] on span "La Guerra Hispanoamericana" at bounding box center [46, 414] width 65 height 2
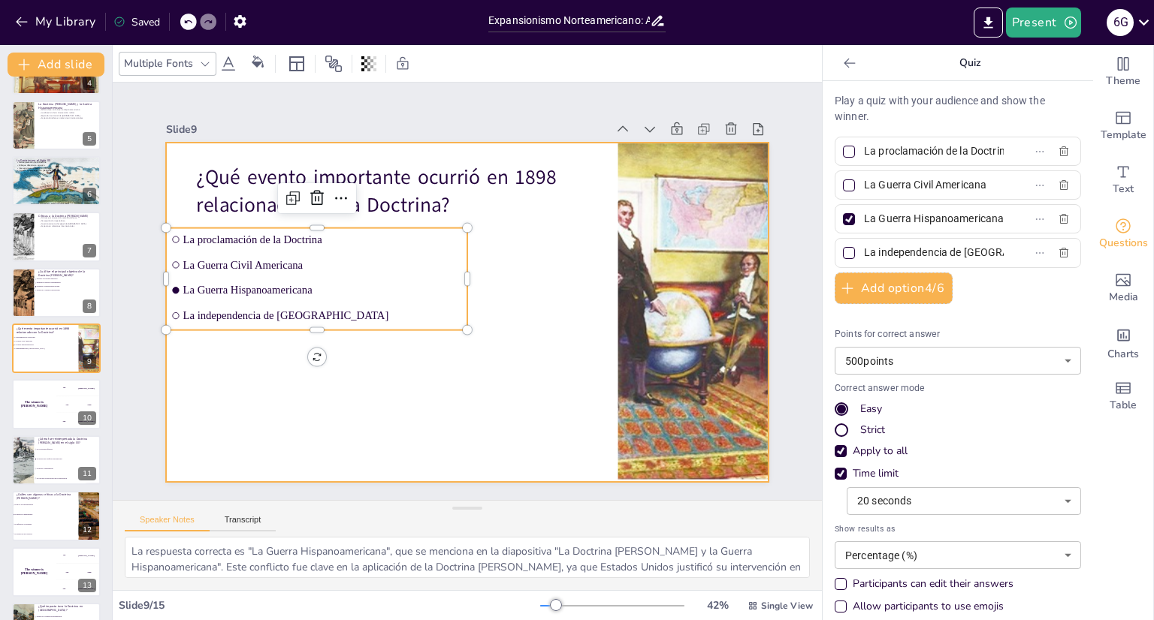
click at [183, 176] on div "¿Qué evento importante ocurrió en 1898 relacionado con la Doctrina? La proclama…" at bounding box center [482, 144] width 599 height 63
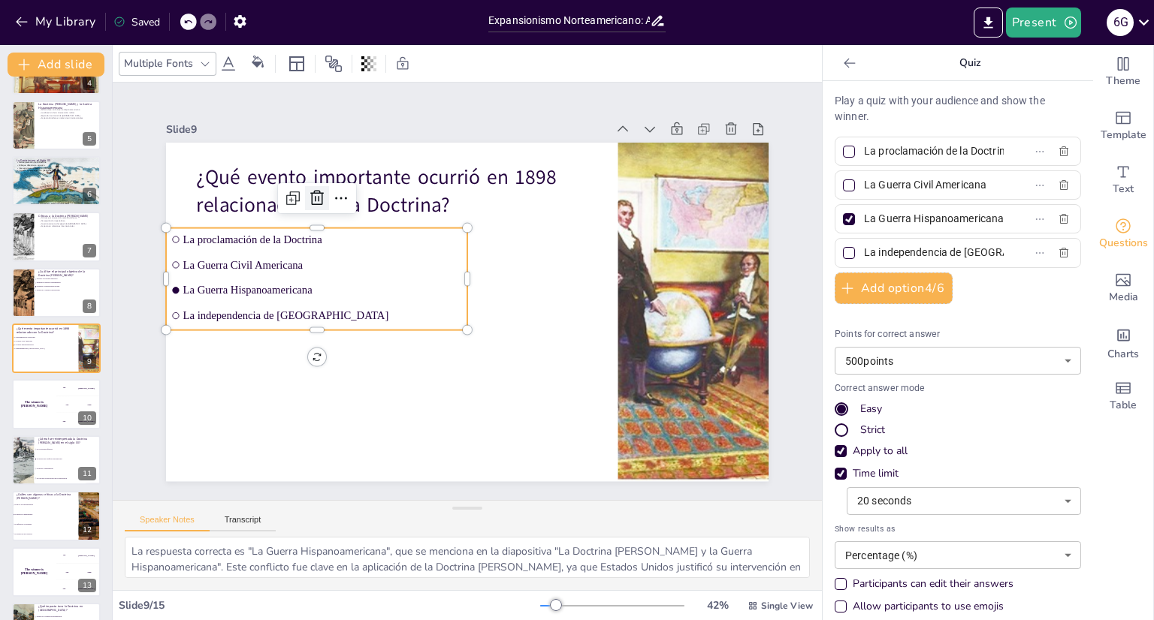
click at [317, 191] on icon at bounding box center [327, 184] width 20 height 20
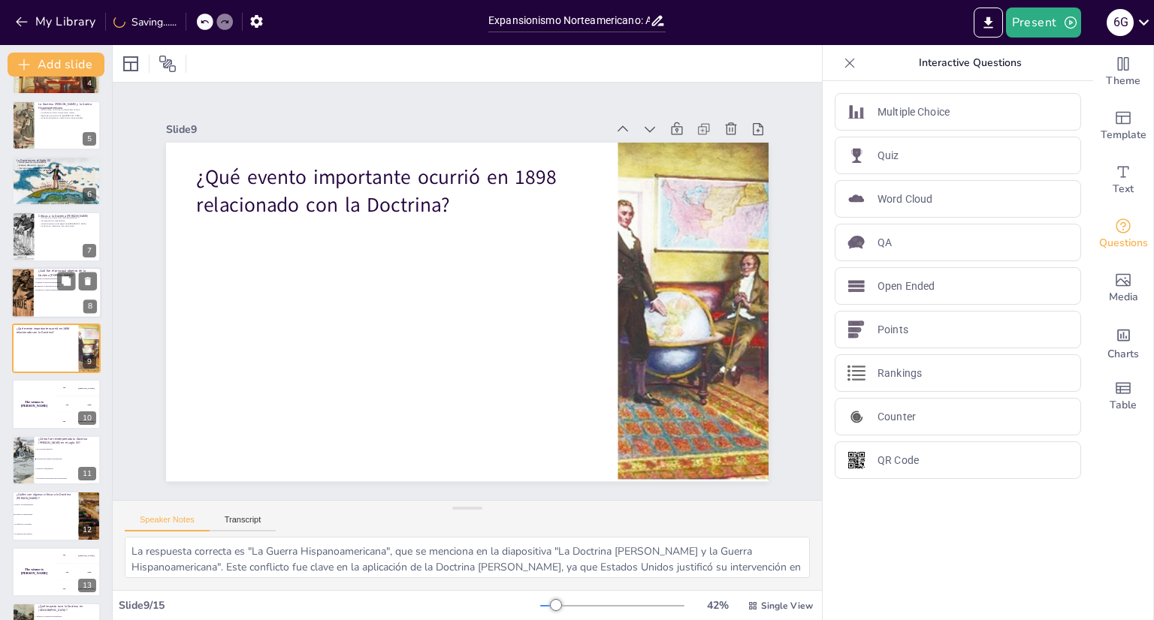
click at [39, 289] on span "Promover el comercio internacional" at bounding box center [57, 290] width 42 height 2
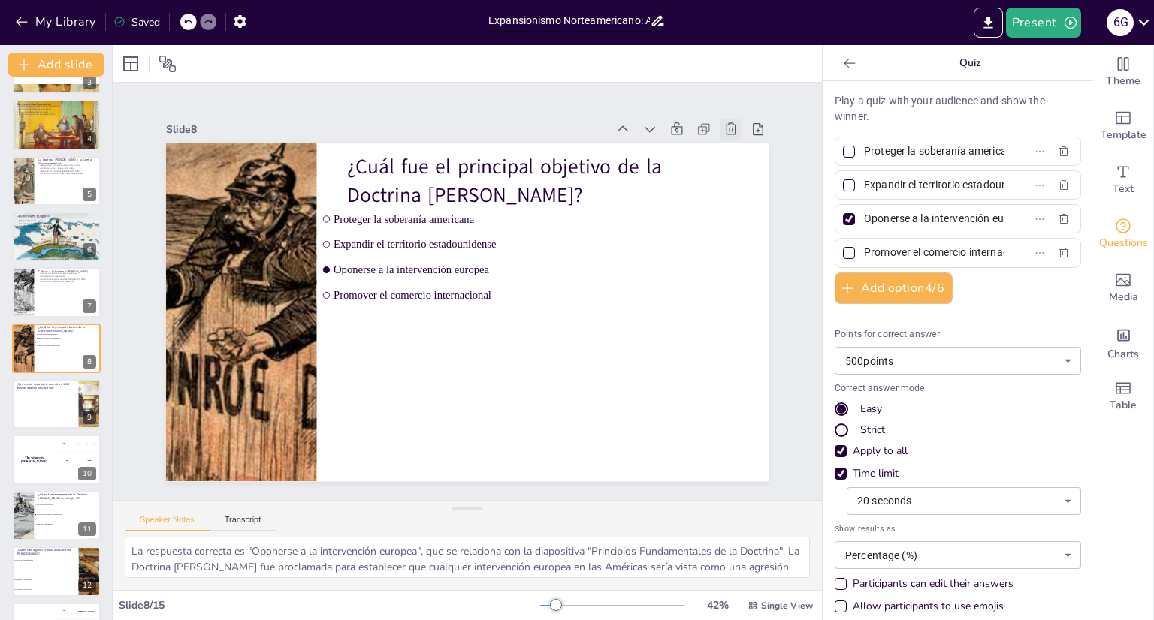
click at [750, 179] on icon at bounding box center [759, 188] width 18 height 18
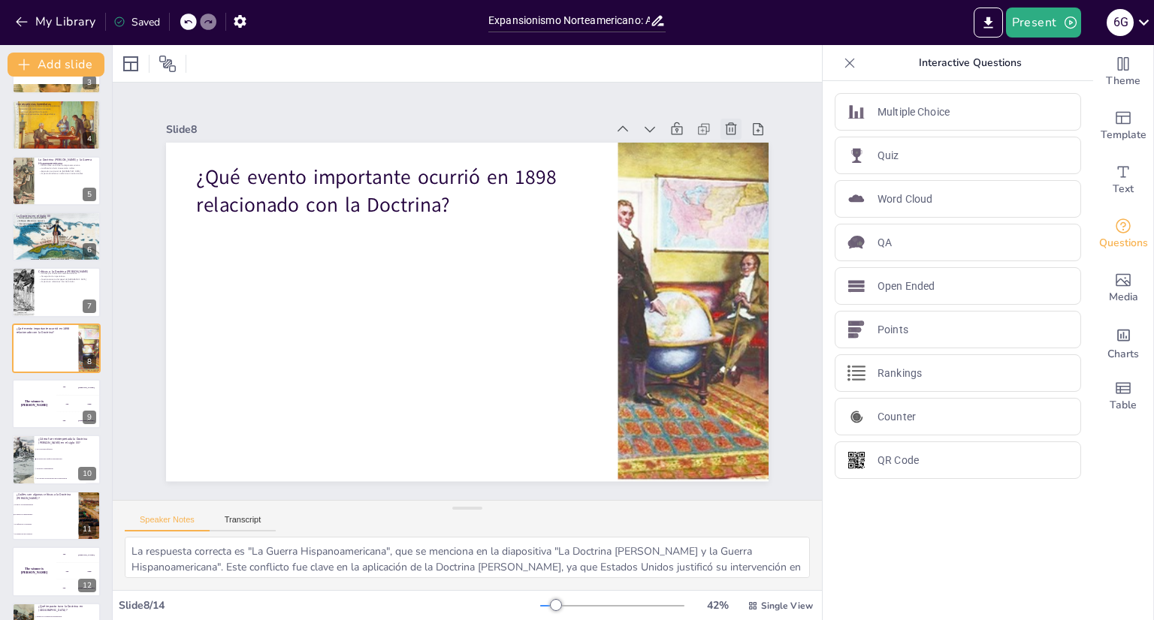
click at [740, 151] on icon at bounding box center [746, 158] width 13 height 14
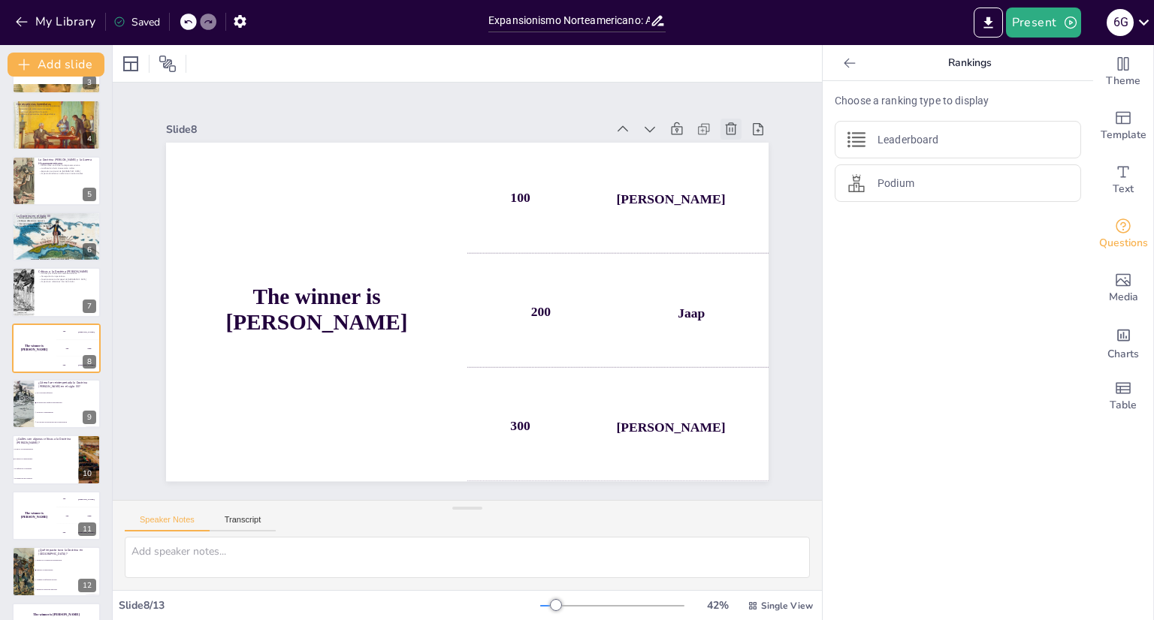
click at [723, 122] on icon at bounding box center [730, 129] width 15 height 15
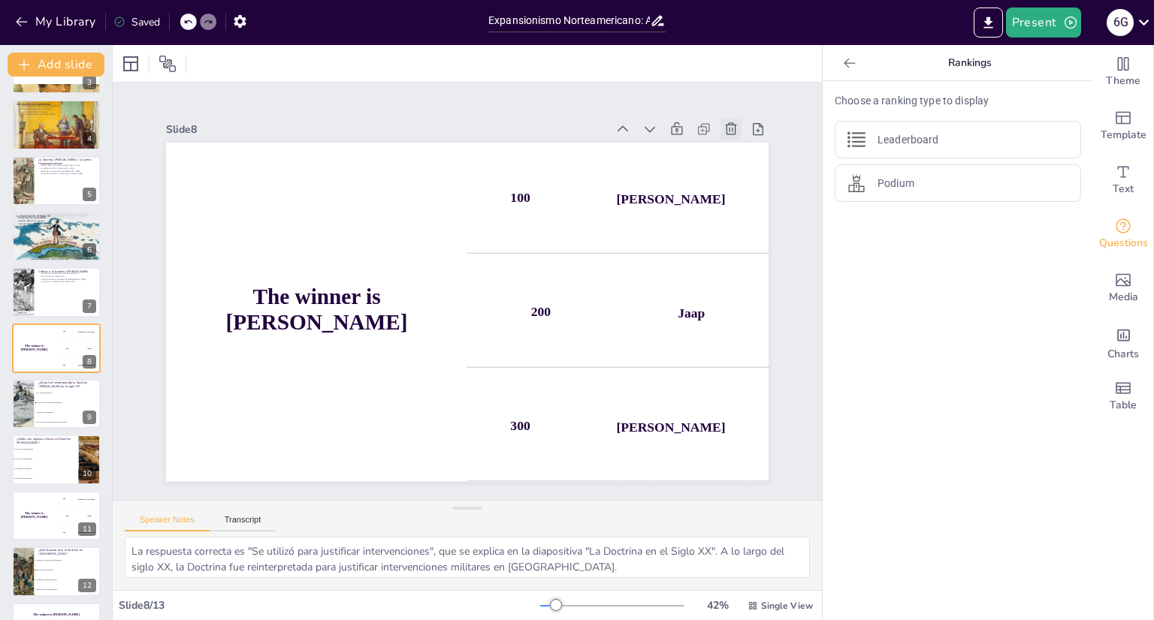
scroll to position [144, 0]
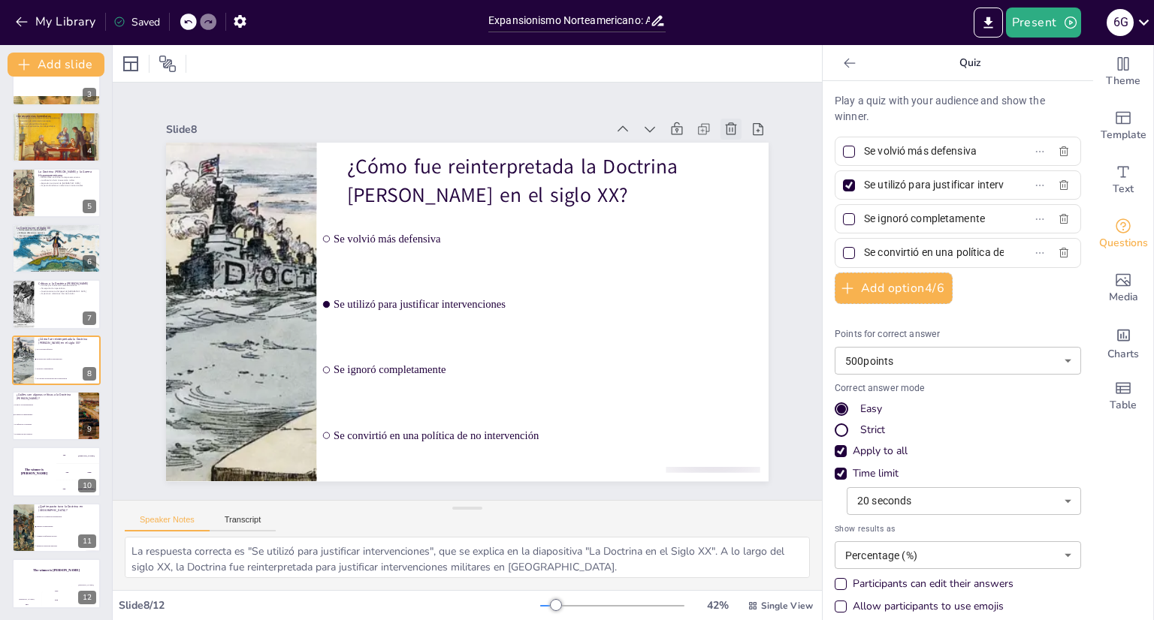
click at [750, 179] on icon at bounding box center [759, 188] width 18 height 18
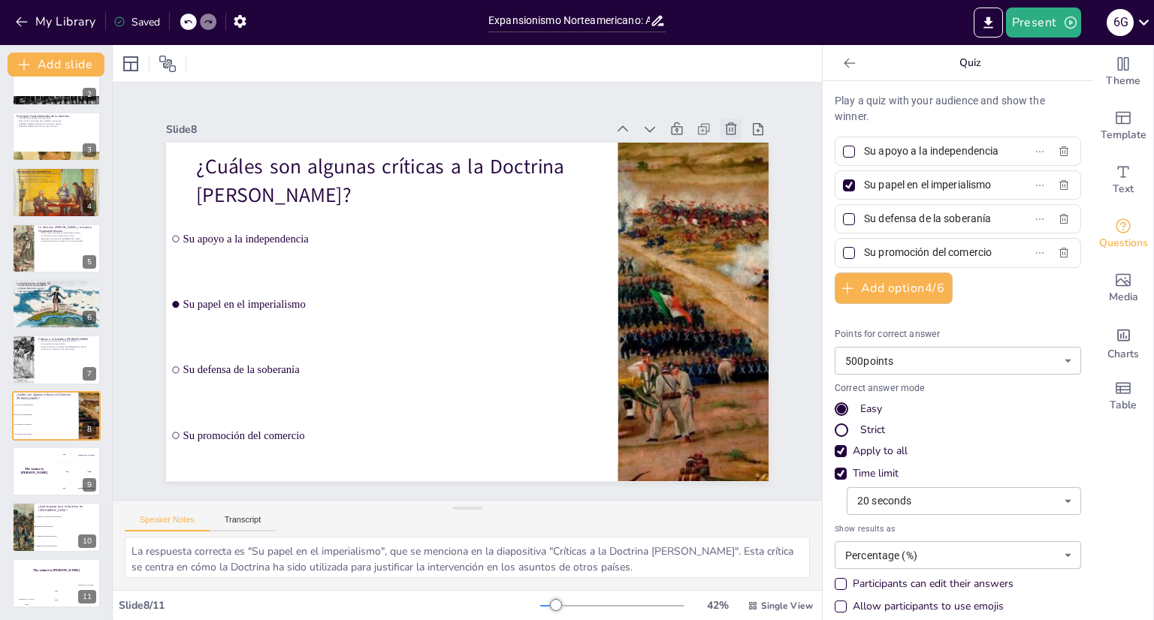
click at [766, 273] on icon at bounding box center [776, 283] width 20 height 20
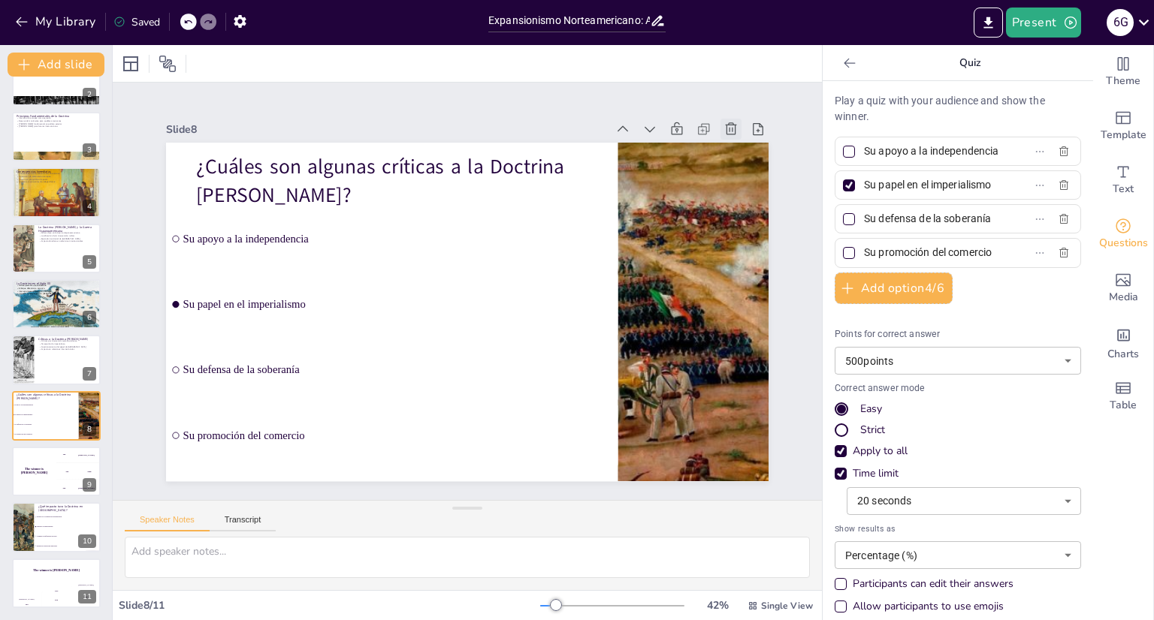
scroll to position [33, 0]
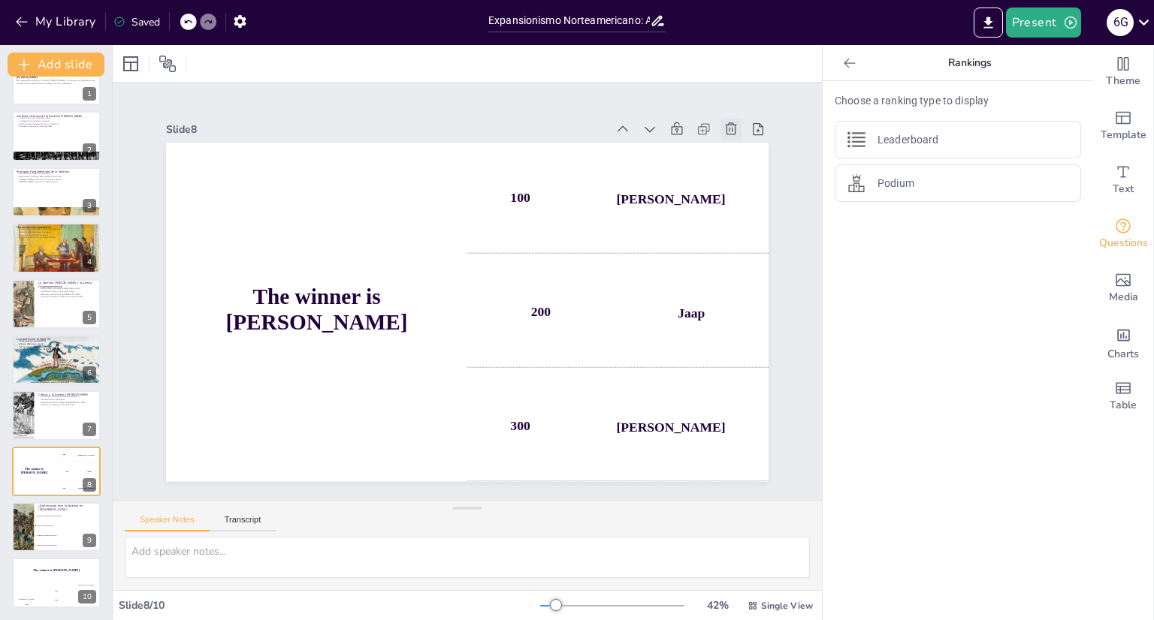
click at [723, 122] on icon at bounding box center [730, 129] width 15 height 15
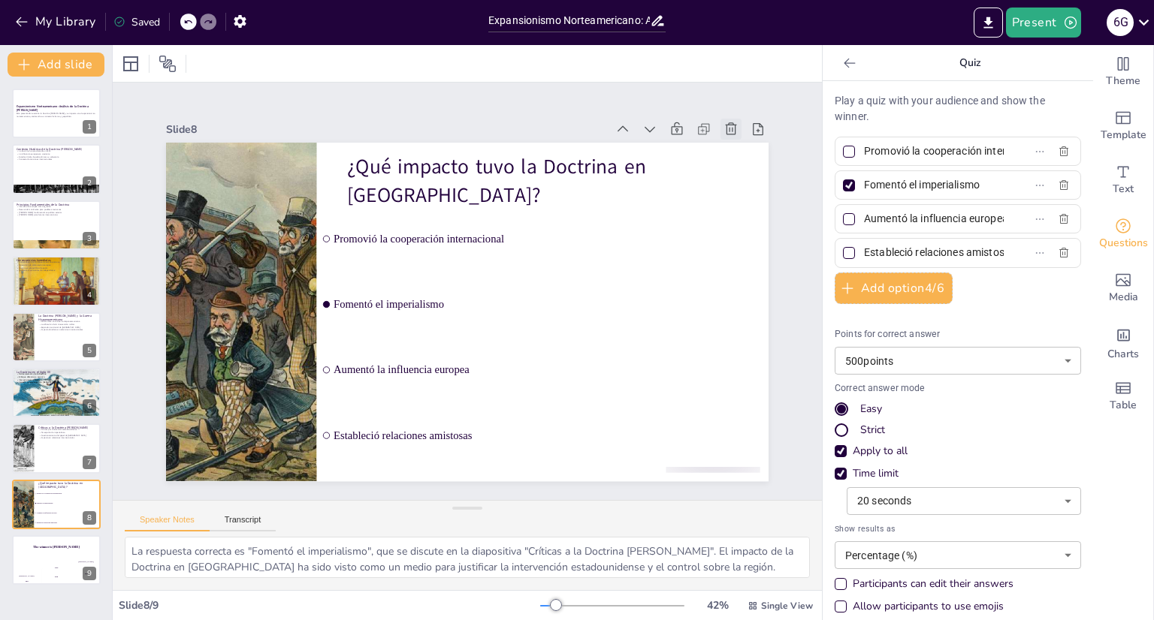
scroll to position [0, 0]
click at [738, 149] on icon at bounding box center [746, 157] width 17 height 17
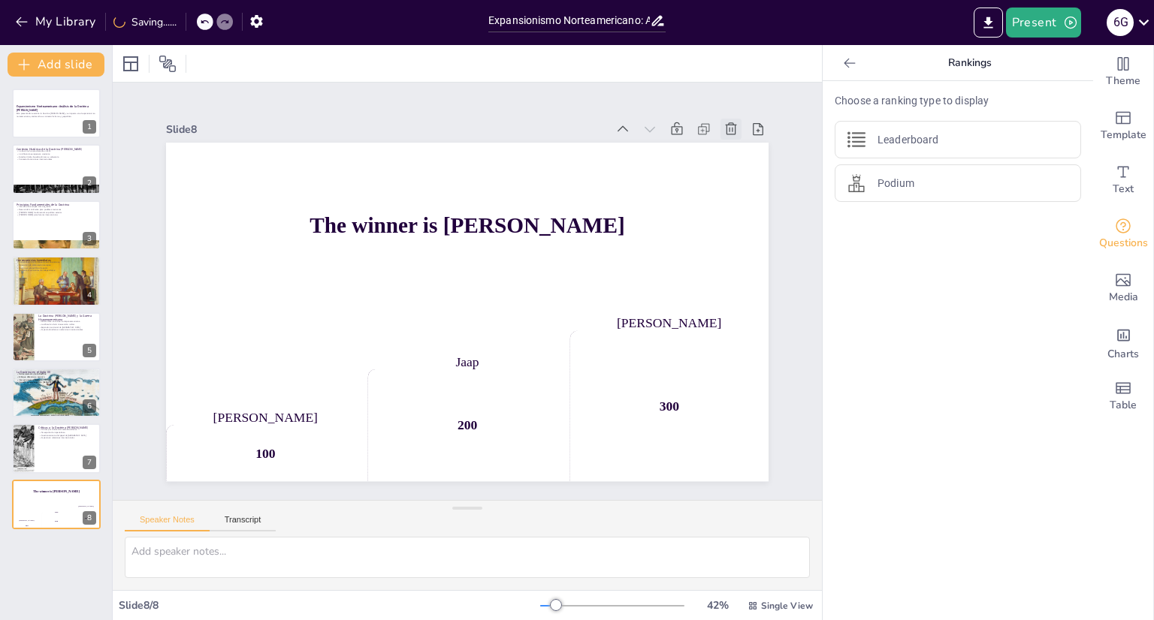
click at [750, 179] on icon at bounding box center [759, 188] width 18 height 18
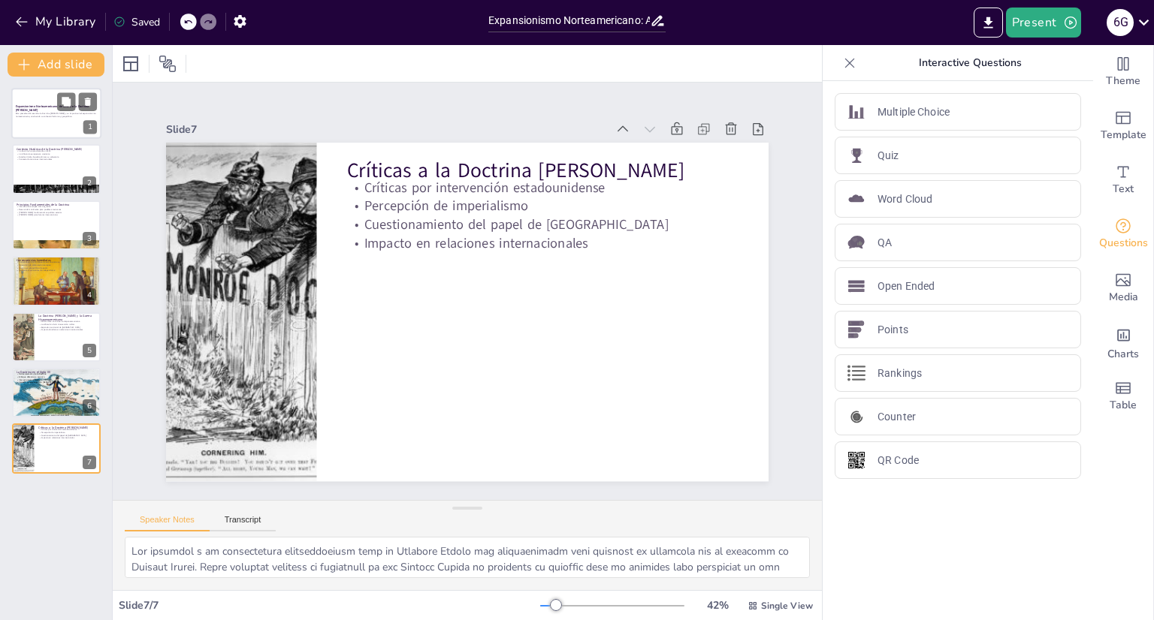
click at [22, 97] on div at bounding box center [56, 113] width 90 height 51
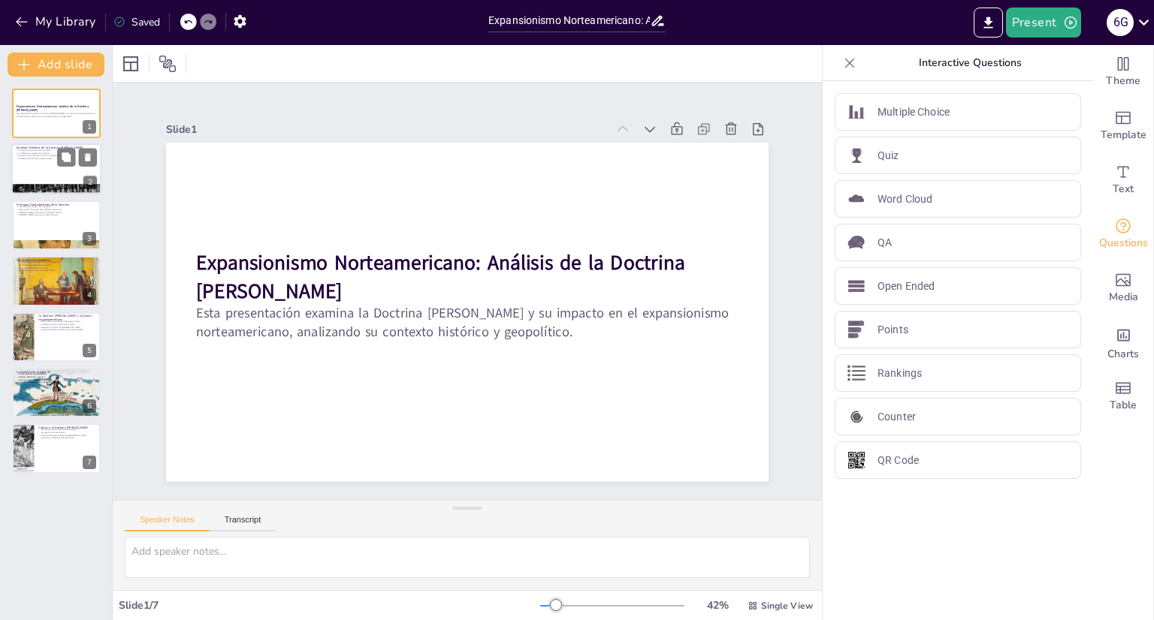
click at [36, 149] on p "La Doctrina fue proclamada en 1823" at bounding box center [56, 150] width 81 height 3
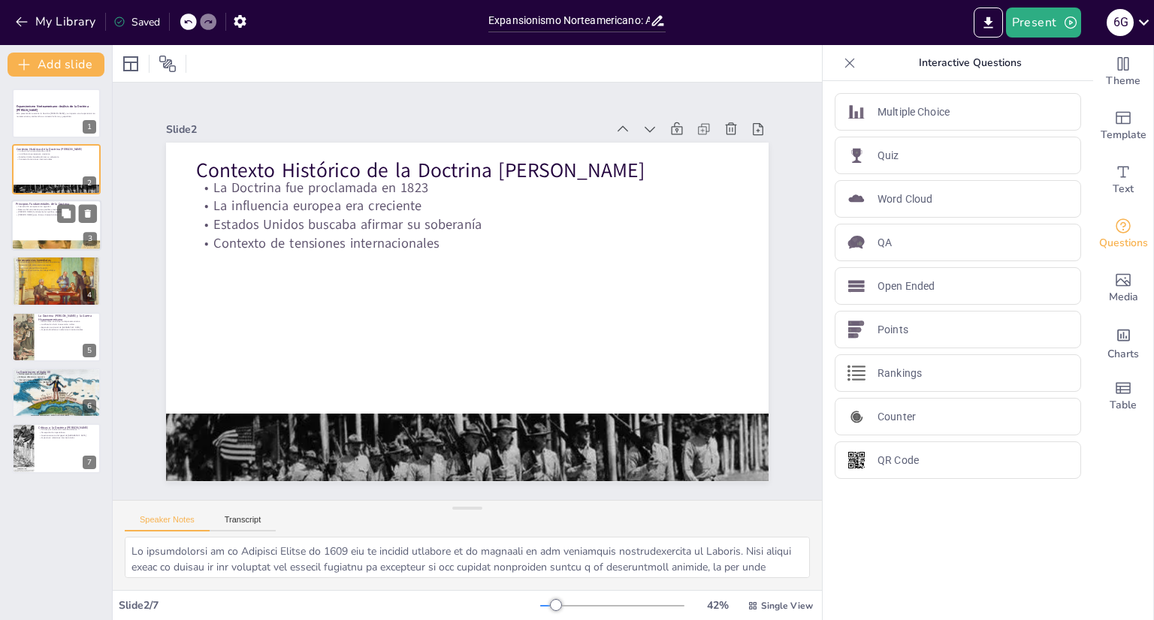
click at [27, 223] on div at bounding box center [56, 225] width 90 height 51
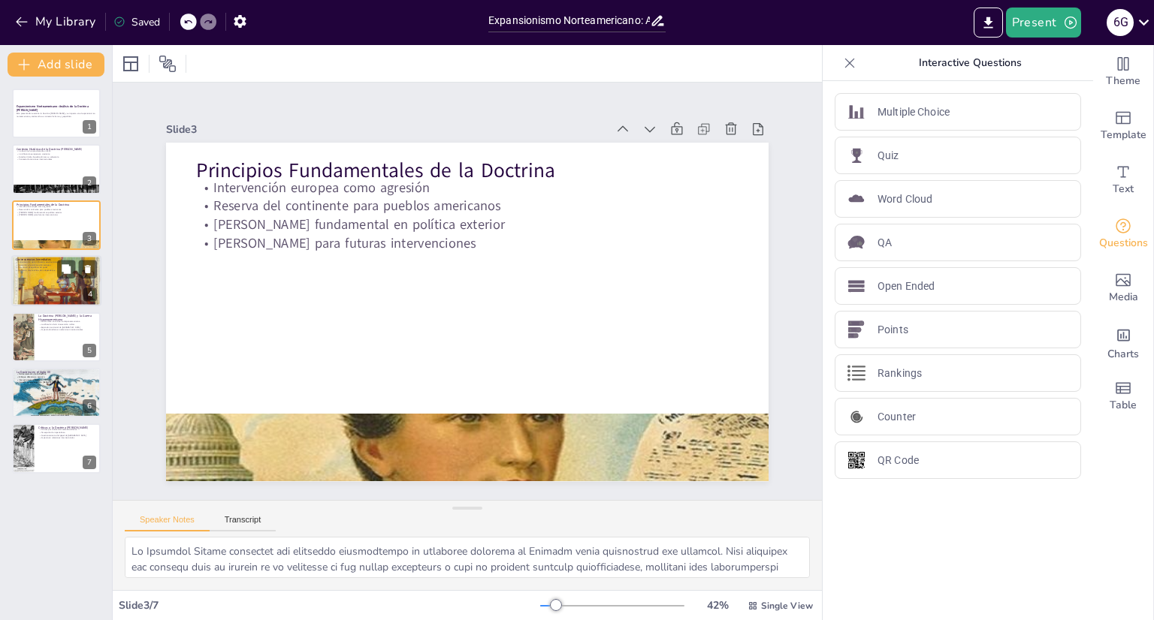
click at [45, 273] on div at bounding box center [56, 281] width 90 height 77
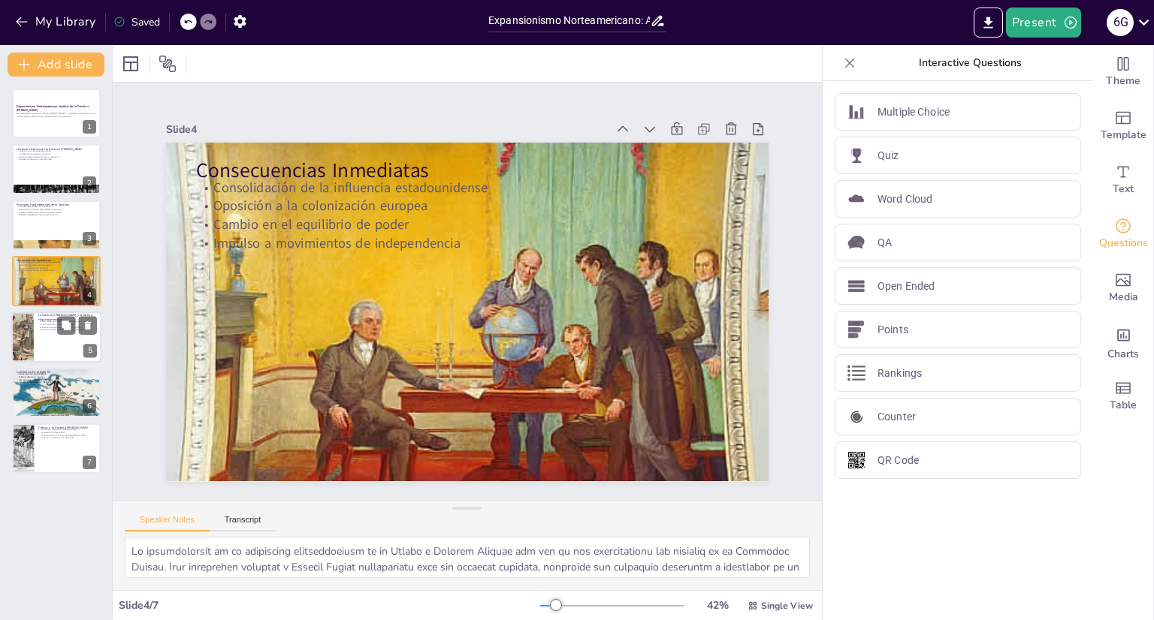
click at [54, 329] on p "Impacto duradero en relaciones internacionales" at bounding box center [67, 329] width 59 height 3
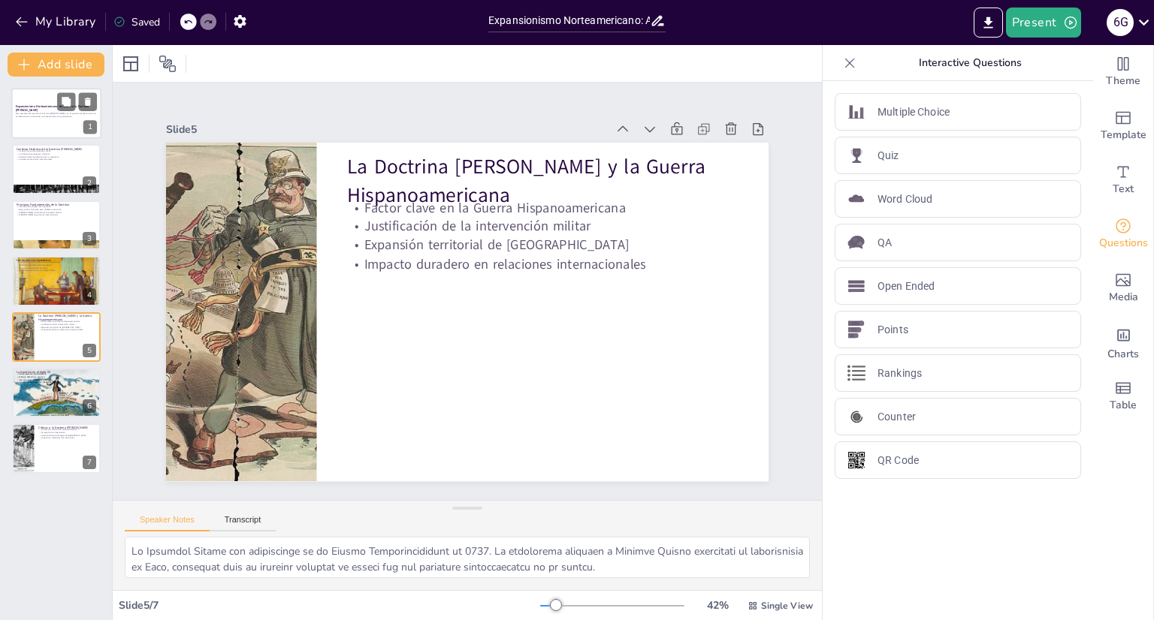
click at [41, 110] on p "Expansionismo Norteamericano: Análisis de la Doctrina [PERSON_NAME]" at bounding box center [56, 108] width 81 height 8
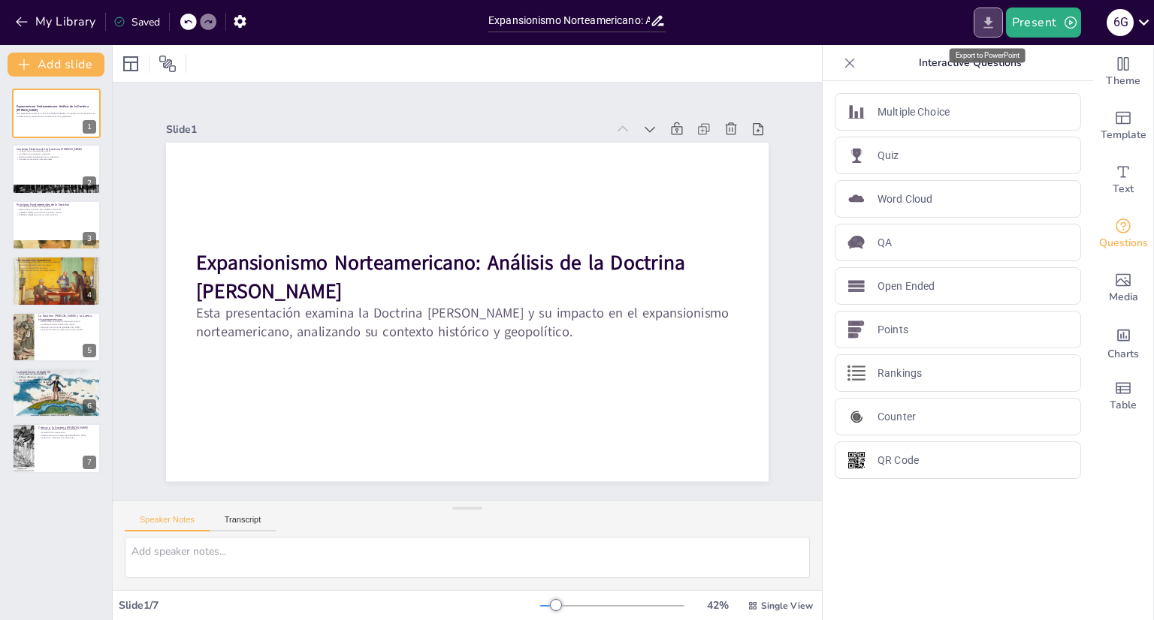
click at [983, 18] on icon "Export to PowerPoint" at bounding box center [988, 23] width 16 height 16
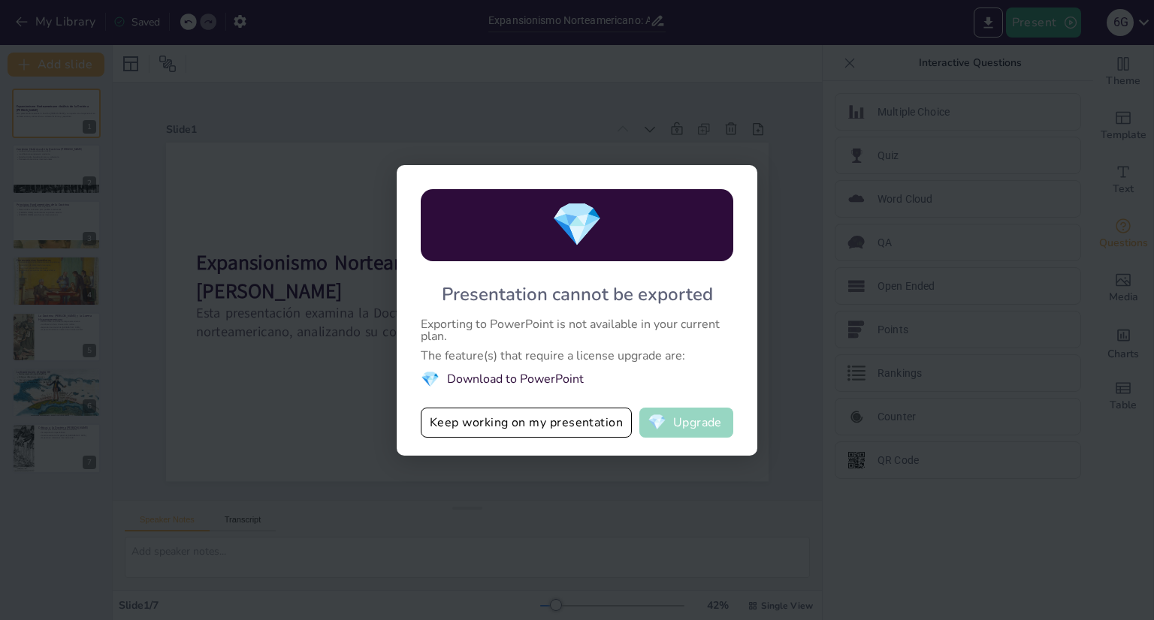
click at [662, 424] on span "💎" at bounding box center [656, 422] width 19 height 15
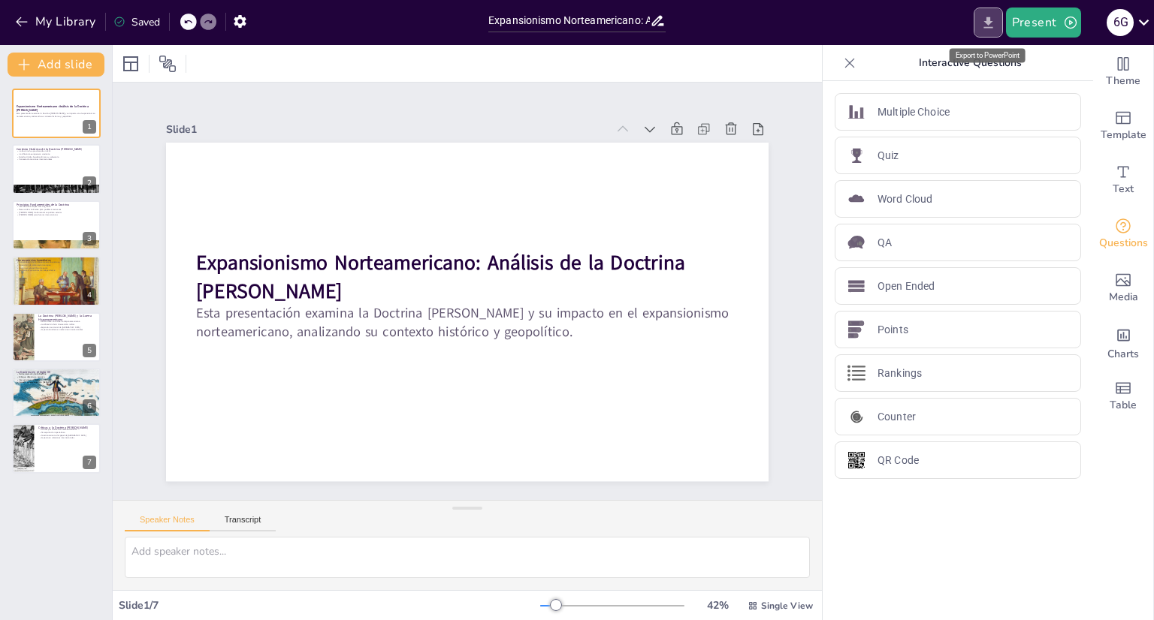
click at [994, 23] on icon "Export to PowerPoint" at bounding box center [988, 23] width 16 height 16
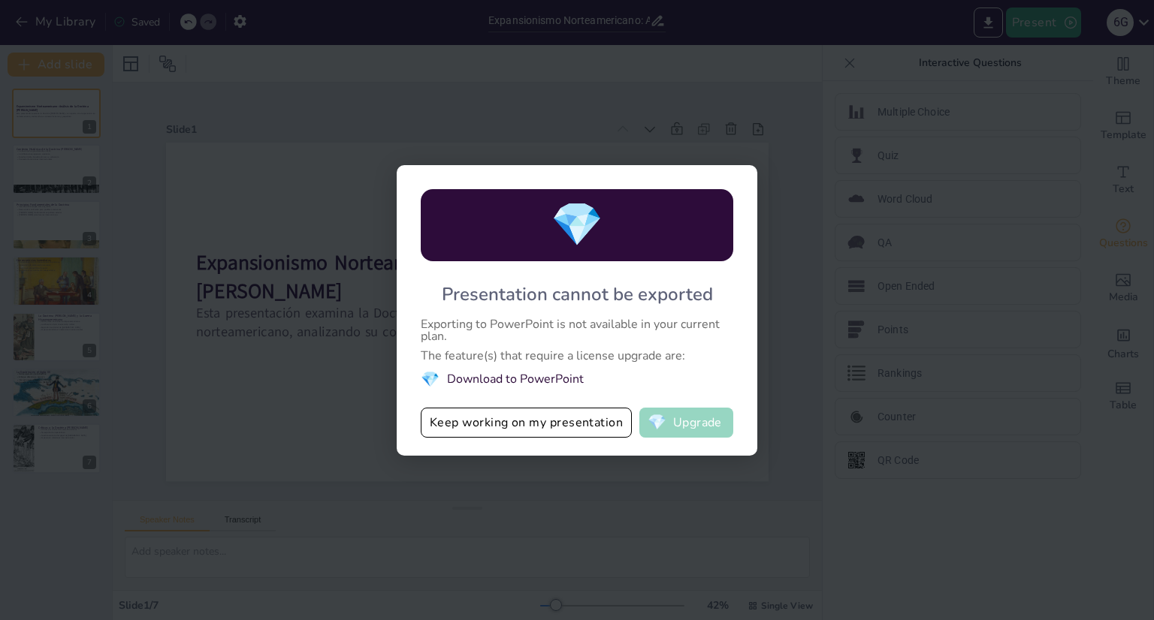
click at [661, 421] on span "💎" at bounding box center [656, 422] width 19 height 15
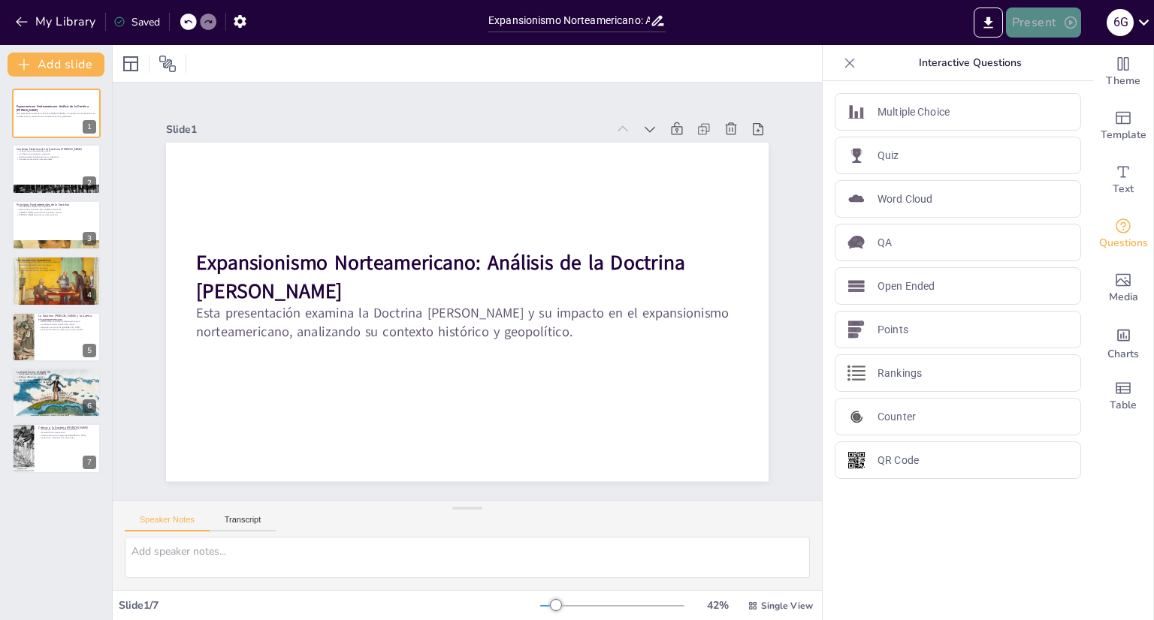
click at [1021, 22] on button "Present" at bounding box center [1043, 23] width 75 height 30
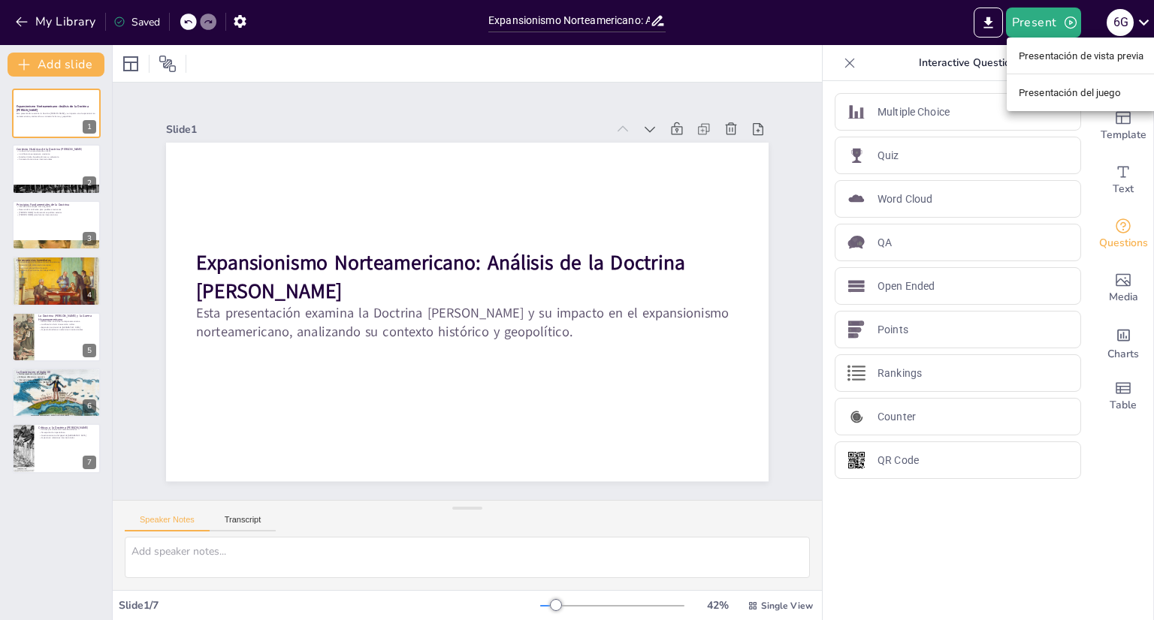
click at [988, 25] on div at bounding box center [577, 310] width 1154 height 620
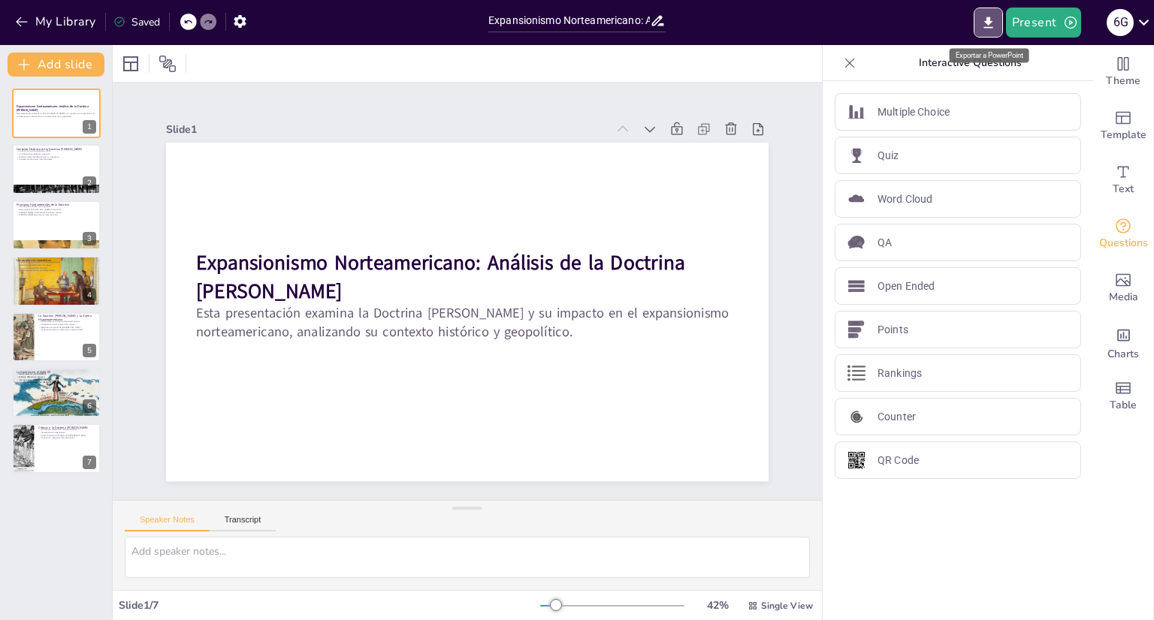
click at [988, 25] on icon "Export to PowerPoint" at bounding box center [988, 23] width 16 height 16
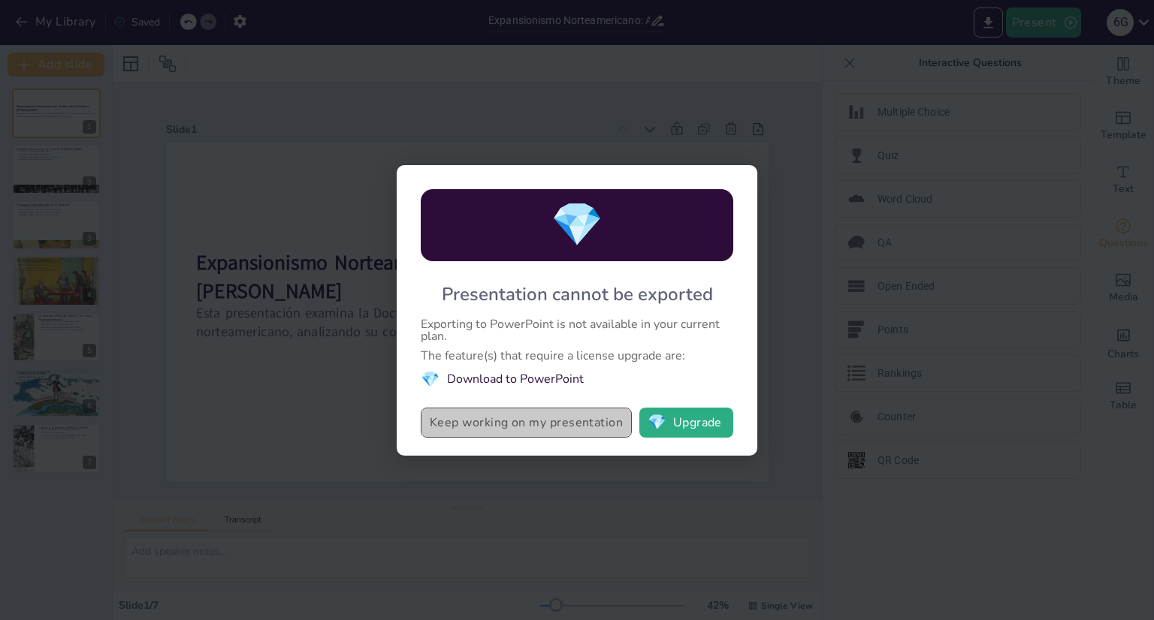
click at [590, 418] on button "Keep working on my presentation" at bounding box center [526, 423] width 211 height 30
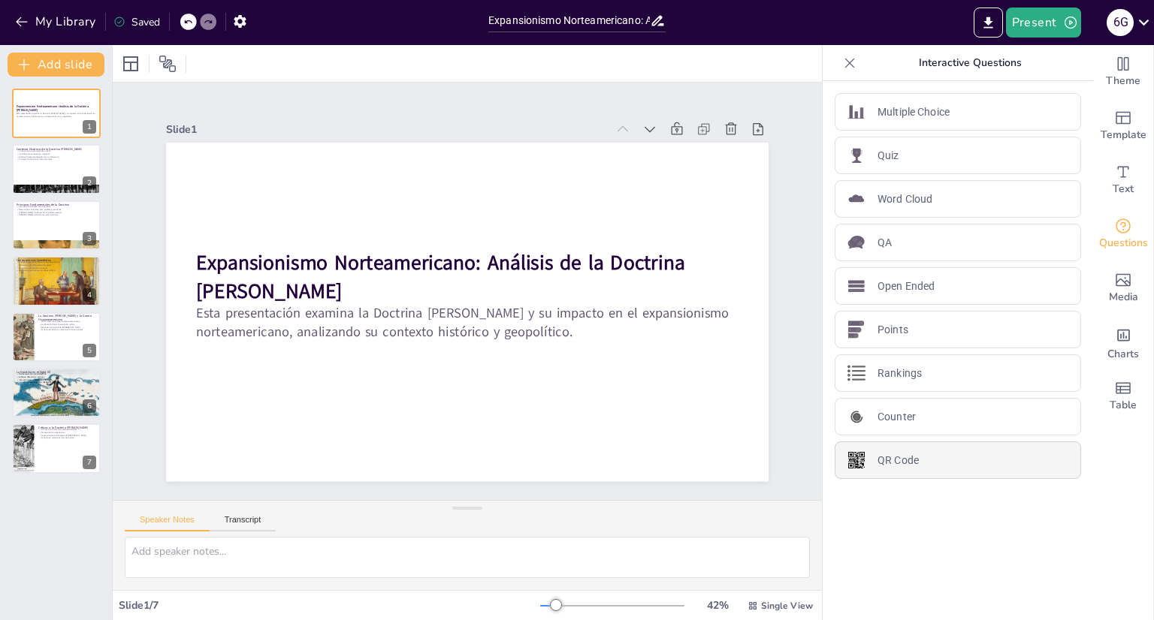
click at [916, 445] on div "QR Code" at bounding box center [958, 461] width 246 height 38
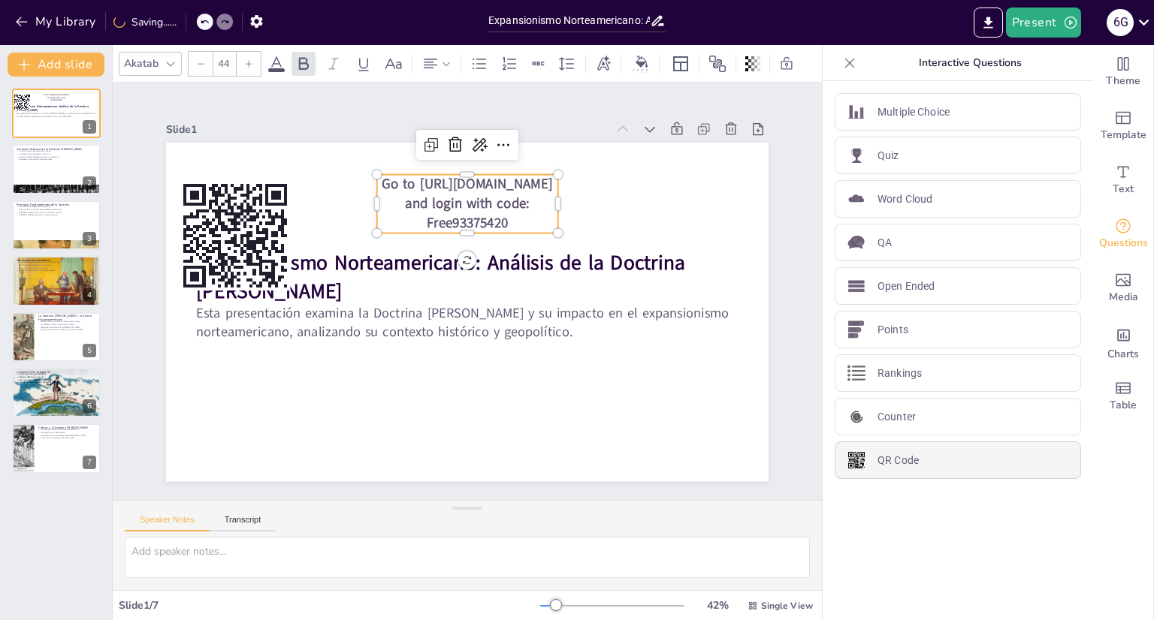
click at [916, 445] on div "QR Code" at bounding box center [958, 461] width 246 height 38
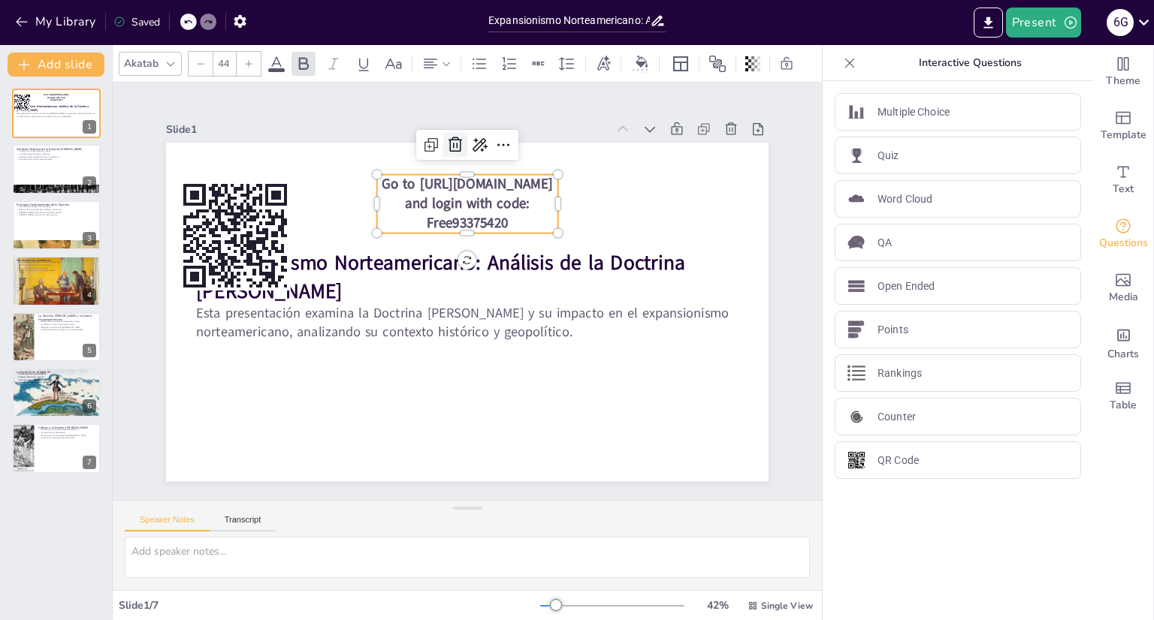
click at [544, 161] on icon at bounding box center [557, 174] width 26 height 26
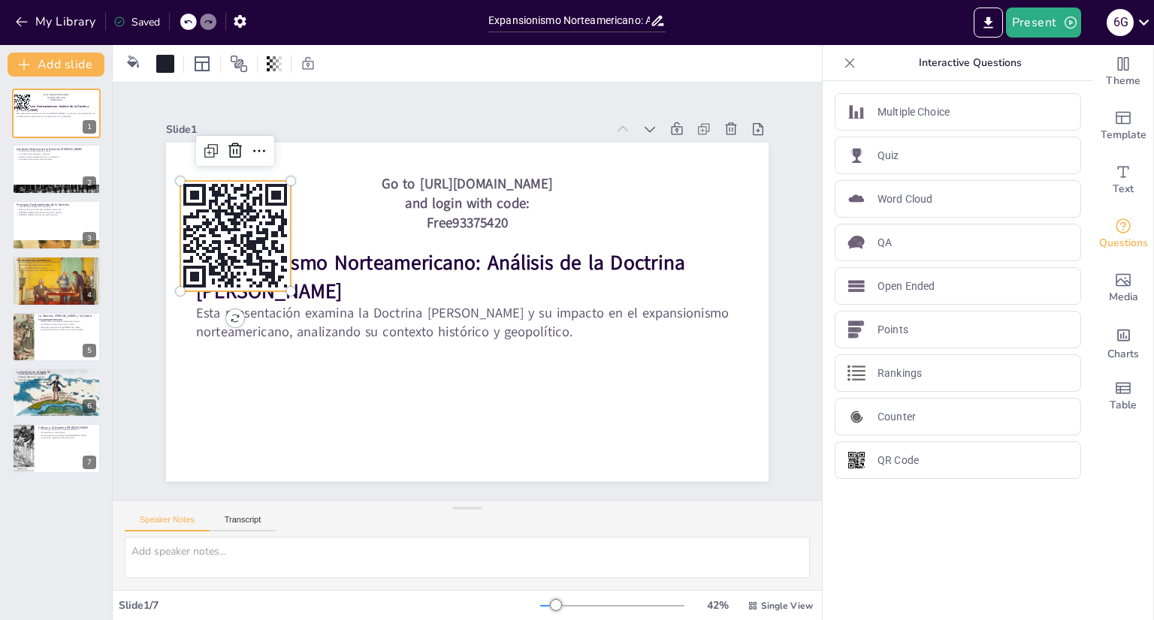
click at [269, 214] on rect at bounding box center [272, 210] width 7 height 7
click at [259, 116] on icon at bounding box center [269, 105] width 21 height 21
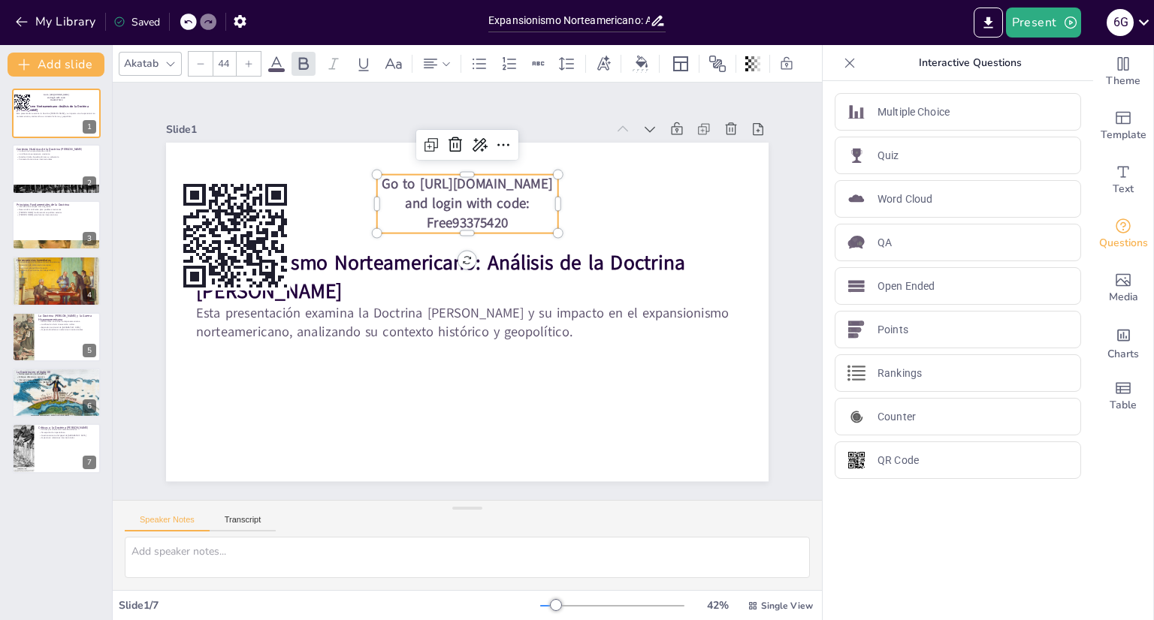
click at [463, 204] on span "Go to [URL][DOMAIN_NAME] and login with code: Free93375420" at bounding box center [529, 207] width 149 height 120
click at [504, 141] on icon at bounding box center [516, 153] width 24 height 24
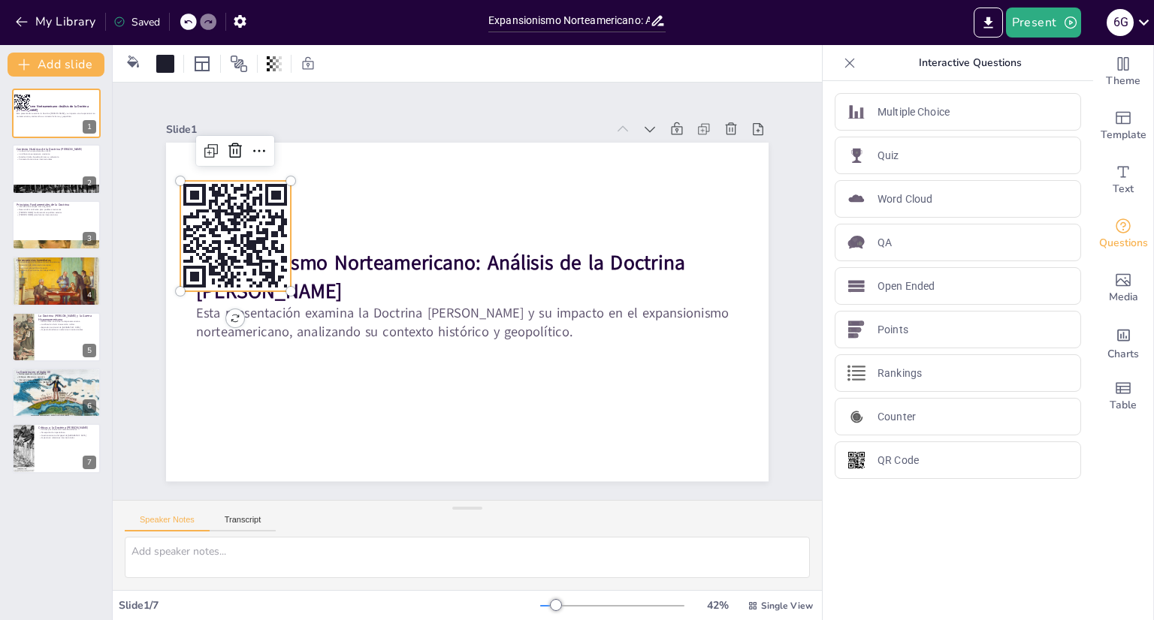
click at [247, 201] on rect at bounding box center [235, 236] width 110 height 110
click at [228, 146] on icon at bounding box center [235, 150] width 14 height 15
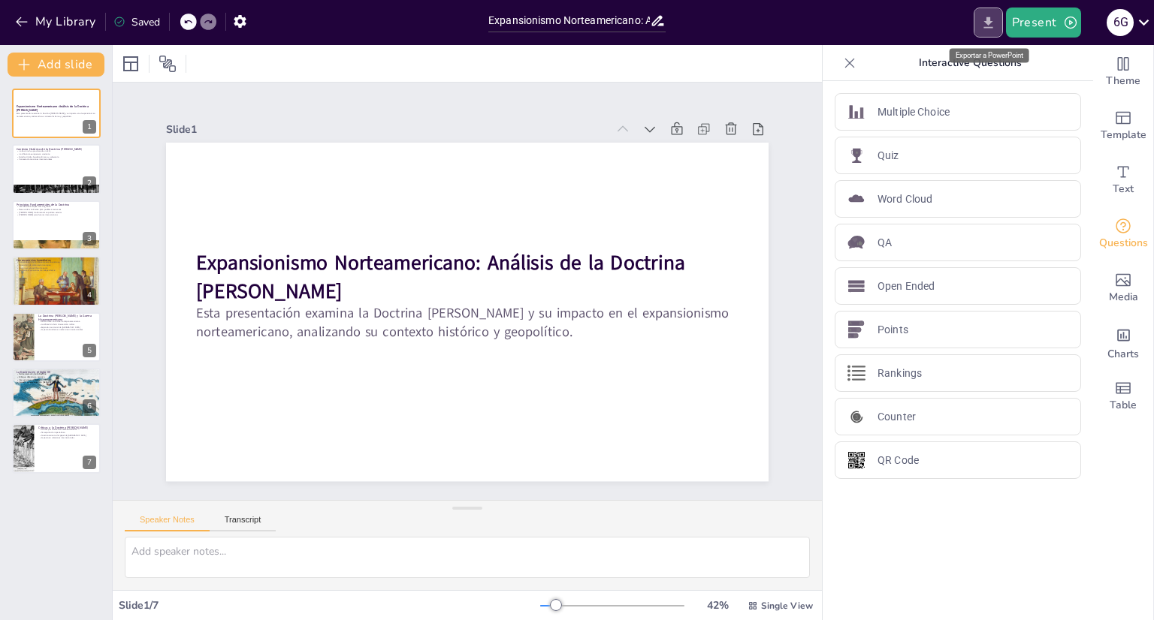
click at [991, 14] on button "Export to PowerPoint" at bounding box center [987, 23] width 29 height 30
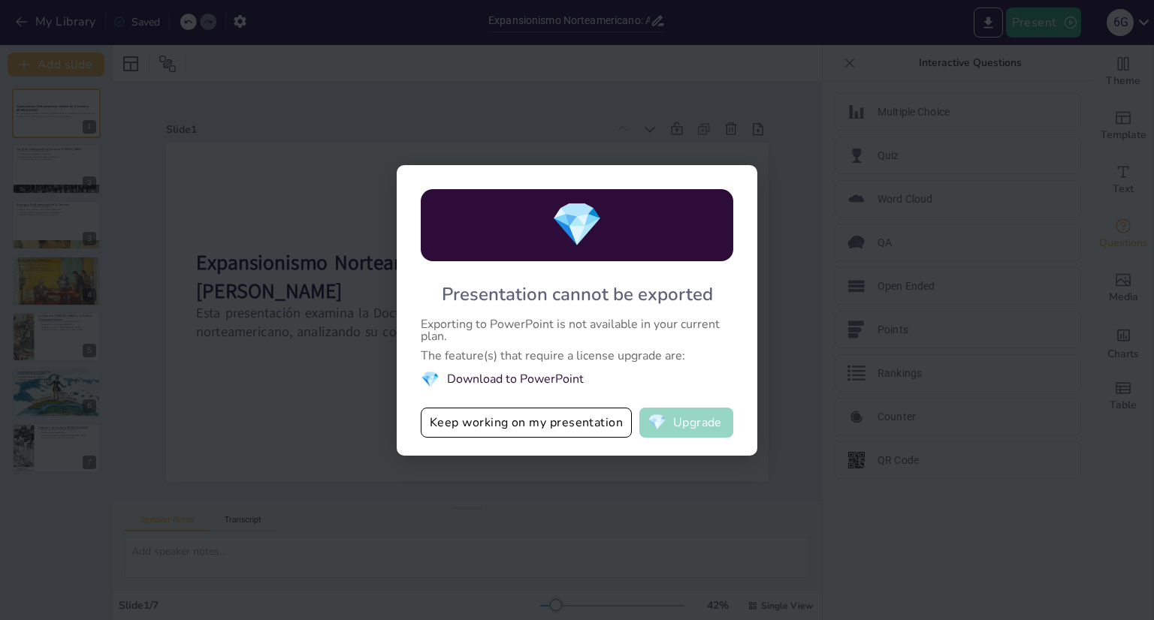
click at [675, 427] on button "💎 Upgrade" at bounding box center [686, 423] width 94 height 30
